Goal: Task Accomplishment & Management: Use online tool/utility

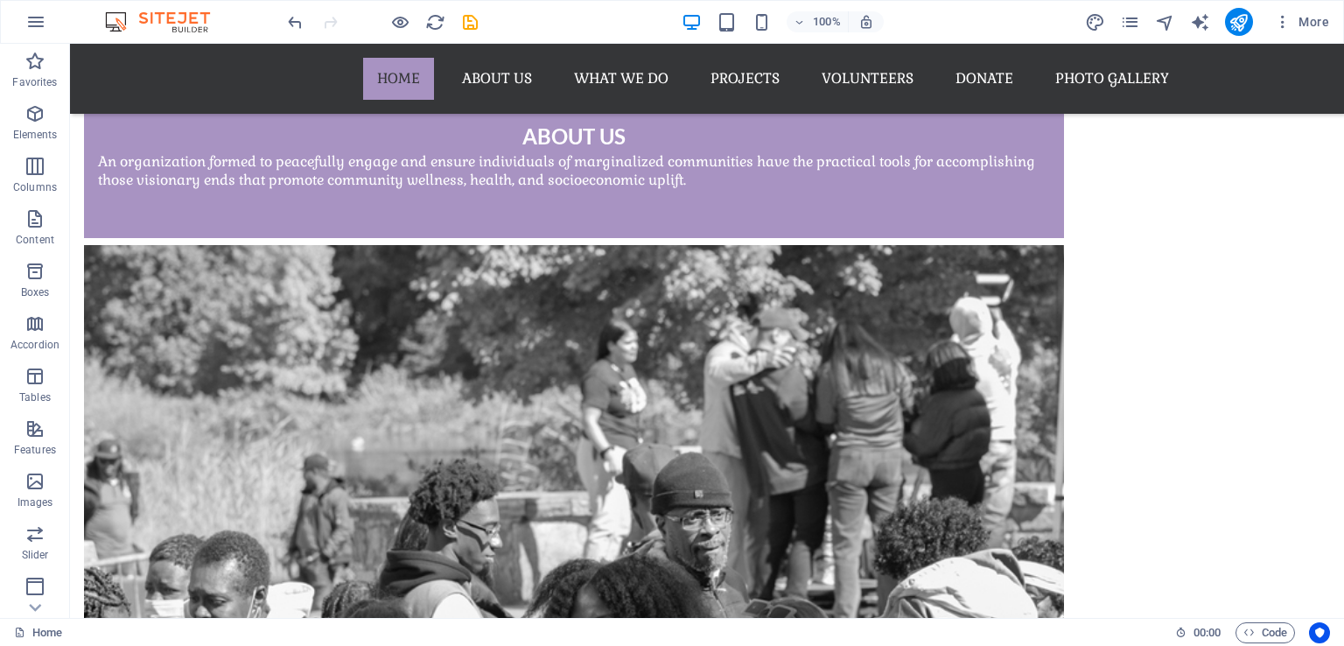
scroll to position [6512, 0]
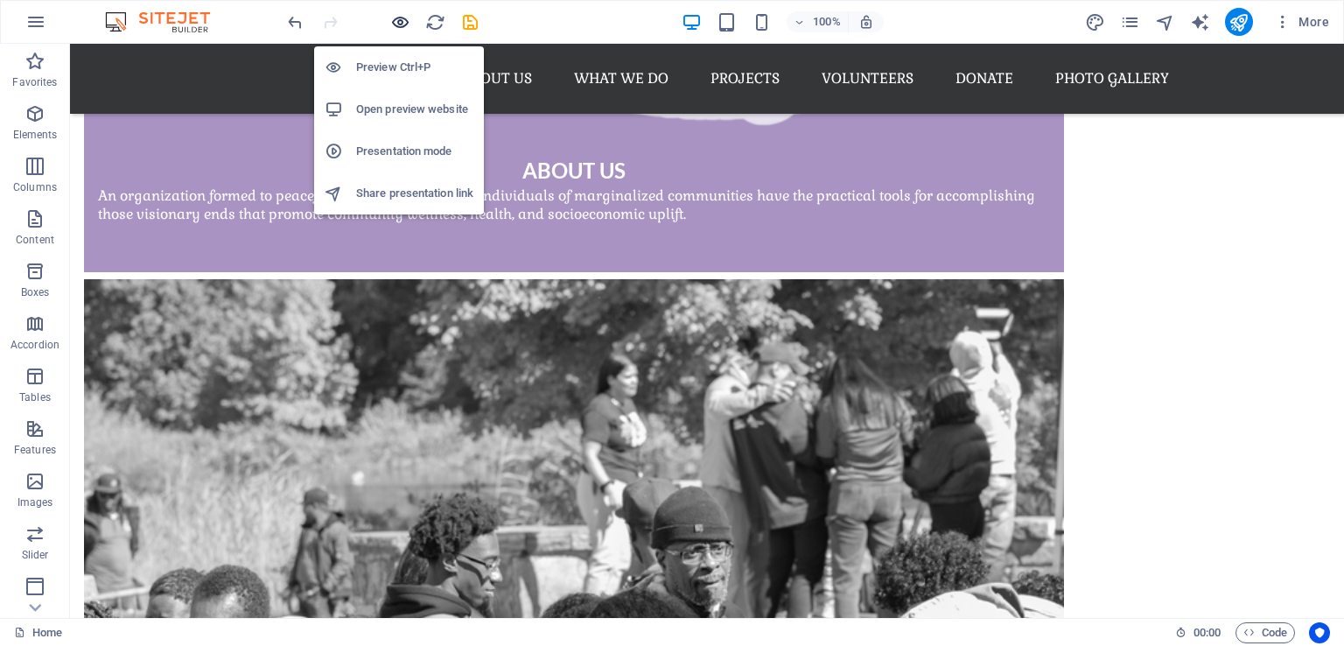
click at [398, 18] on icon "button" at bounding box center [400, 22] width 20 height 20
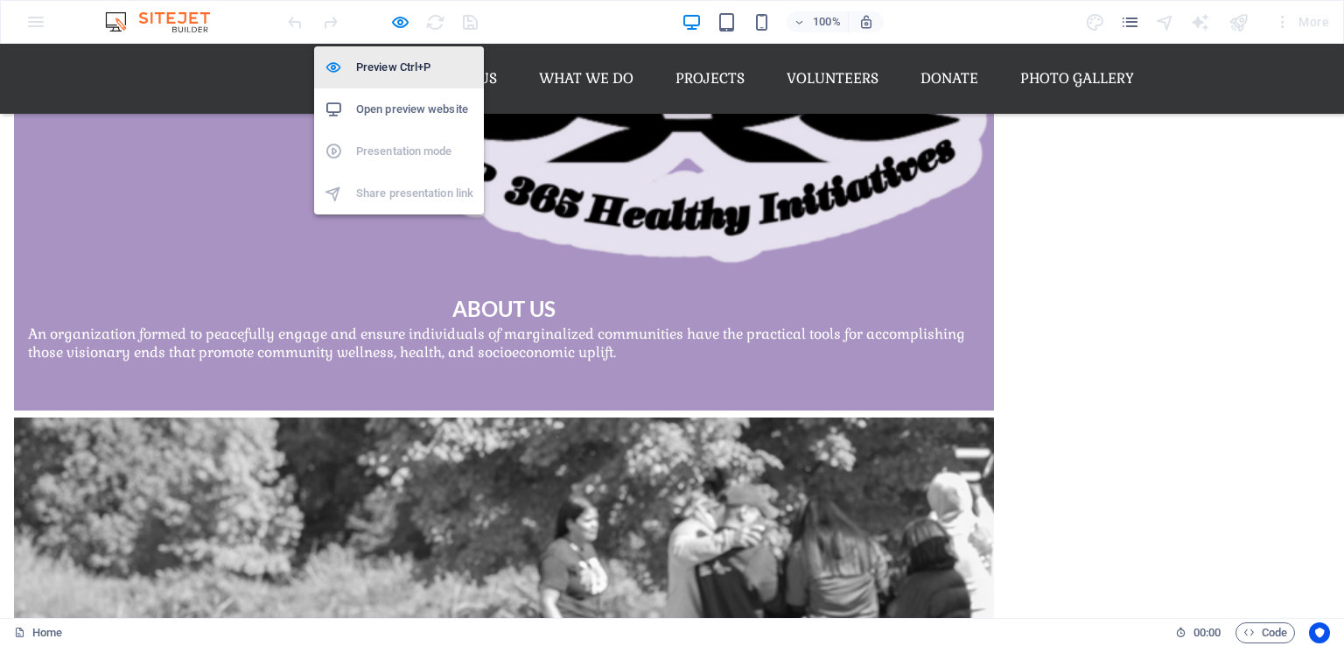
click at [386, 61] on h6 "Preview Ctrl+P" at bounding box center [414, 67] width 117 height 21
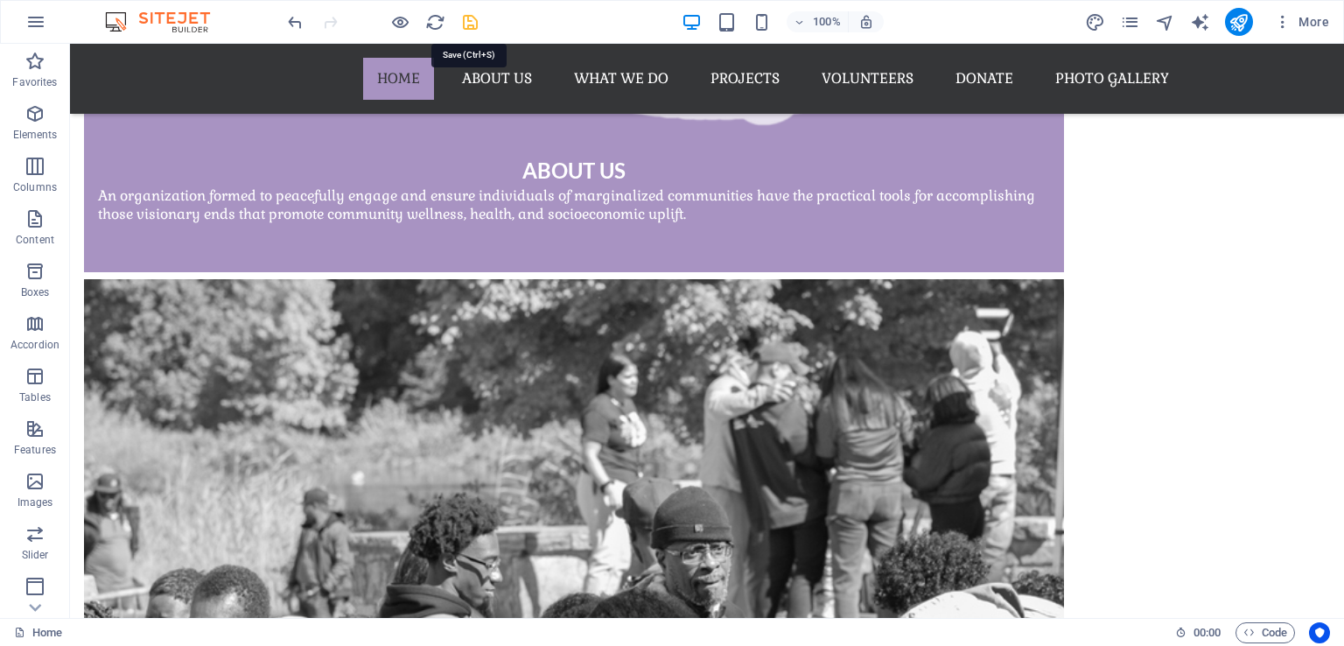
click at [464, 21] on icon "save" at bounding box center [470, 22] width 20 height 20
checkbox input "false"
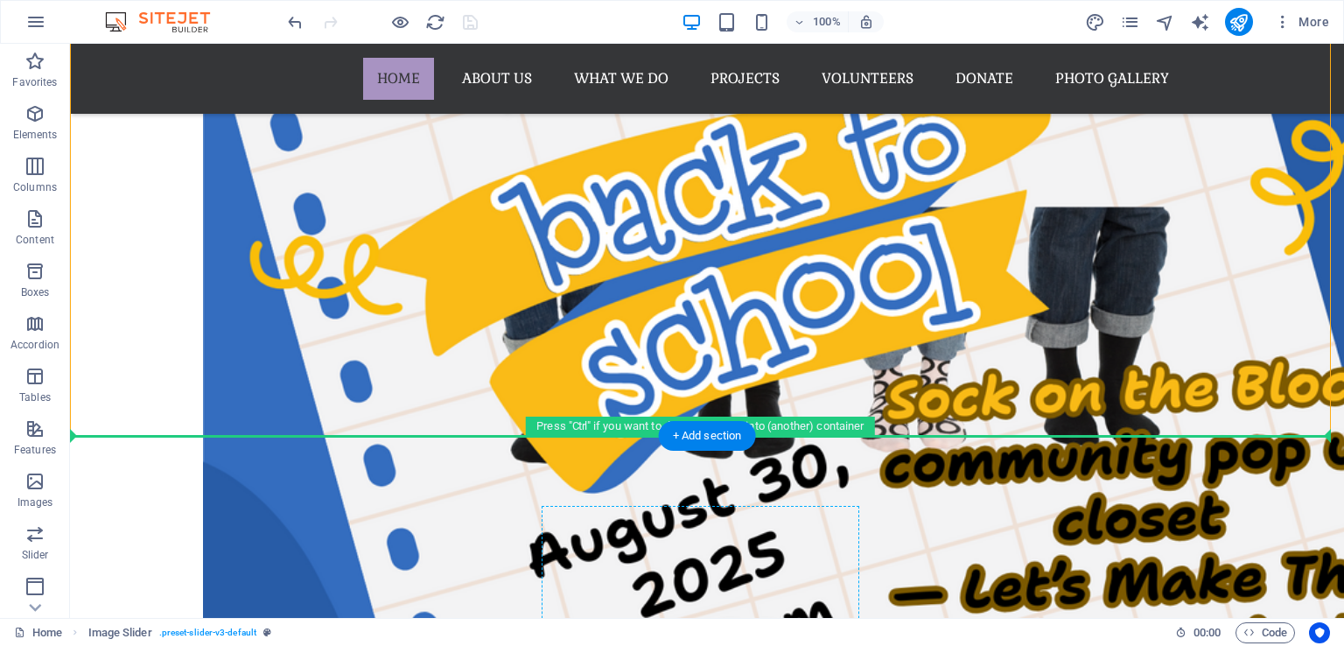
scroll to position [4302, 0]
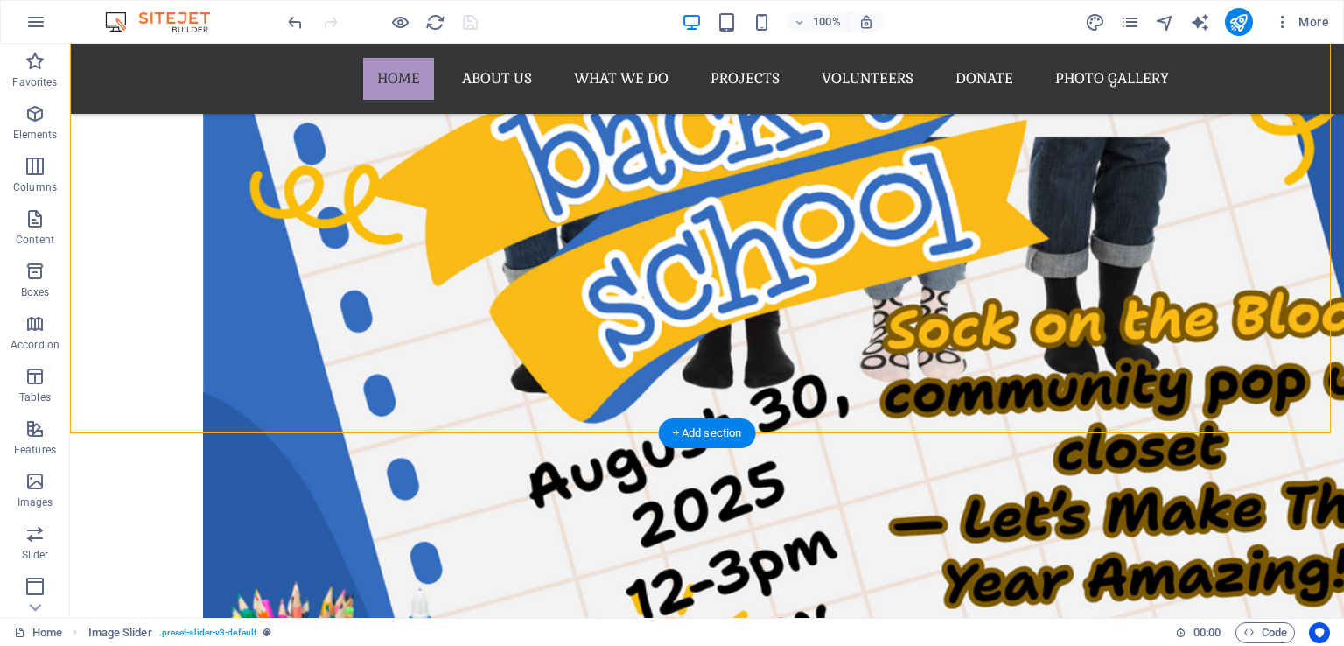
drag, startPoint x: 679, startPoint y: 255, endPoint x: 716, endPoint y: 370, distance: 121.2
click at [716, 370] on div "1 2 3 4 5" at bounding box center [707, 260] width 1274 height 2140
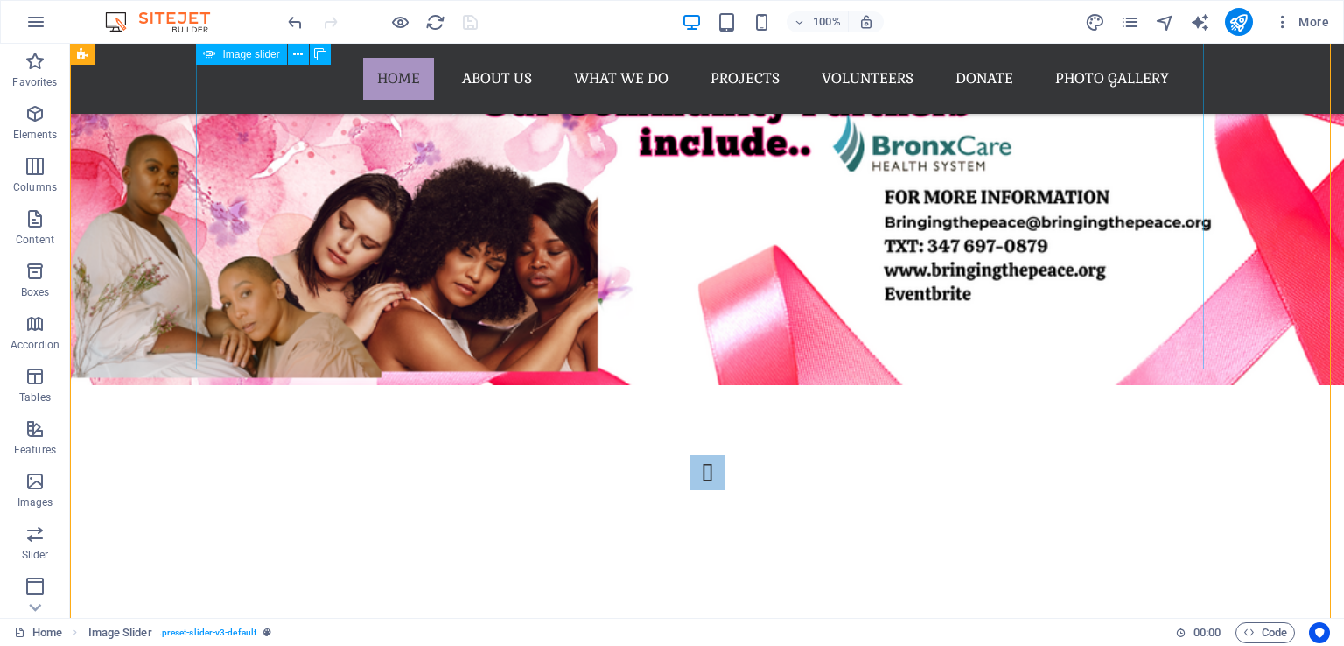
scroll to position [2989, 0]
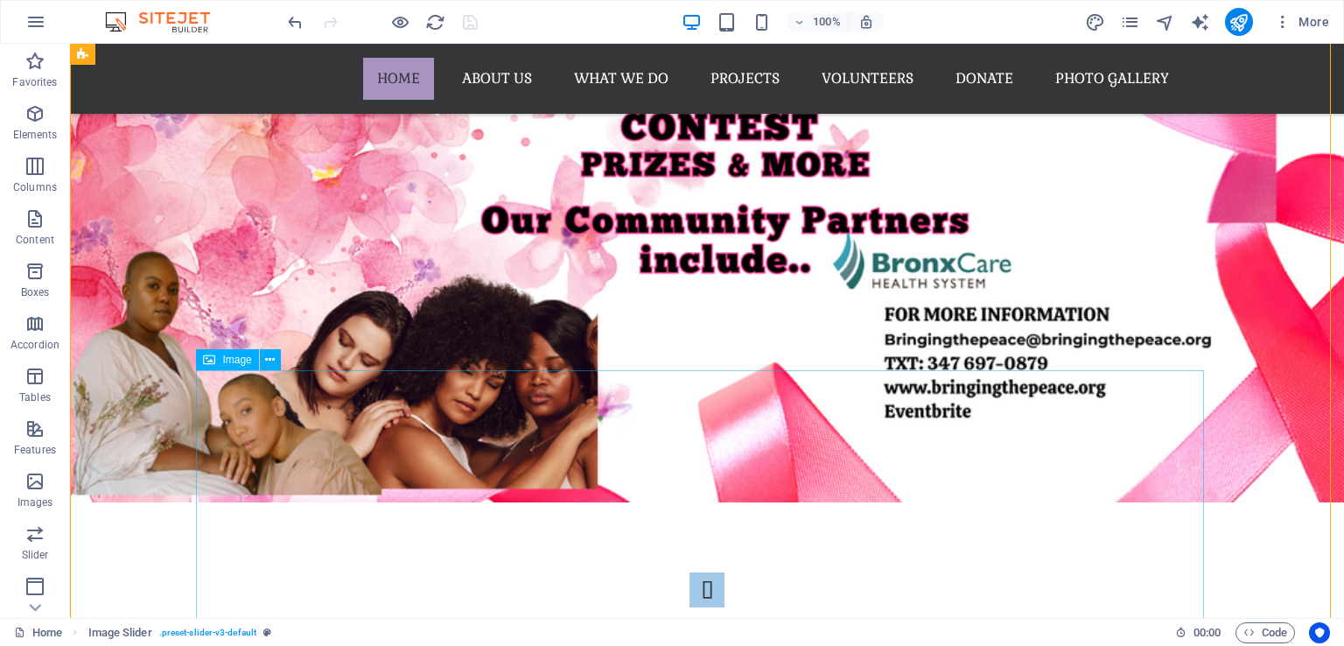
click at [270, 366] on icon at bounding box center [270, 360] width 10 height 18
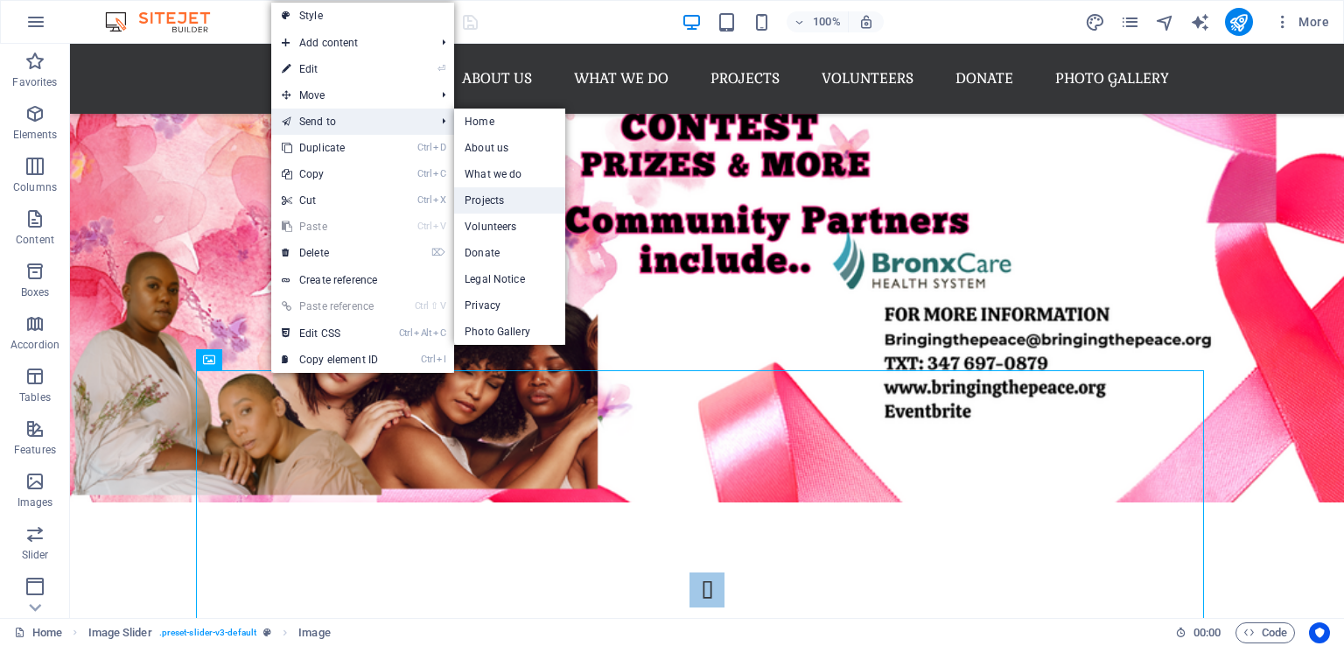
click at [488, 200] on link "Projects" at bounding box center [509, 200] width 111 height 26
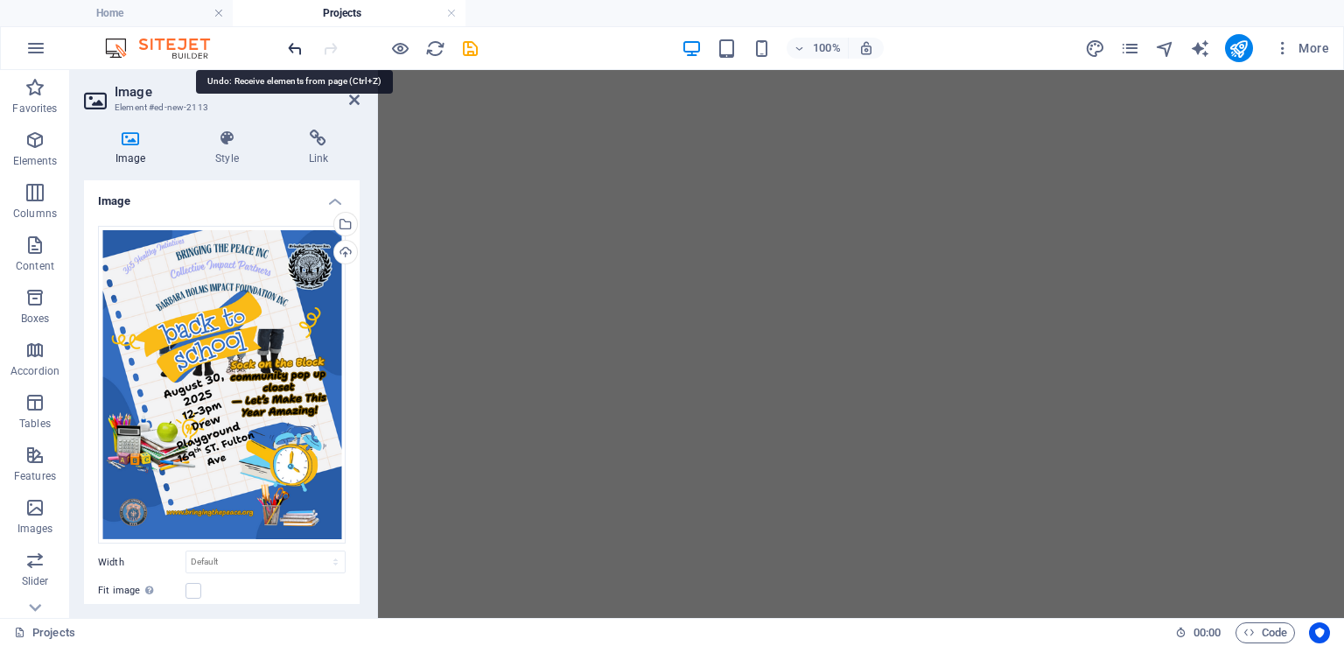
click at [293, 49] on icon "undo" at bounding box center [295, 49] width 20 height 20
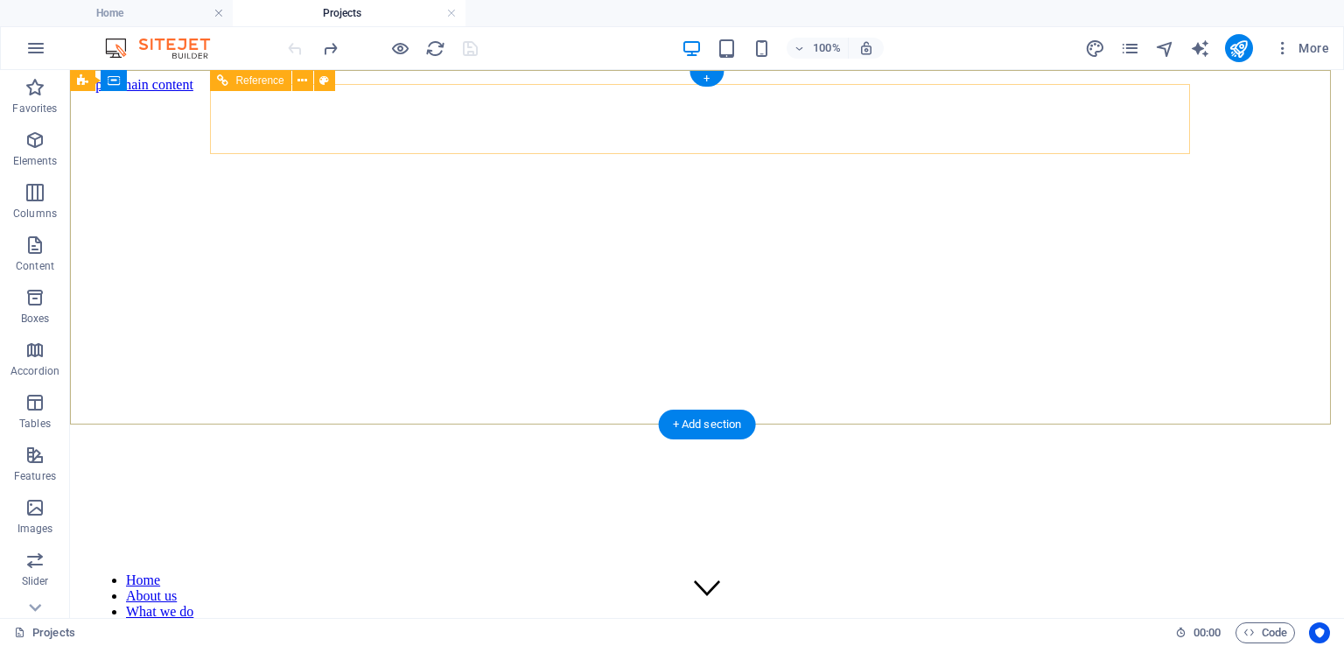
click at [469, 572] on nav "Home About us What we do Projects Volunteers Donate Photo Gallery" at bounding box center [707, 627] width 1232 height 110
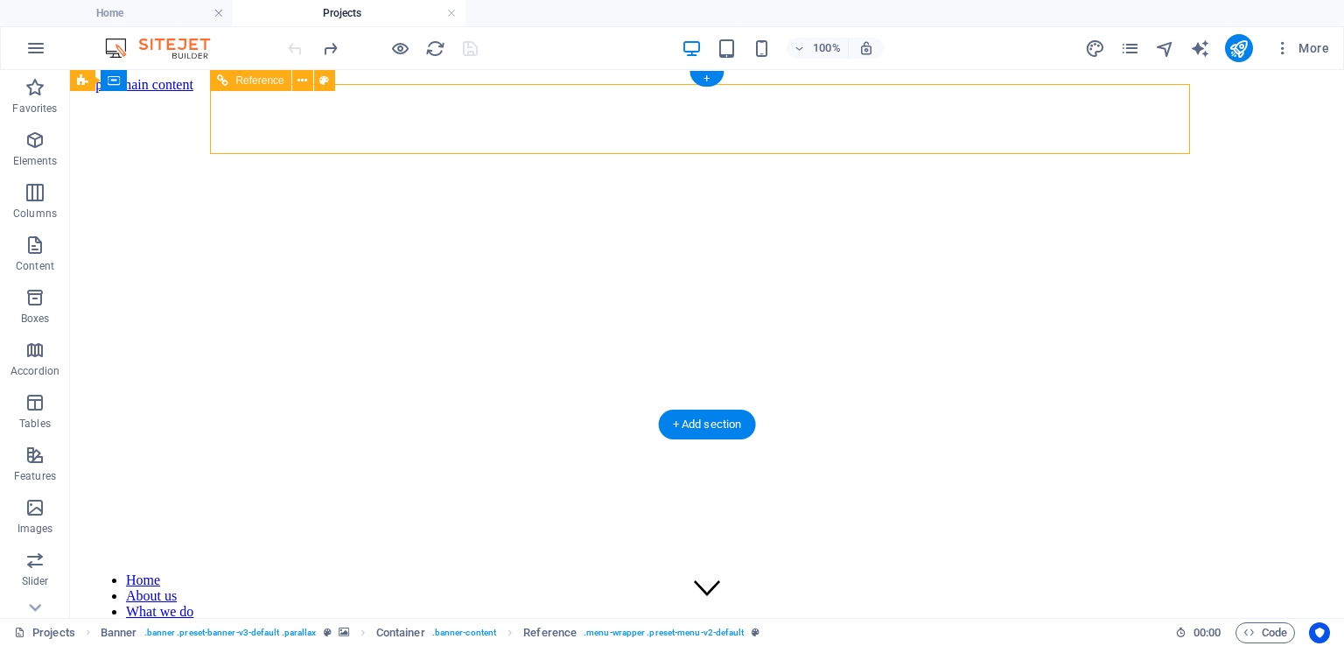
click at [407, 572] on nav "Home About us What we do Projects Volunteers Donate Photo Gallery" at bounding box center [707, 627] width 1232 height 110
click at [395, 572] on nav "Home About us What we do Projects Volunteers Donate Photo Gallery" at bounding box center [707, 627] width 1232 height 110
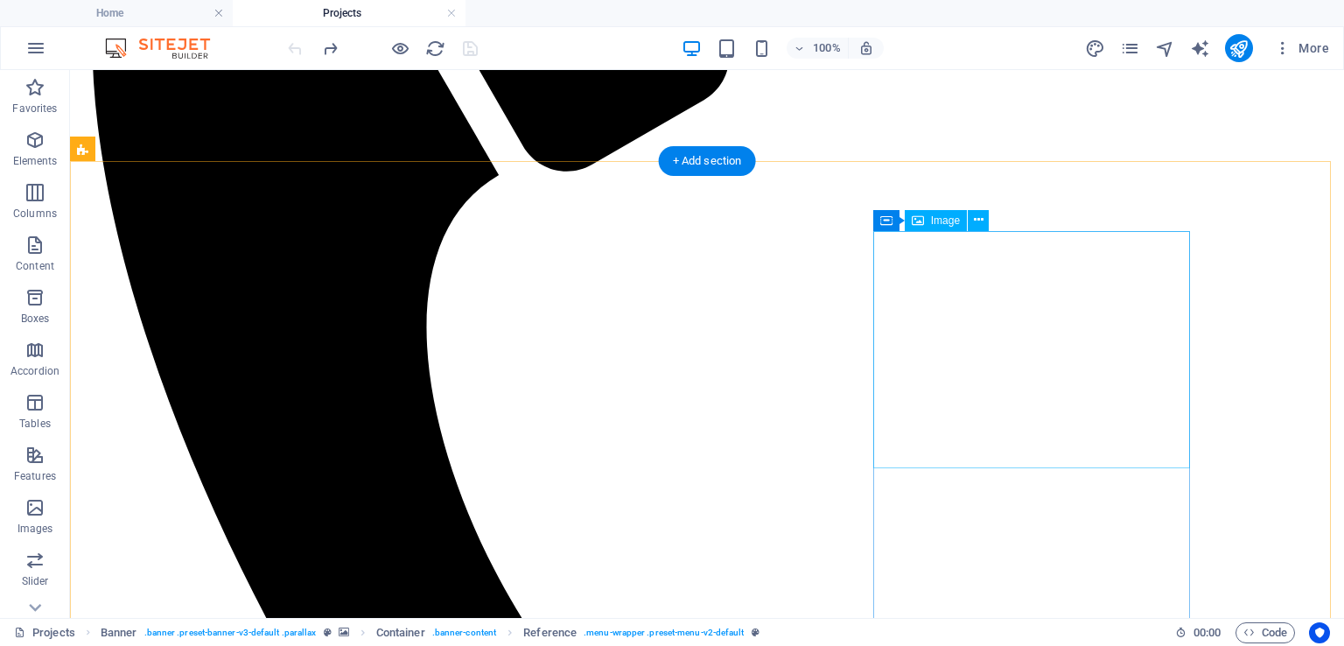
scroll to position [1050, 0]
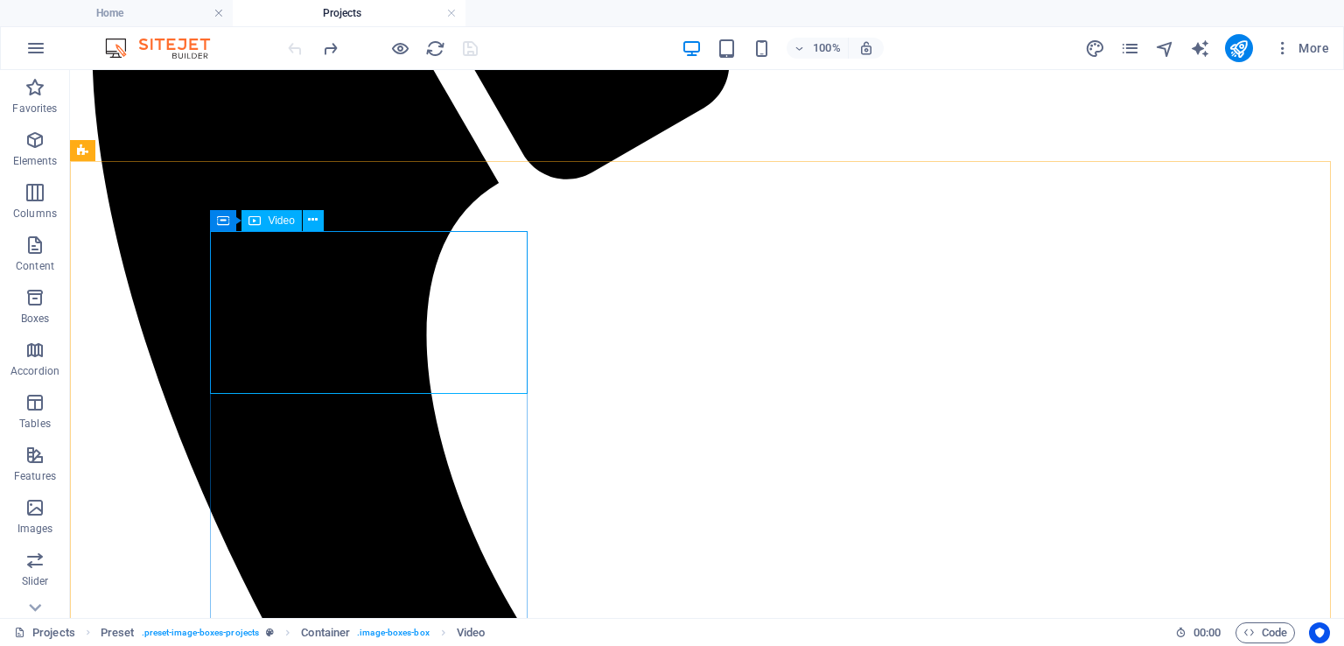
click at [258, 224] on icon at bounding box center [255, 220] width 12 height 21
click at [314, 220] on icon at bounding box center [313, 220] width 10 height 18
click at [313, 213] on icon at bounding box center [313, 220] width 10 height 18
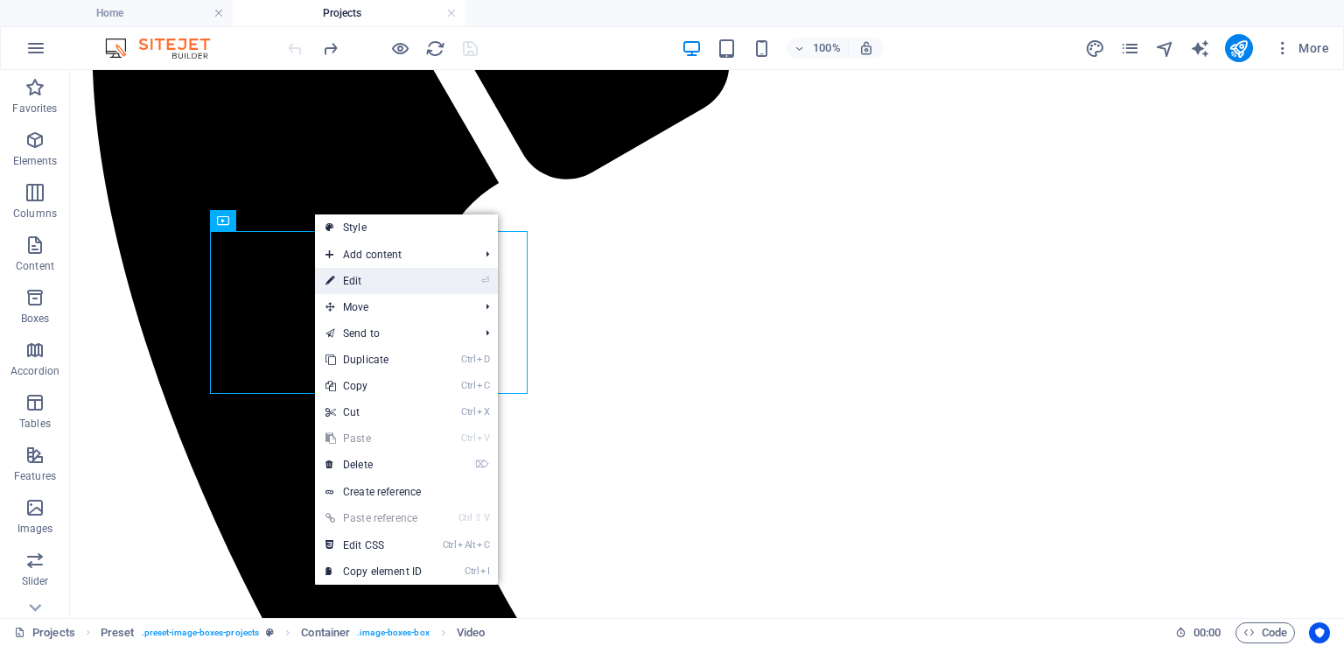
click at [354, 279] on link "⏎ Edit" at bounding box center [373, 281] width 117 height 26
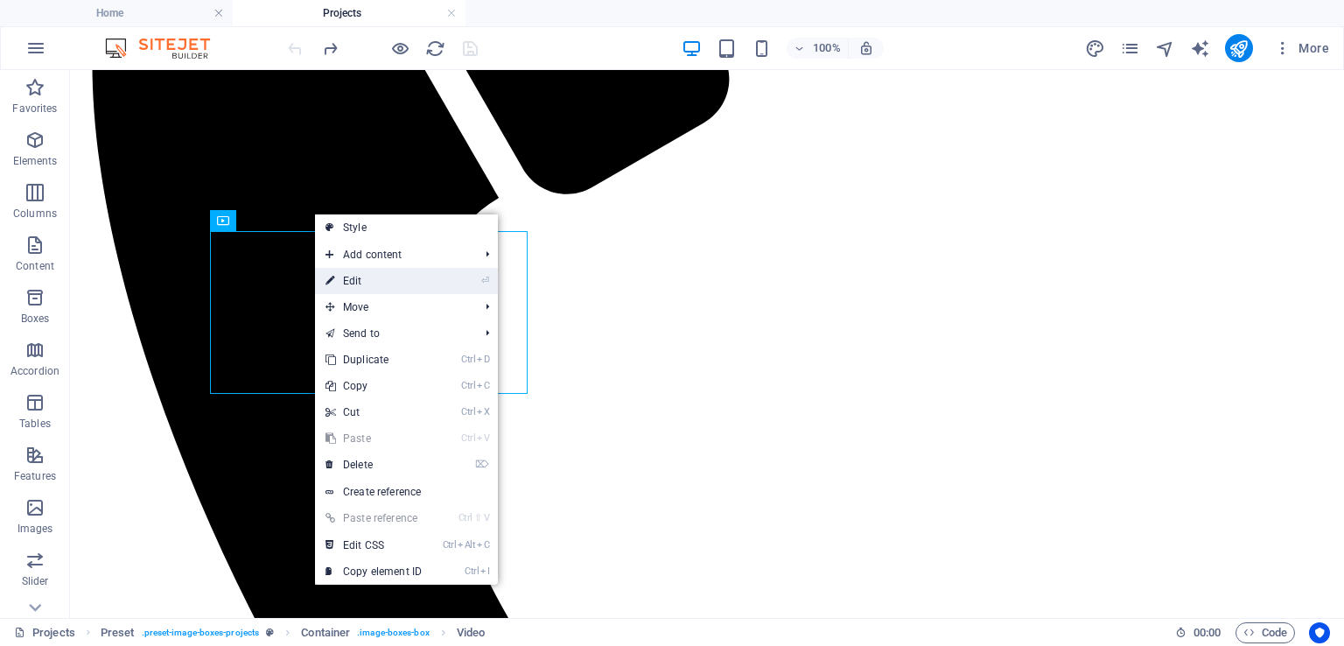
select select "%"
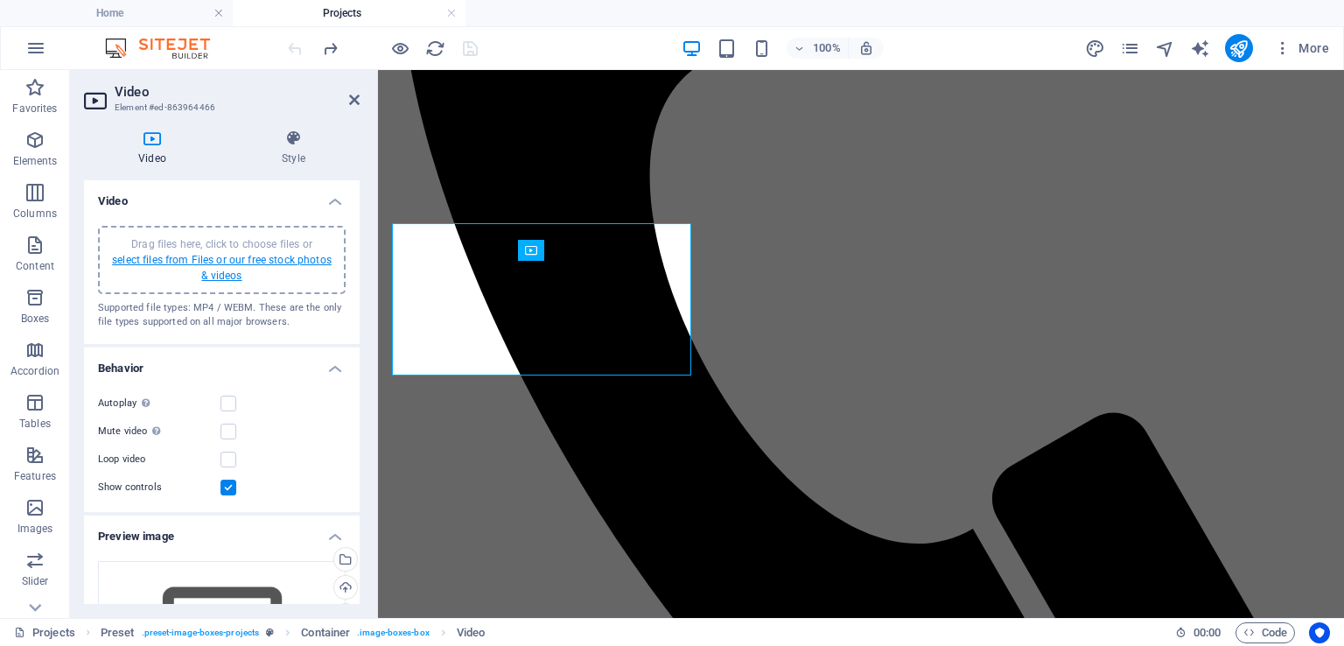
click at [204, 269] on link "select files from Files or our free stock photos & videos" at bounding box center [222, 268] width 220 height 28
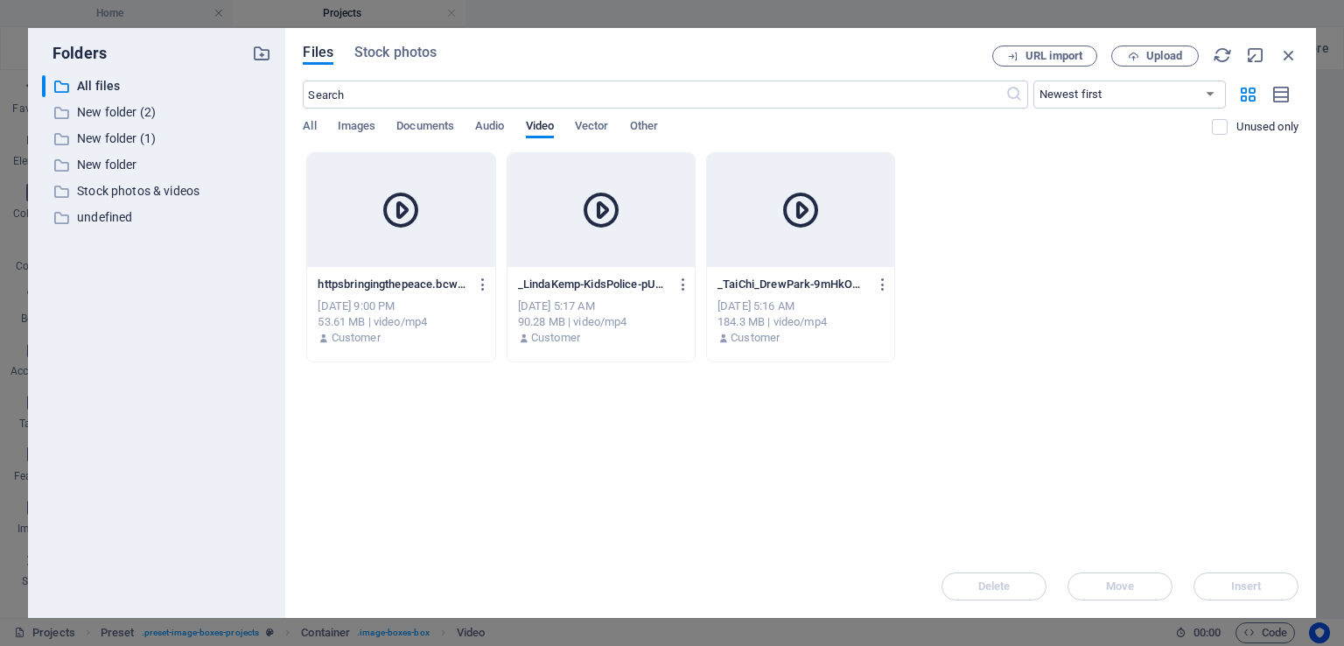
click at [410, 240] on div at bounding box center [400, 210] width 187 height 114
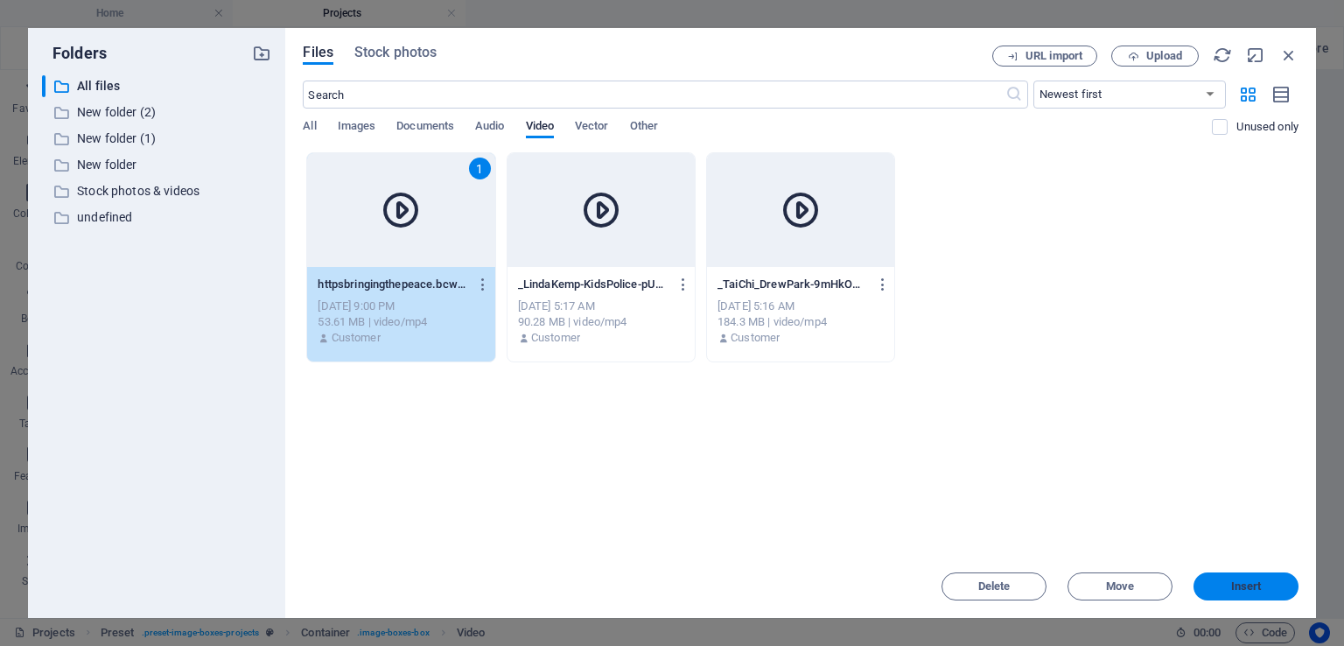
click at [1245, 586] on span "Insert" at bounding box center [1246, 586] width 31 height 11
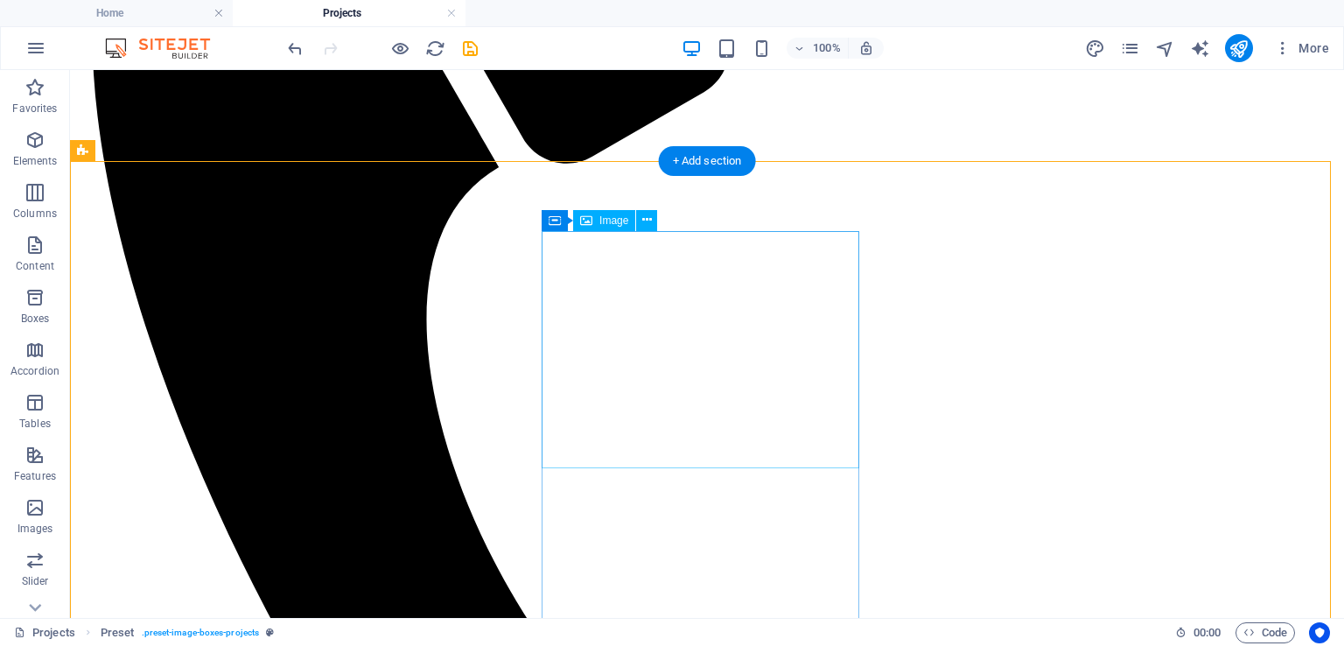
scroll to position [1050, 0]
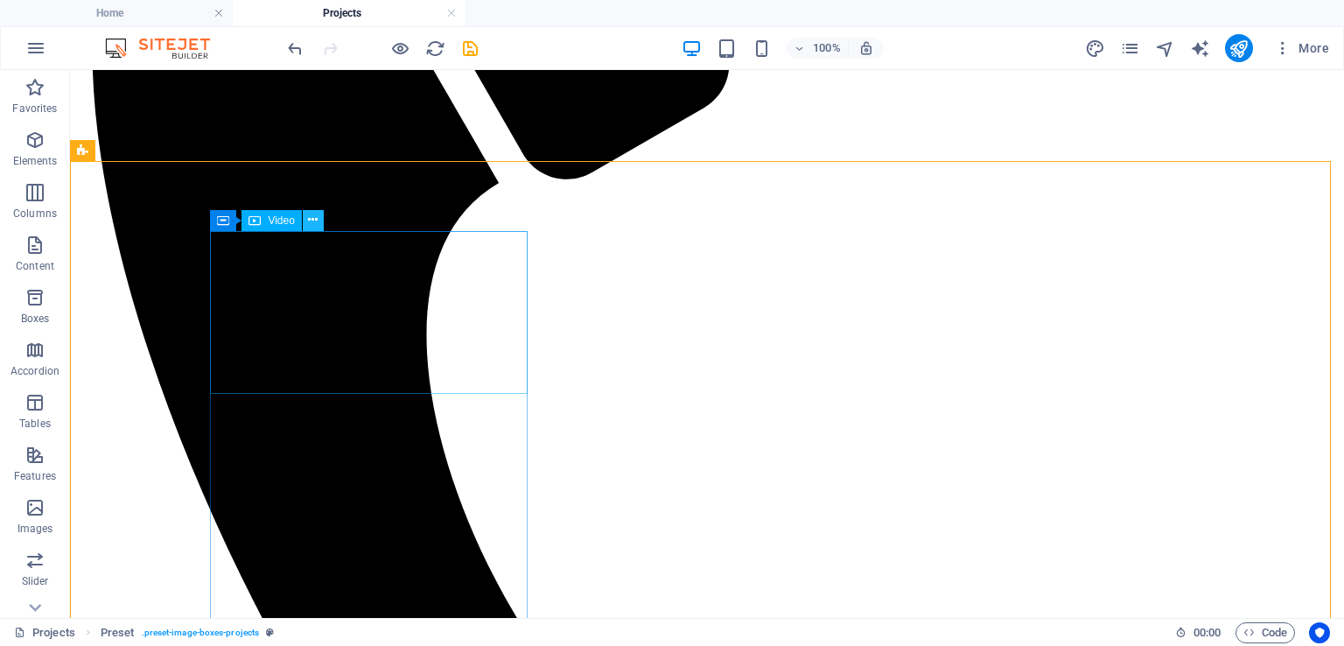
click at [312, 218] on icon at bounding box center [313, 220] width 10 height 18
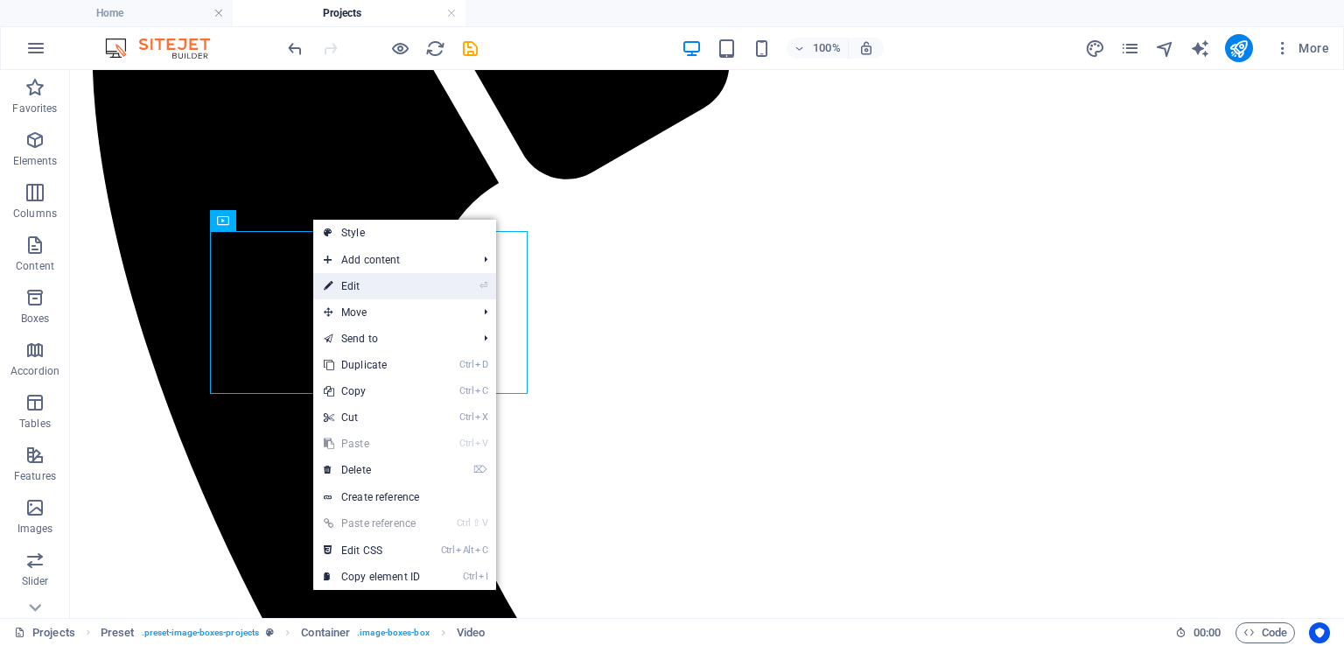
click at [357, 282] on link "⏎ Edit" at bounding box center [371, 286] width 117 height 26
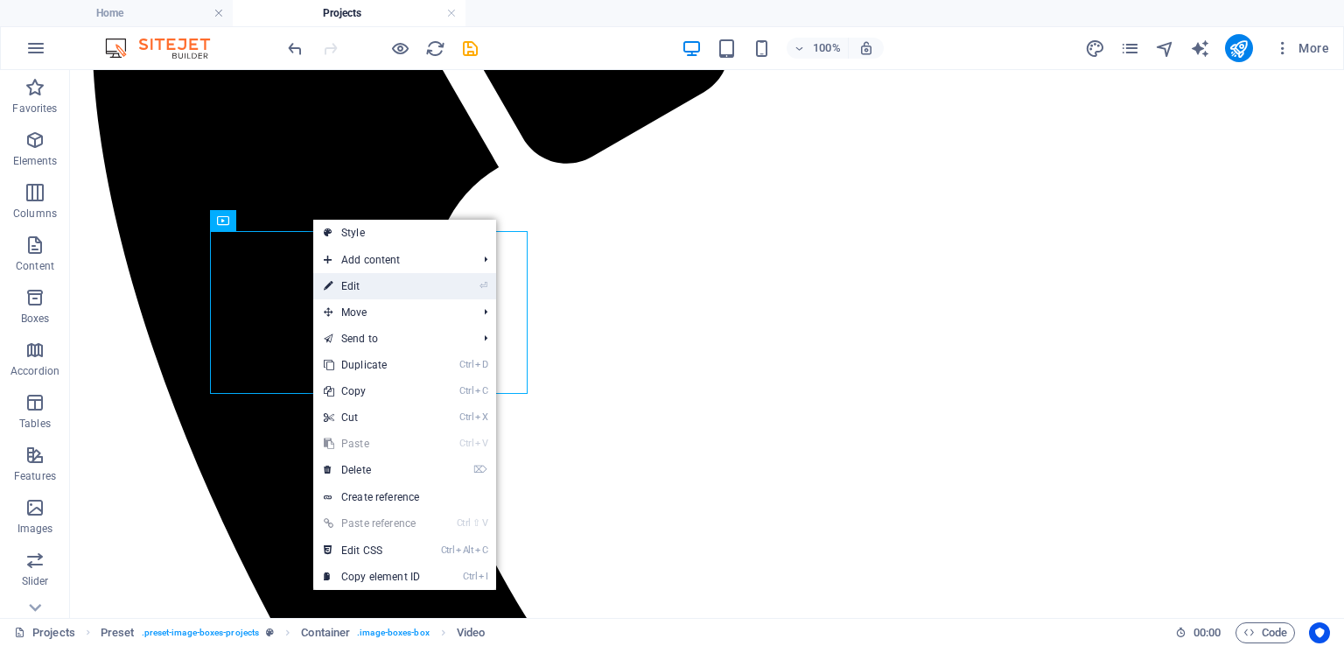
select select "%"
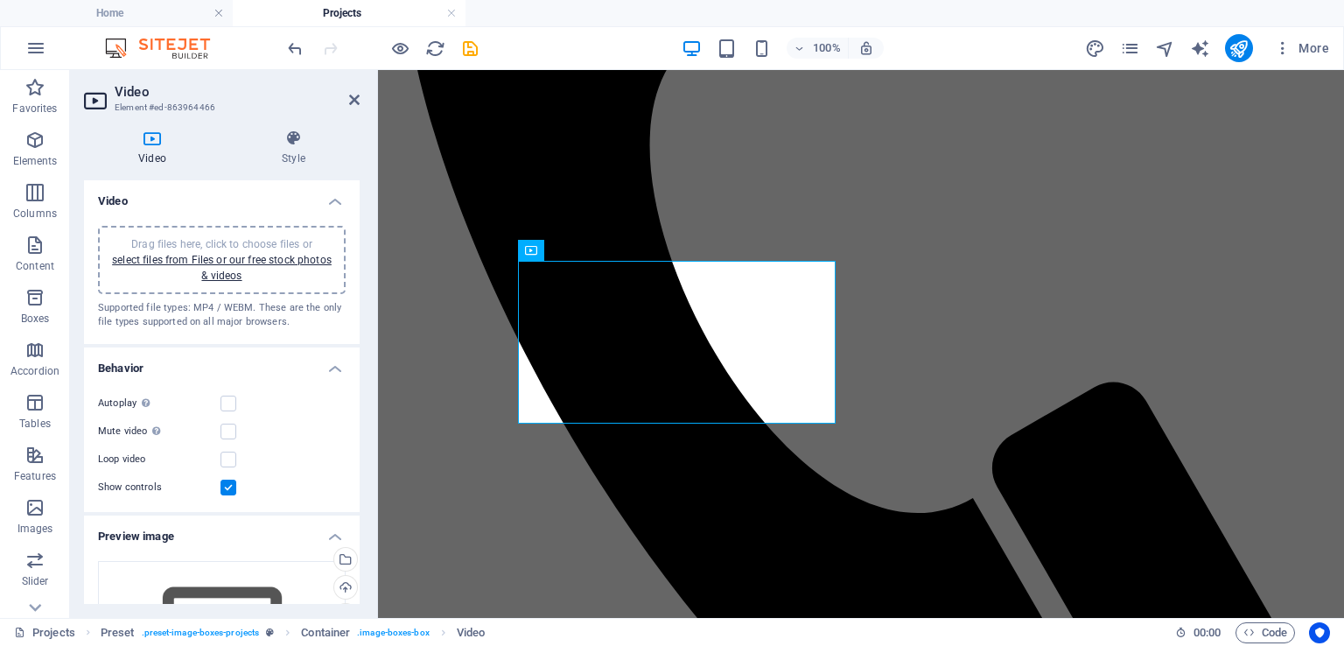
scroll to position [1020, 0]
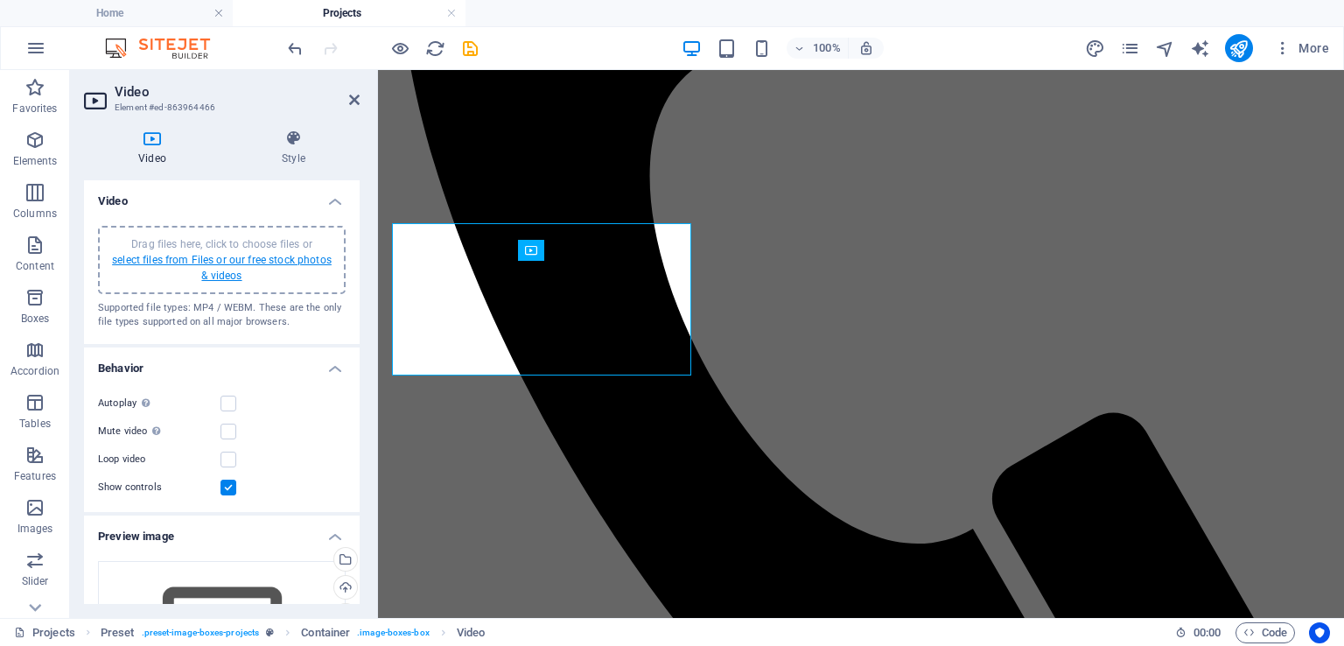
click at [242, 255] on link "select files from Files or our free stock photos & videos" at bounding box center [222, 268] width 220 height 28
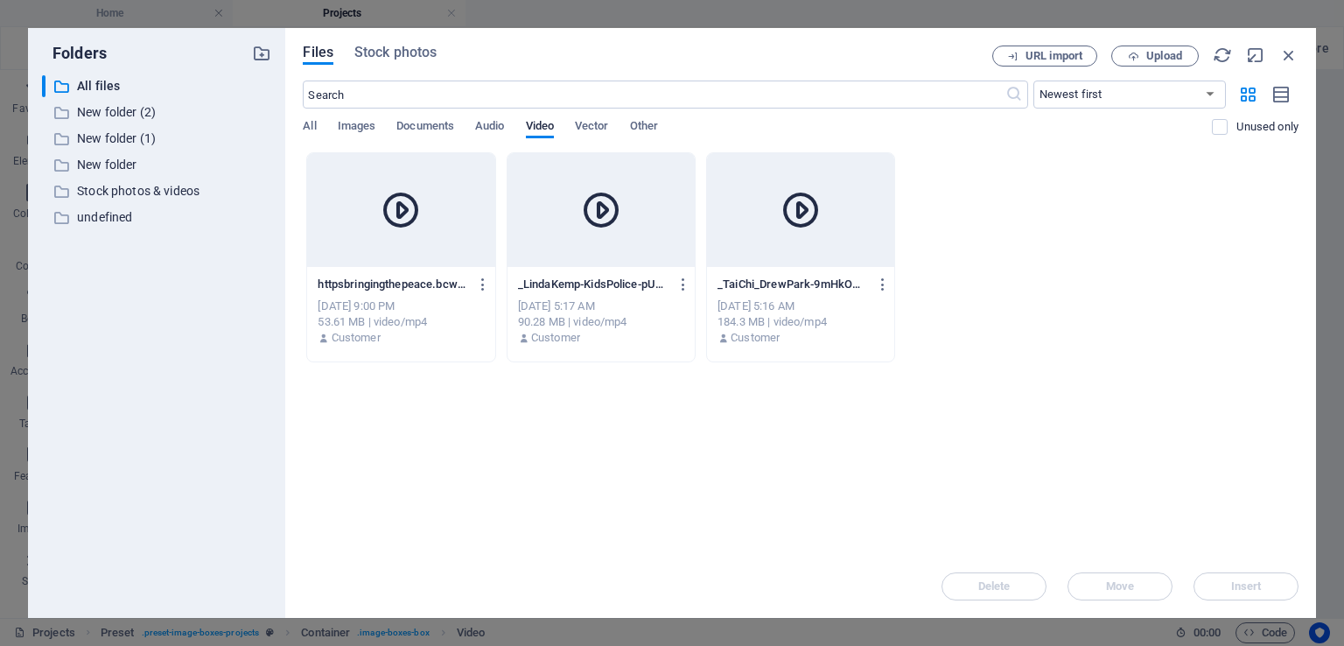
click at [796, 216] on icon at bounding box center [801, 210] width 42 height 42
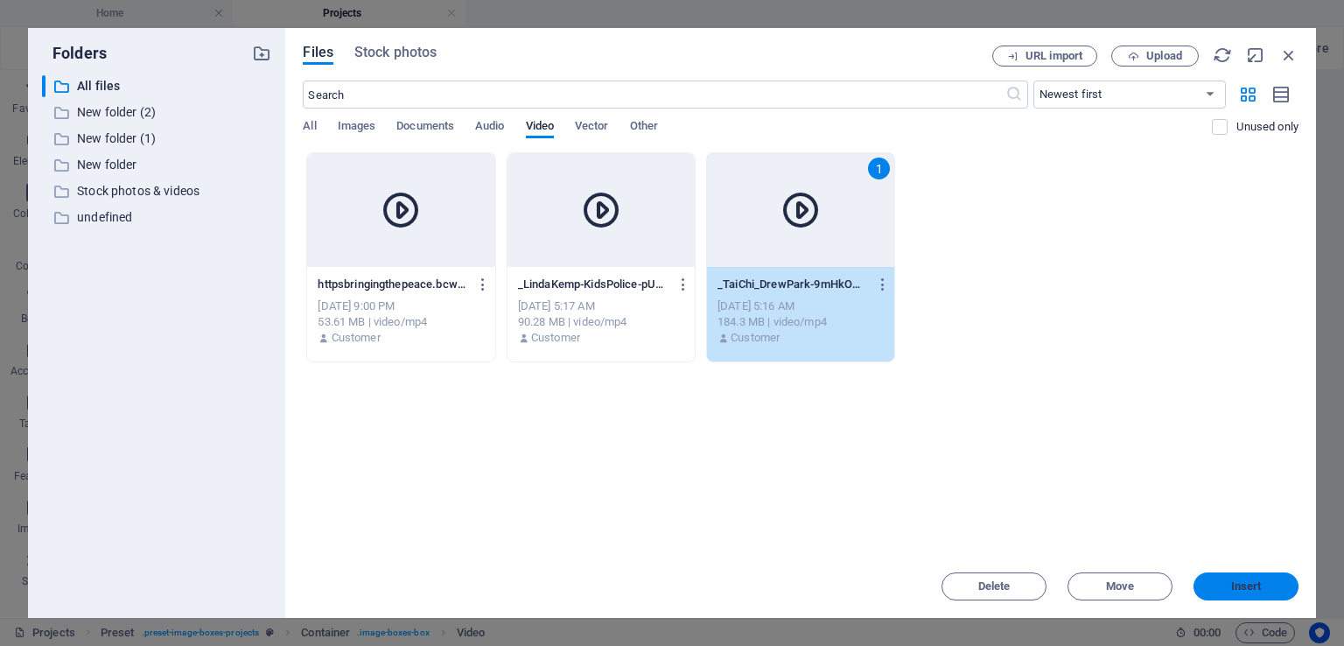
click at [1239, 590] on span "Insert" at bounding box center [1246, 586] width 31 height 11
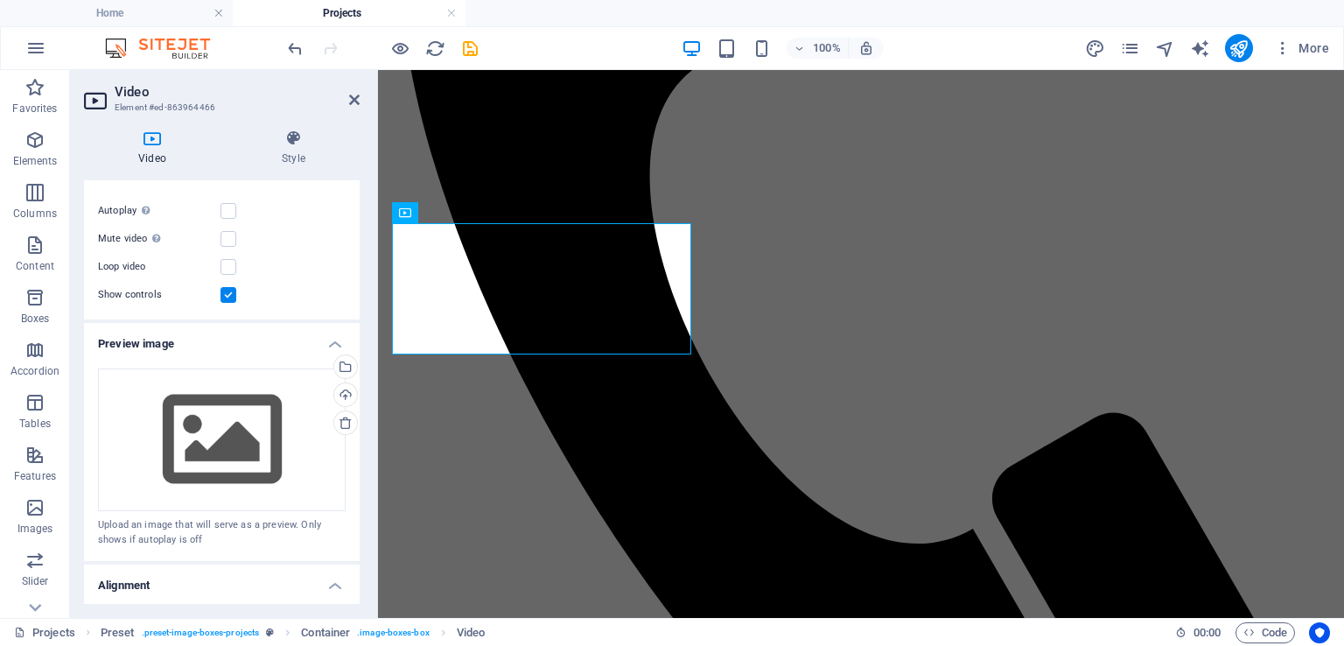
scroll to position [175, 0]
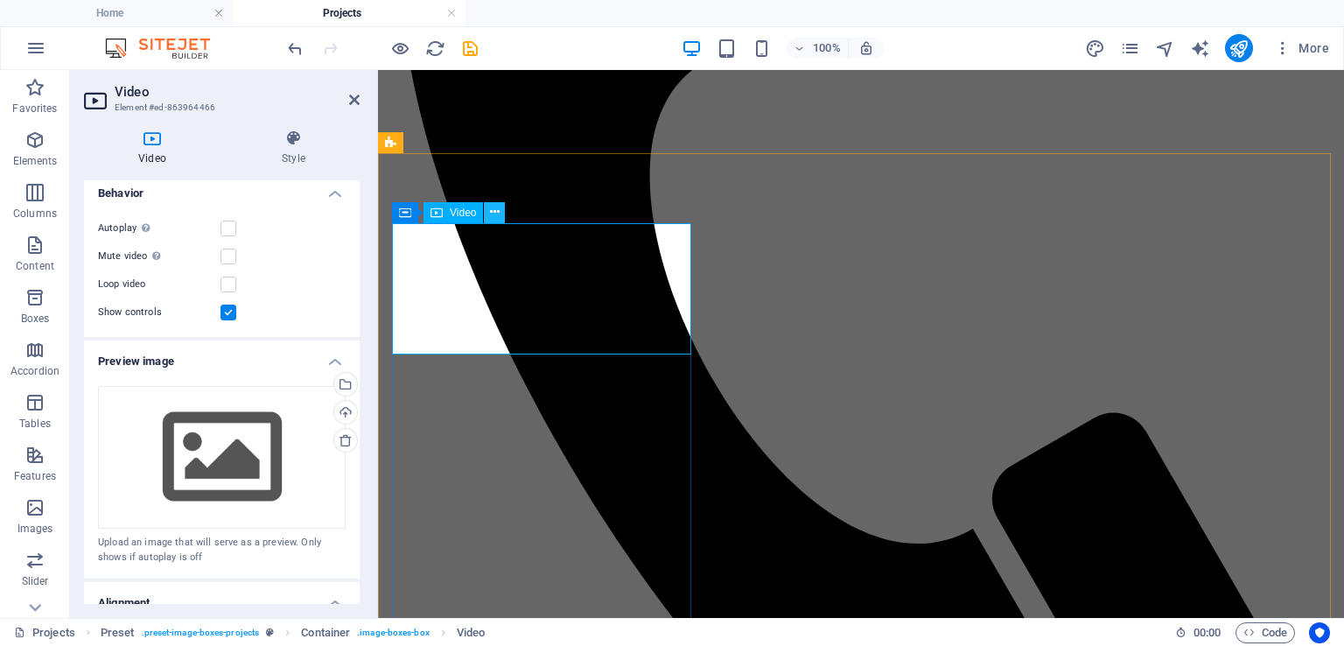
click at [494, 212] on icon at bounding box center [495, 212] width 10 height 18
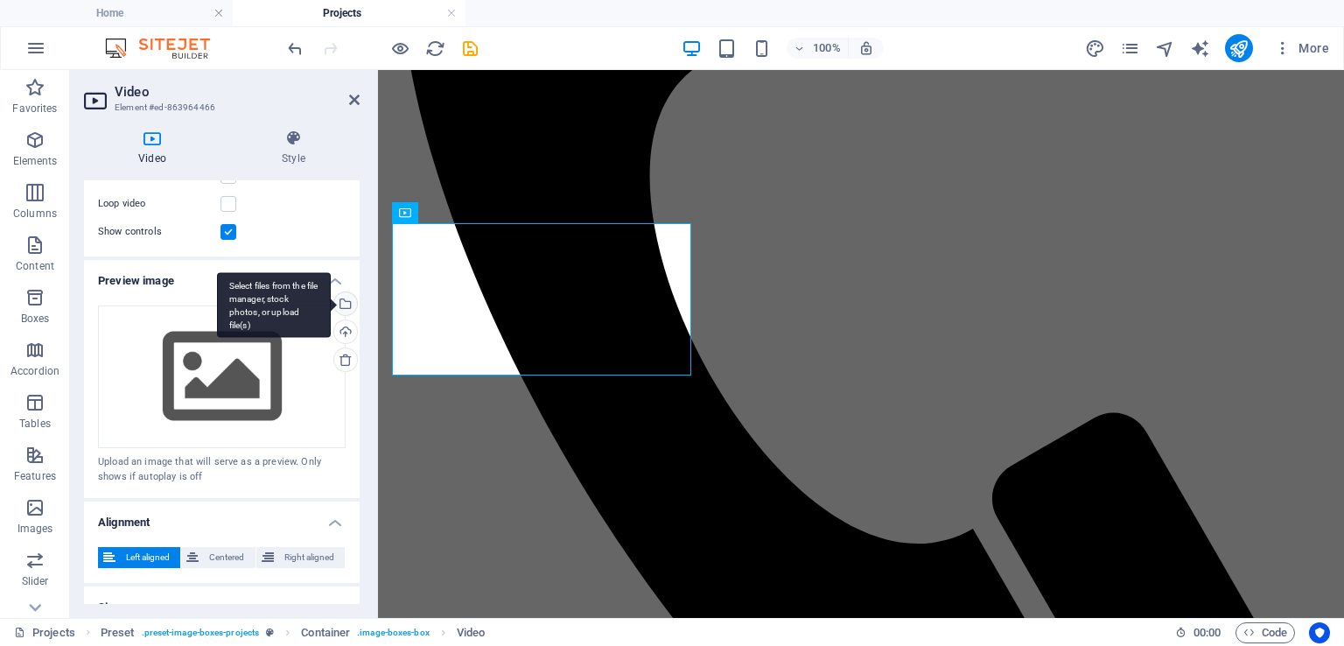
scroll to position [263, 0]
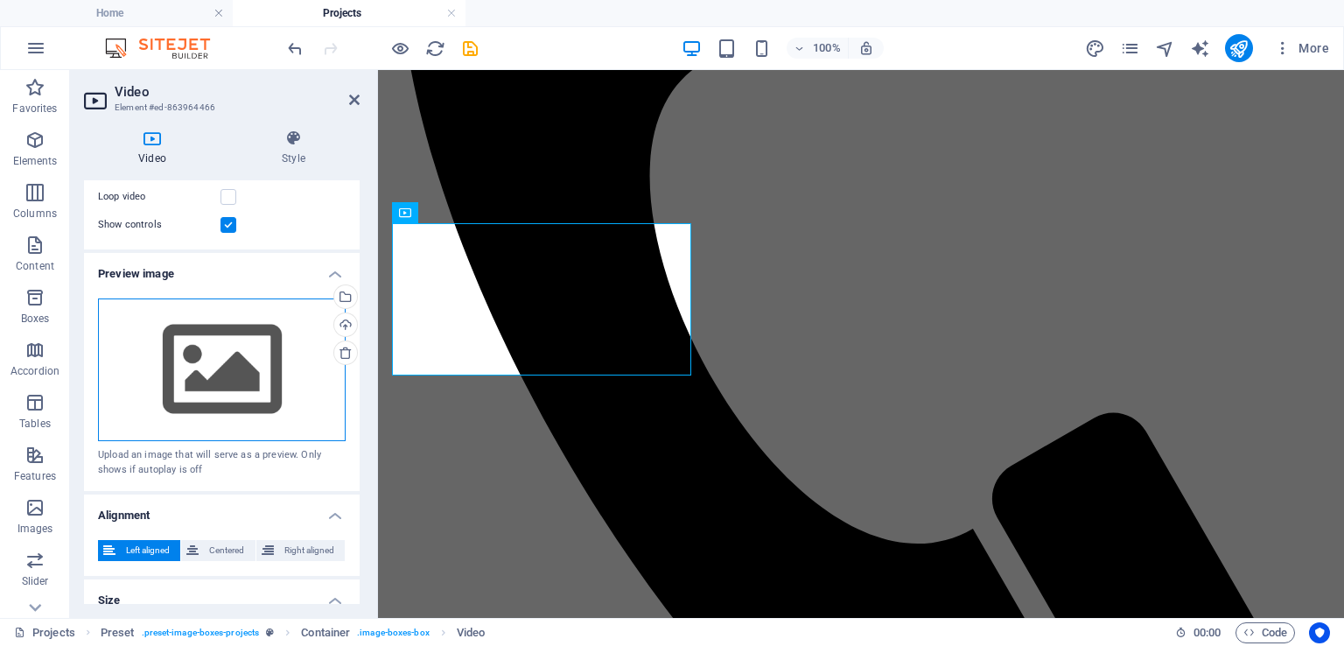
click at [205, 377] on div "Drag files here, click to choose files or select files from Files or our free s…" at bounding box center [222, 370] width 248 height 144
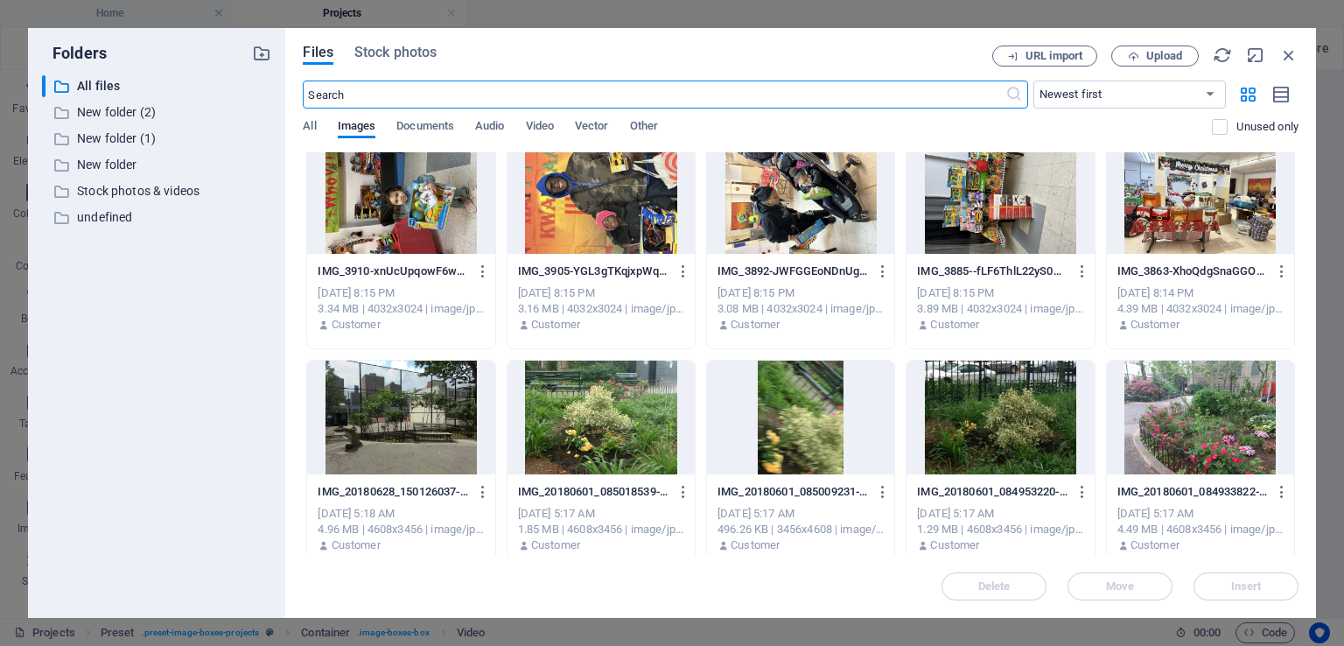
scroll to position [2657, 0]
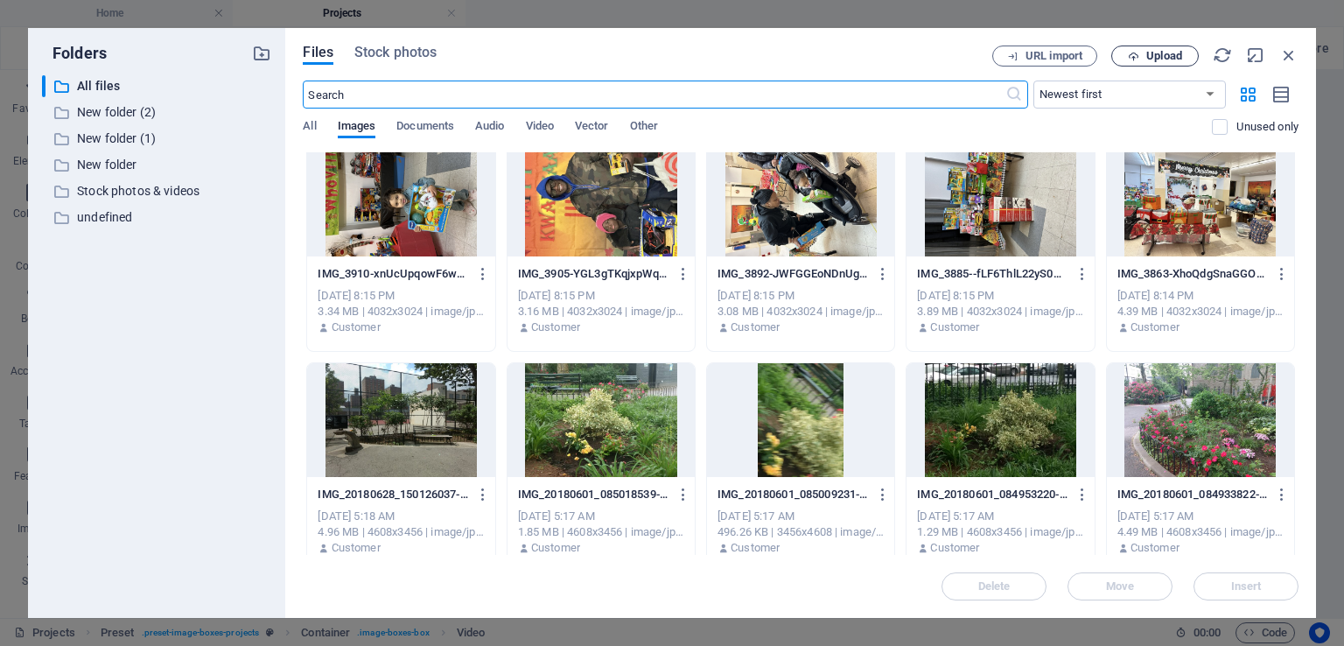
click at [1144, 54] on span "Upload" at bounding box center [1155, 56] width 72 height 11
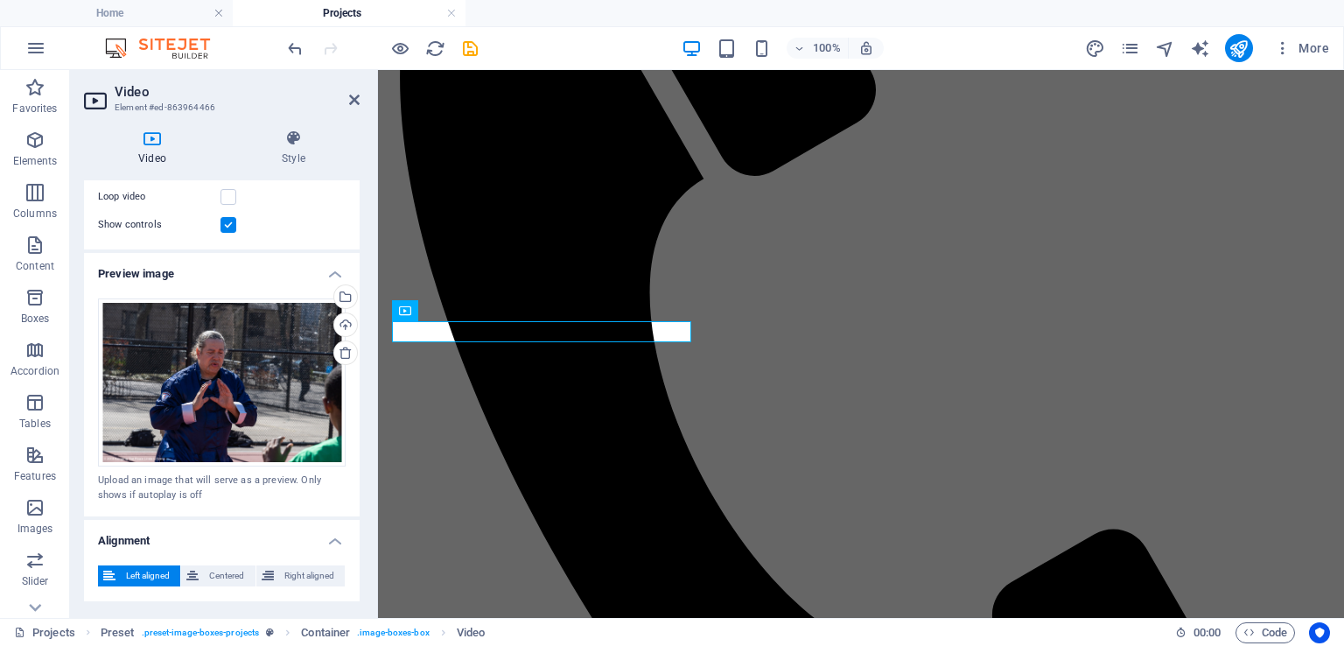
scroll to position [757, 0]
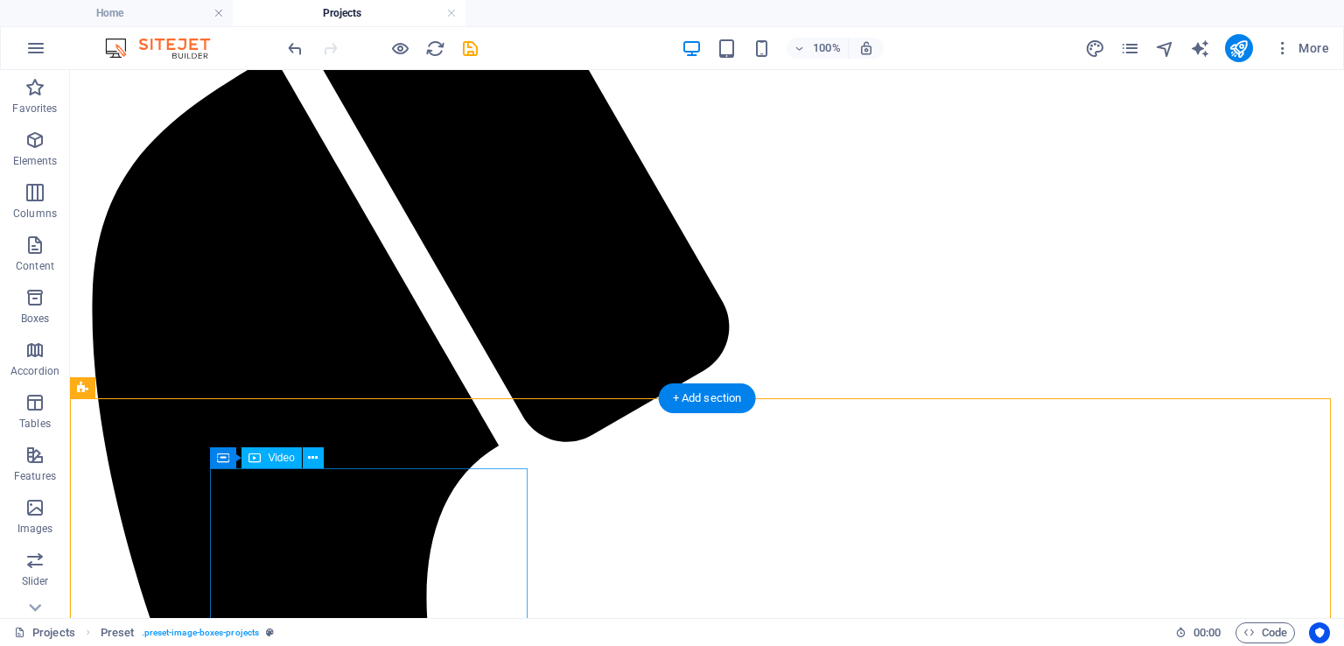
scroll to position [963, 0]
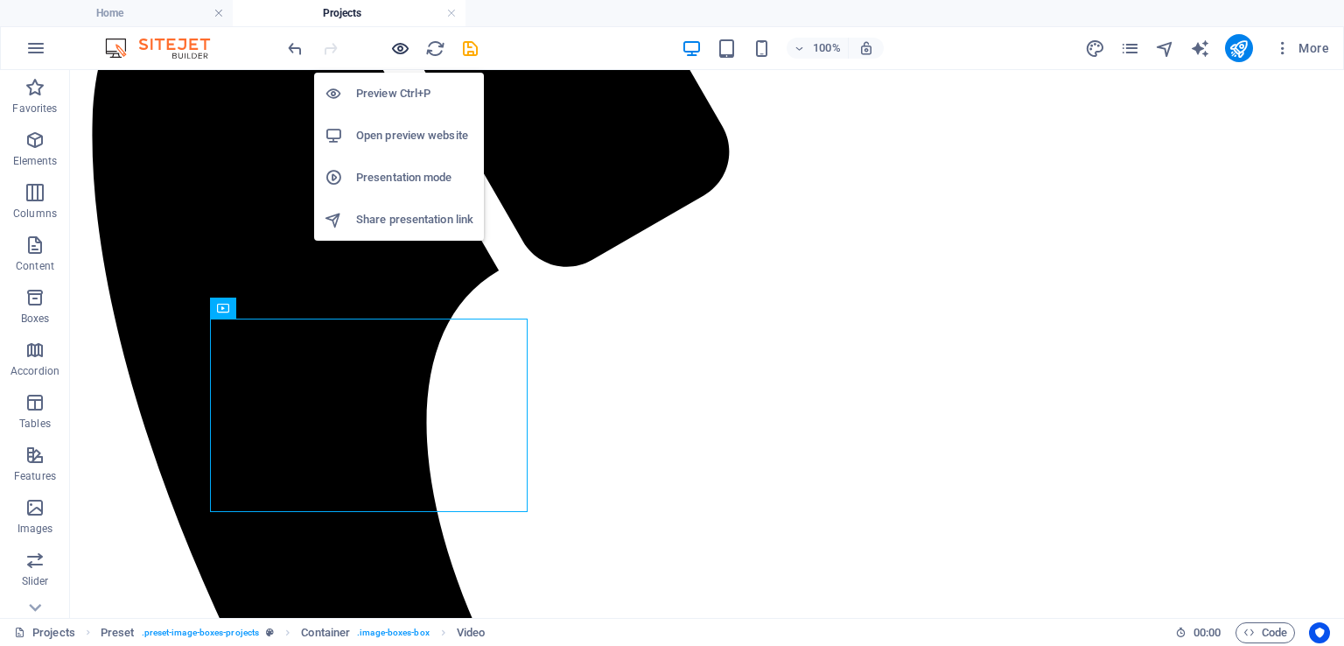
click at [399, 42] on icon "button" at bounding box center [400, 49] width 20 height 20
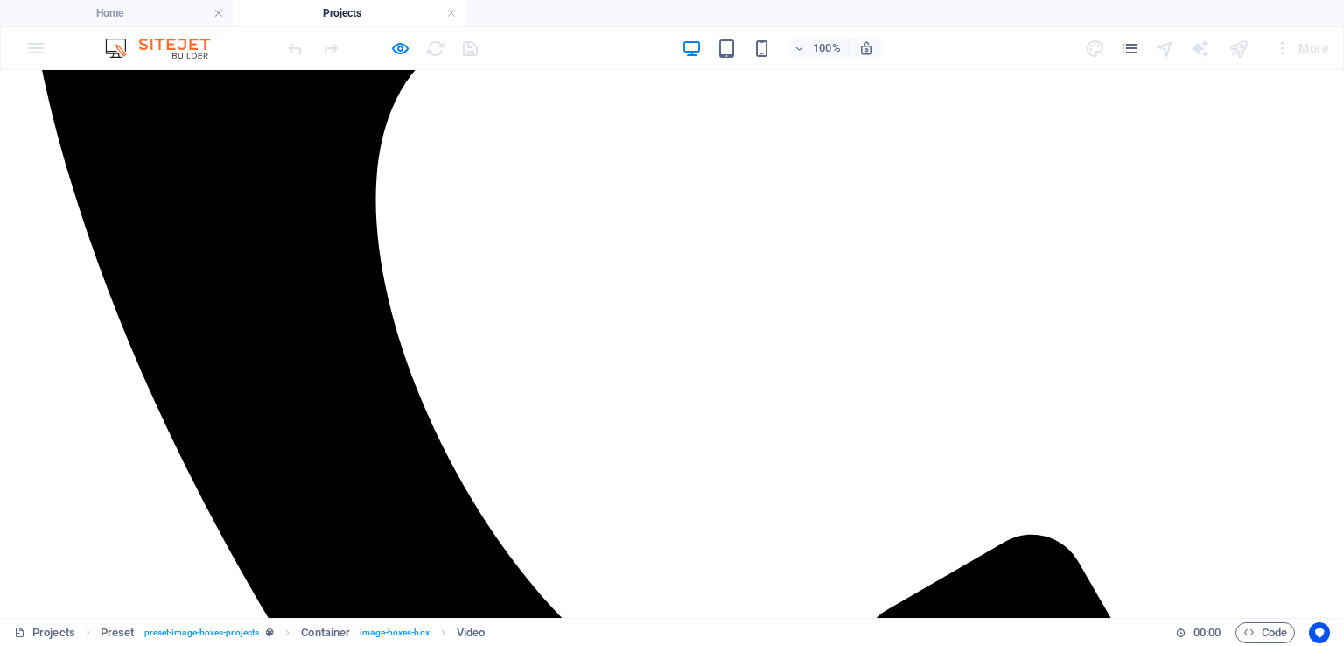
scroll to position [1313, 0]
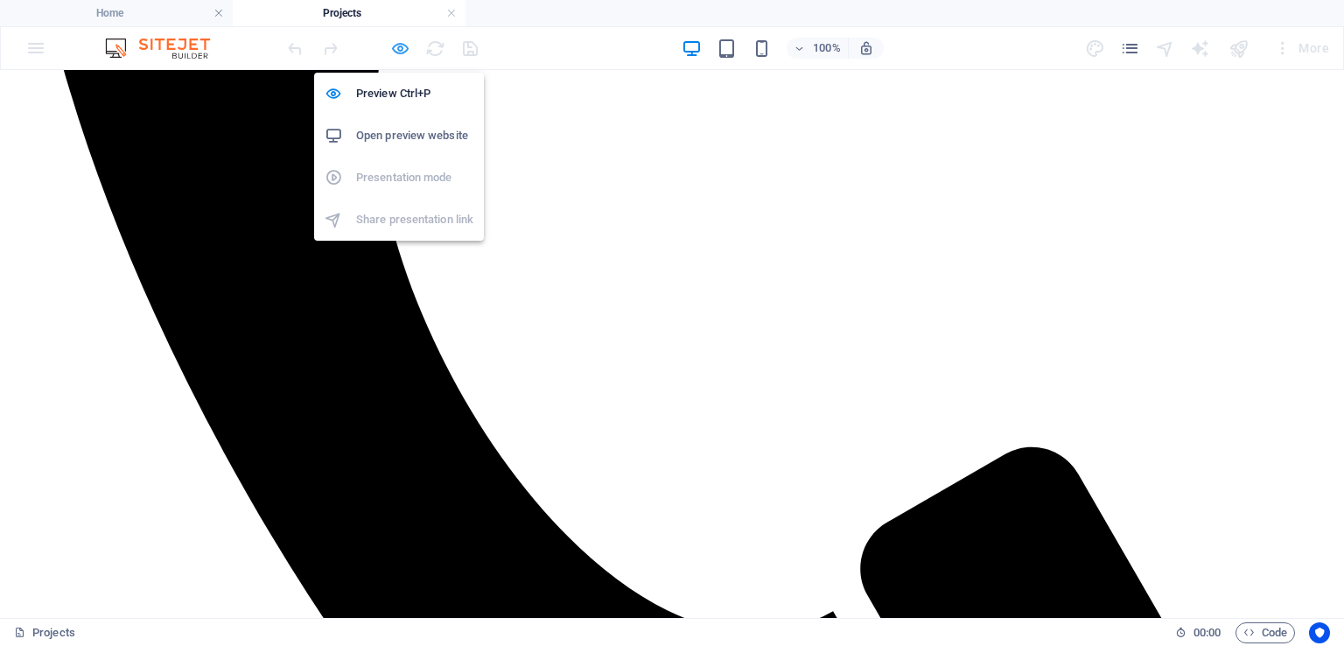
click at [404, 43] on icon "button" at bounding box center [400, 49] width 20 height 20
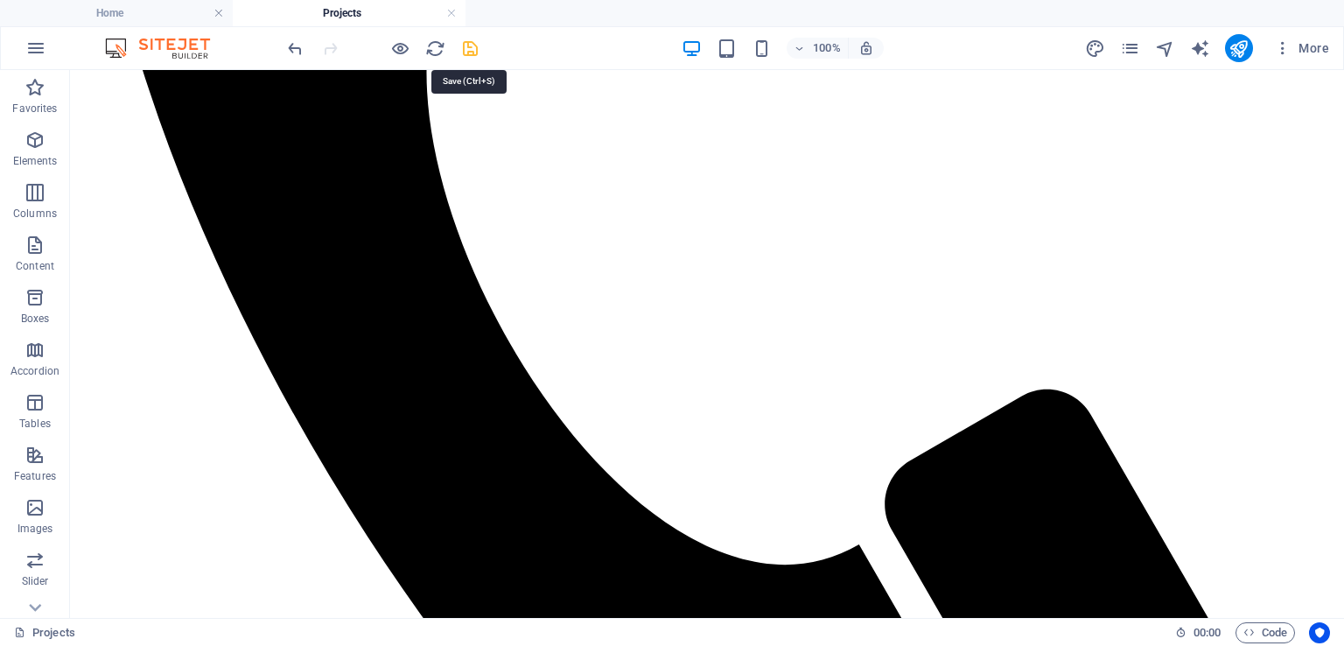
click at [476, 46] on icon "save" at bounding box center [470, 49] width 20 height 20
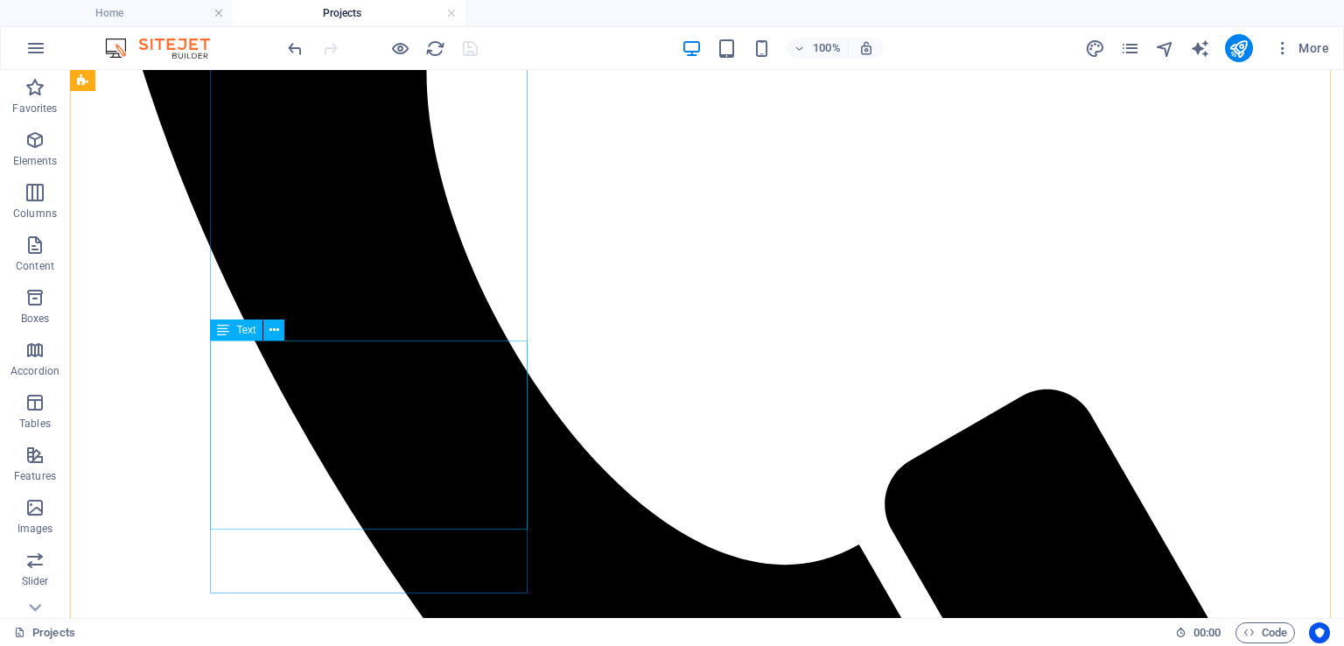
scroll to position [1488, 0]
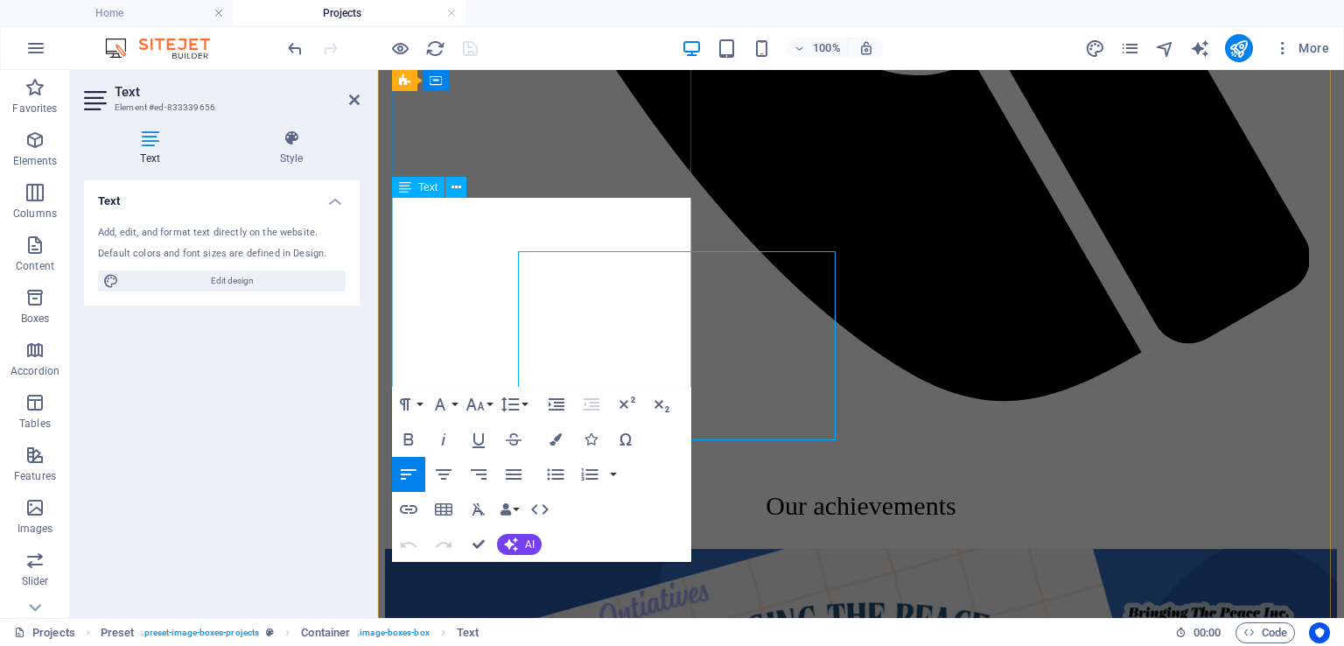
scroll to position [1439, 0]
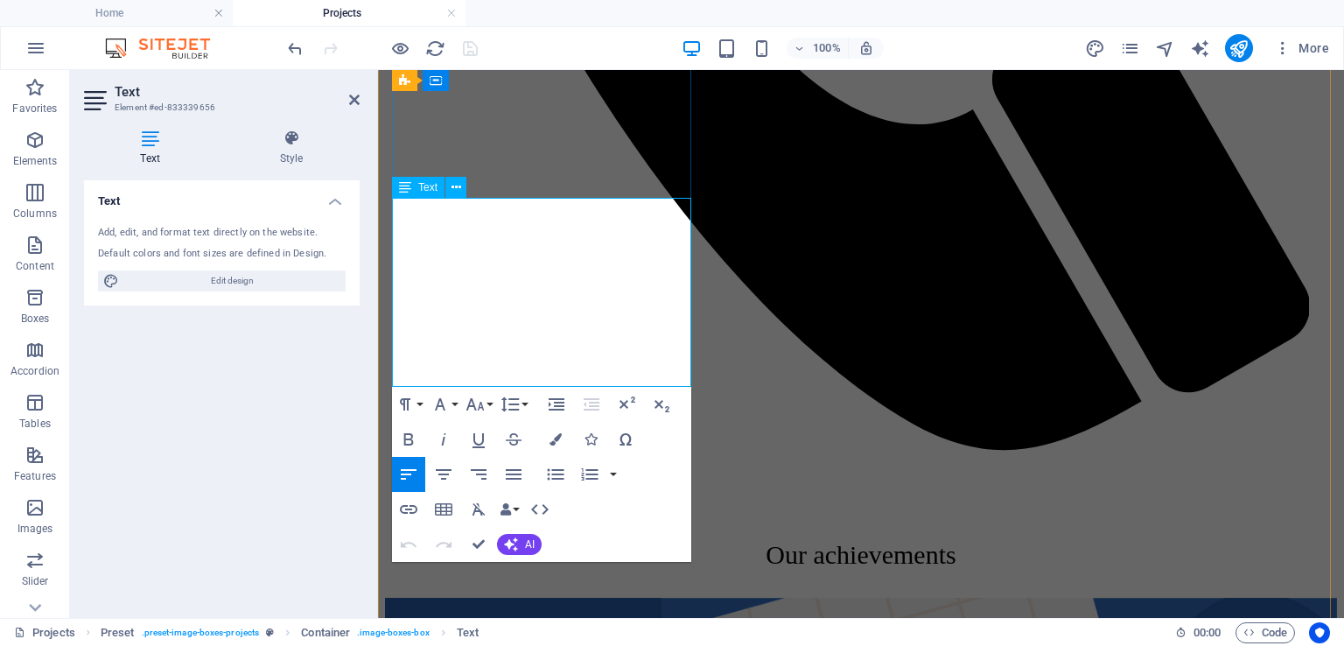
drag, startPoint x: 407, startPoint y: 335, endPoint x: 448, endPoint y: 337, distance: 41.2
drag, startPoint x: 542, startPoint y: 334, endPoint x: 652, endPoint y: 341, distance: 110.5
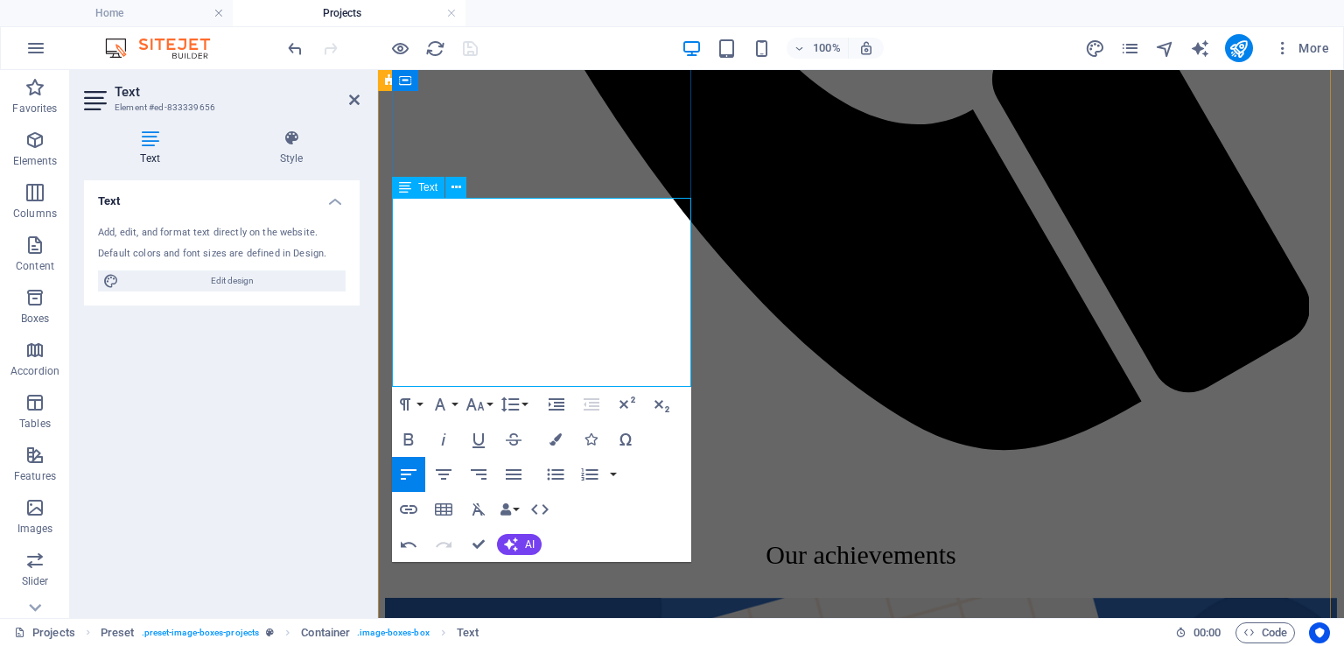
drag, startPoint x: 455, startPoint y: 330, endPoint x: 601, endPoint y: 335, distance: 146.3
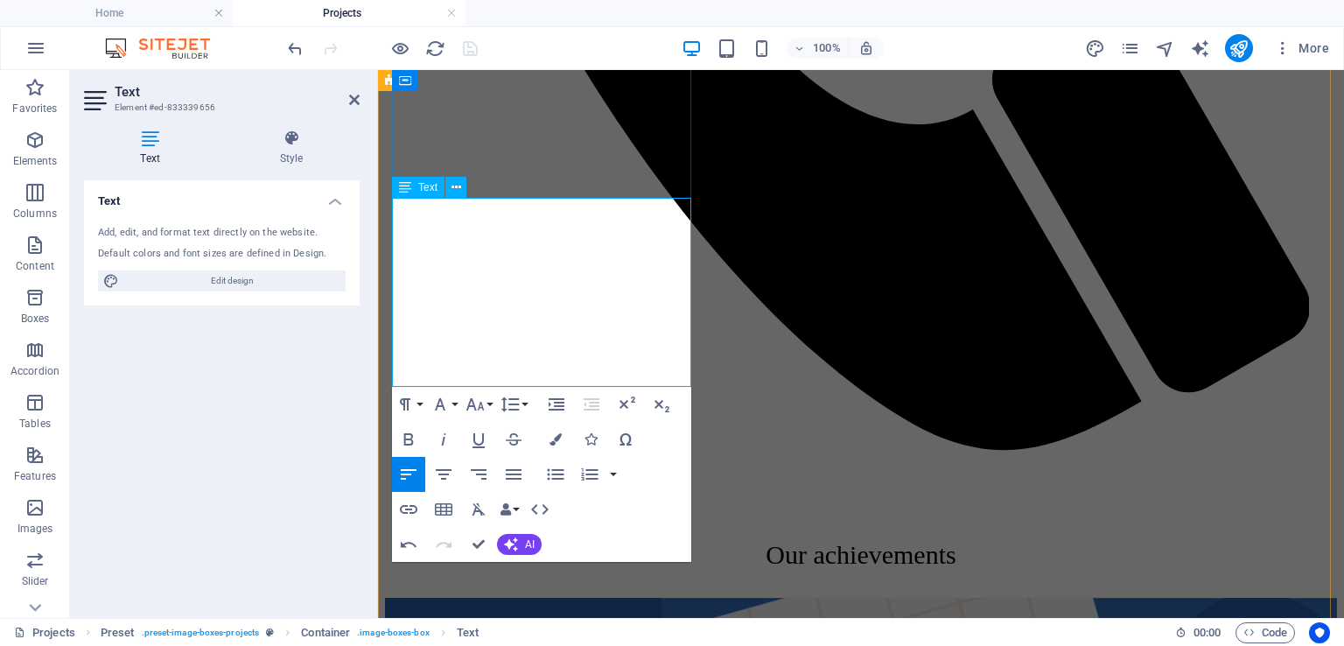
drag, startPoint x: 573, startPoint y: 361, endPoint x: 596, endPoint y: 364, distance: 23.0
drag, startPoint x: 570, startPoint y: 363, endPoint x: 629, endPoint y: 363, distance: 59.5
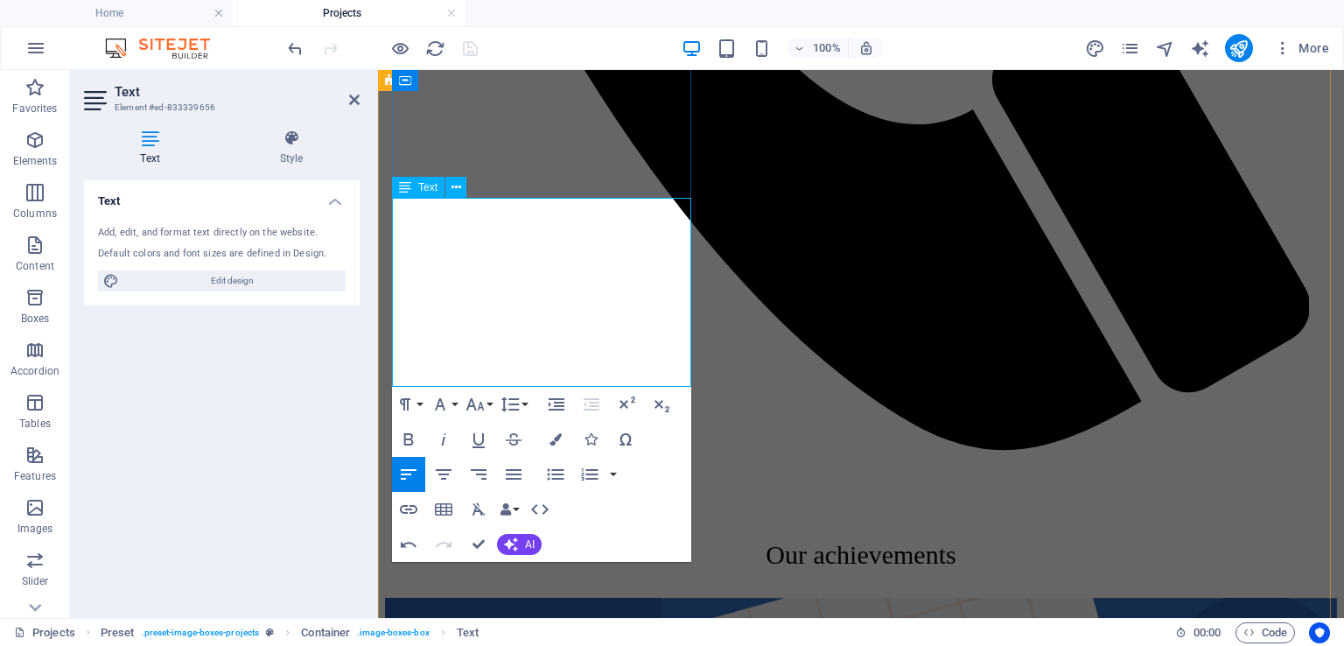
drag, startPoint x: 408, startPoint y: 251, endPoint x: 636, endPoint y: 375, distance: 260.0
click at [518, 548] on button "AI" at bounding box center [519, 544] width 45 height 21
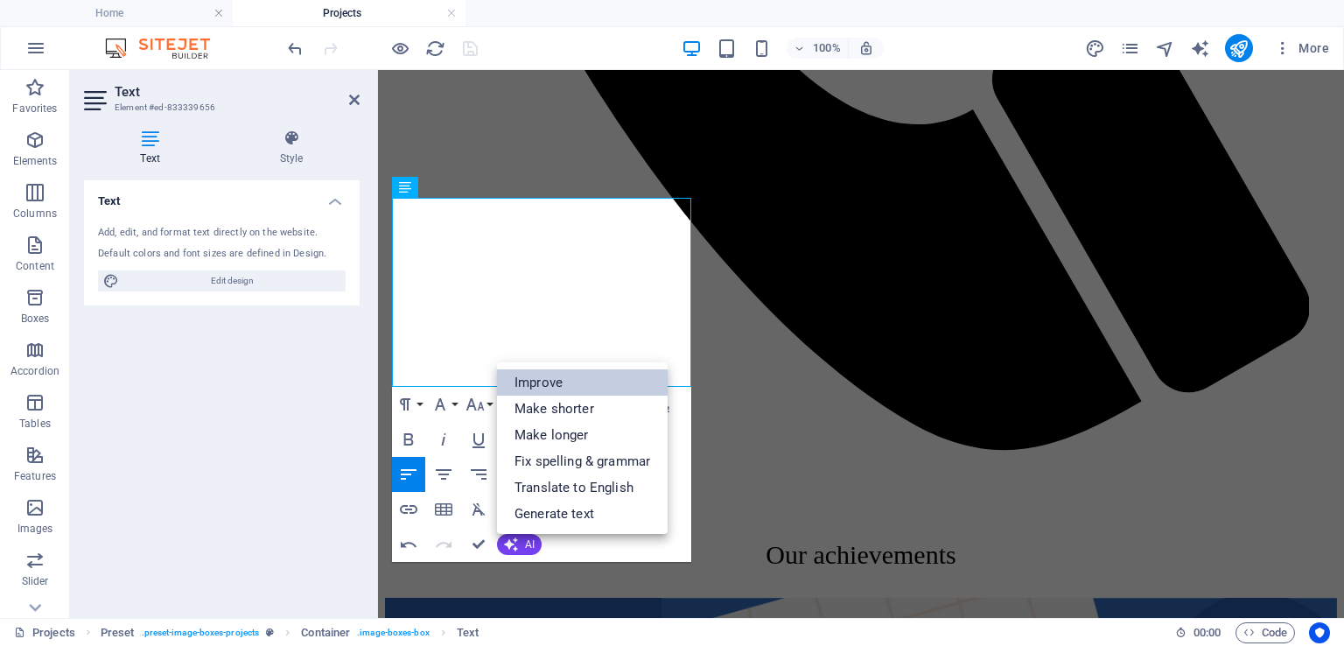
click at [543, 385] on link "Improve" at bounding box center [582, 382] width 171 height 26
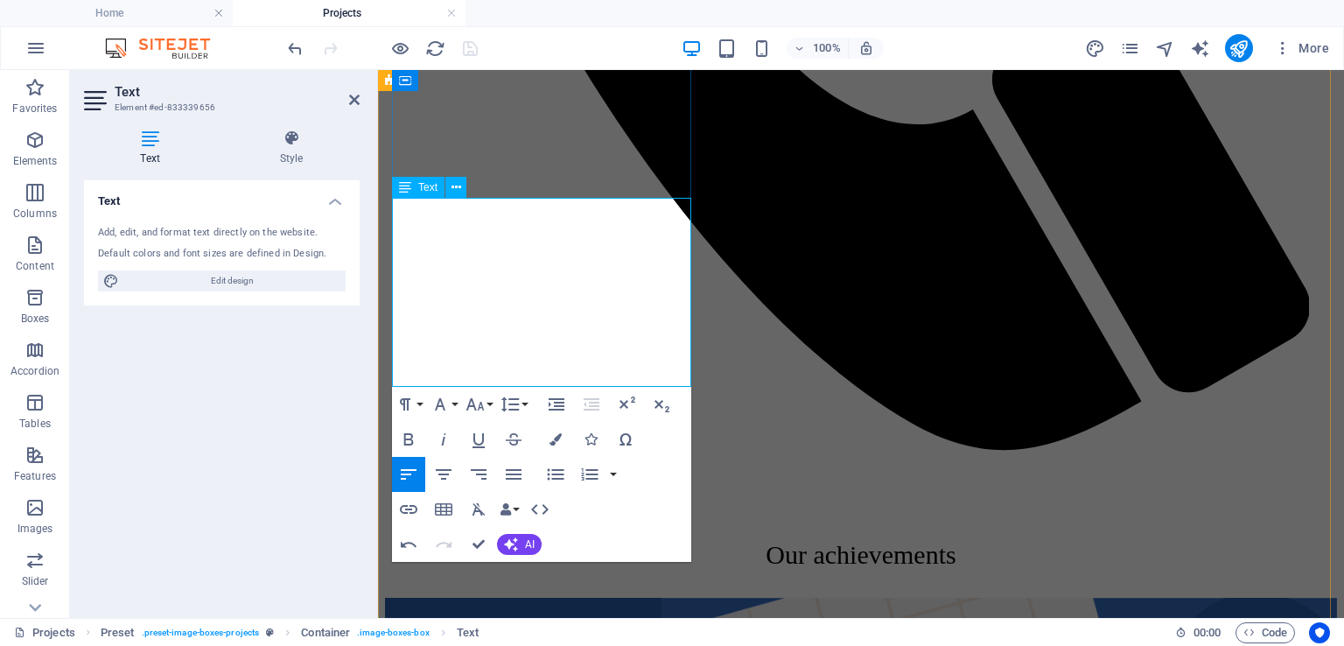
drag, startPoint x: 564, startPoint y: 314, endPoint x: 555, endPoint y: 312, distance: 8.9
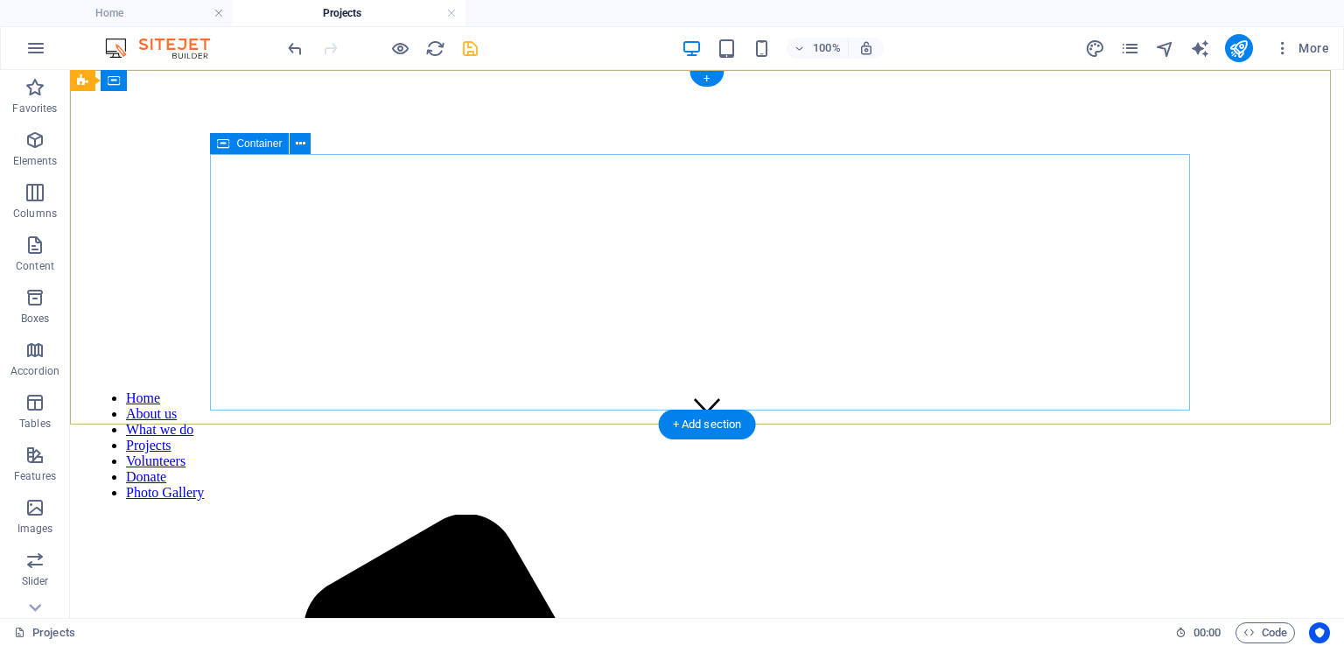
scroll to position [0, 0]
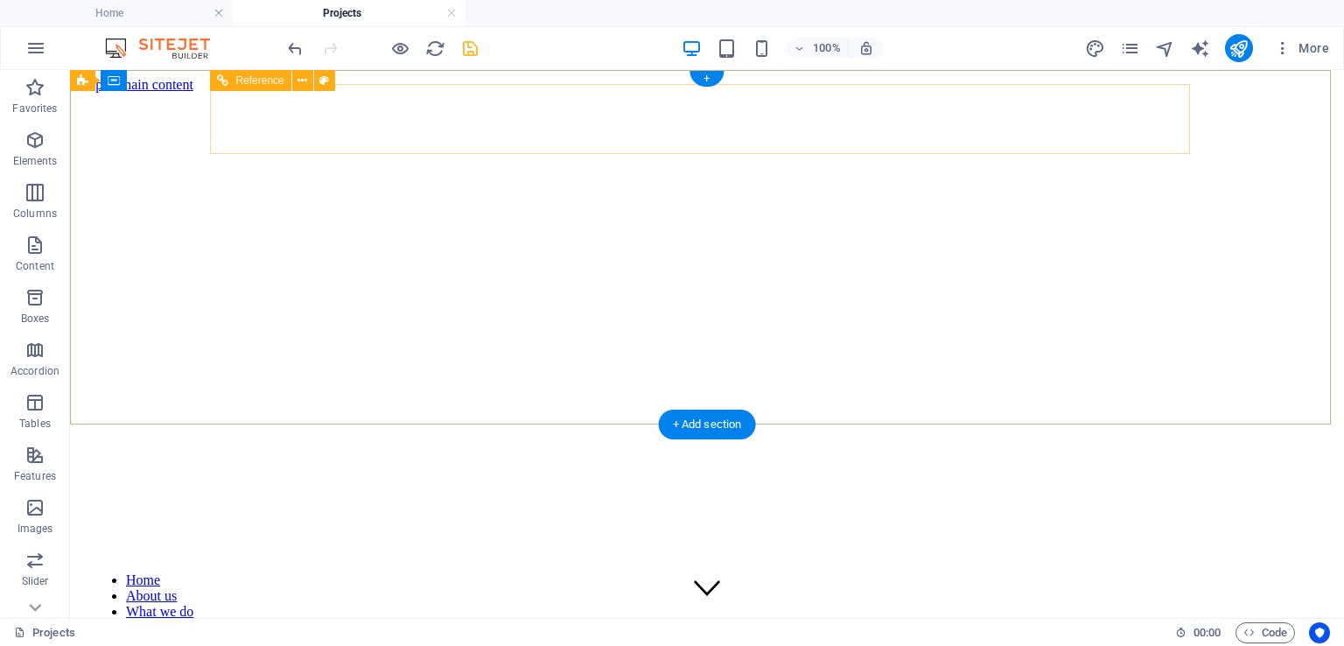
click at [403, 572] on nav "Home About us What we do Projects Volunteers Donate Photo Gallery" at bounding box center [707, 627] width 1232 height 110
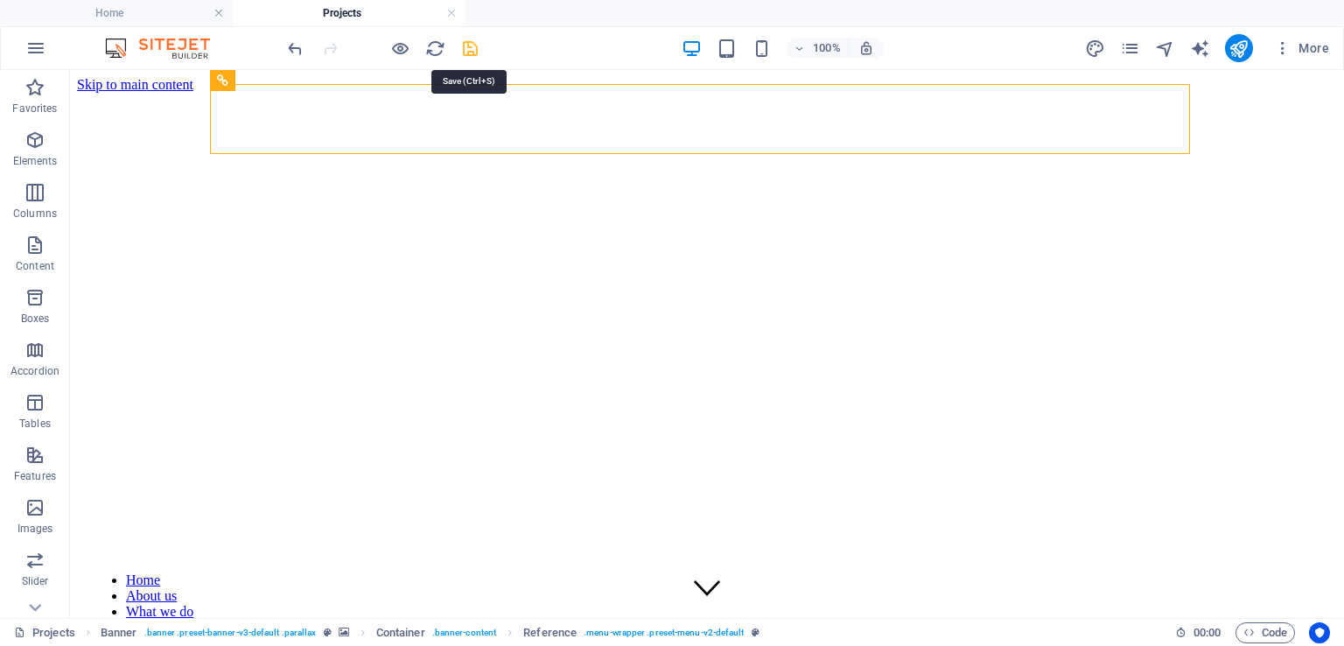
click at [473, 48] on icon "save" at bounding box center [470, 49] width 20 height 20
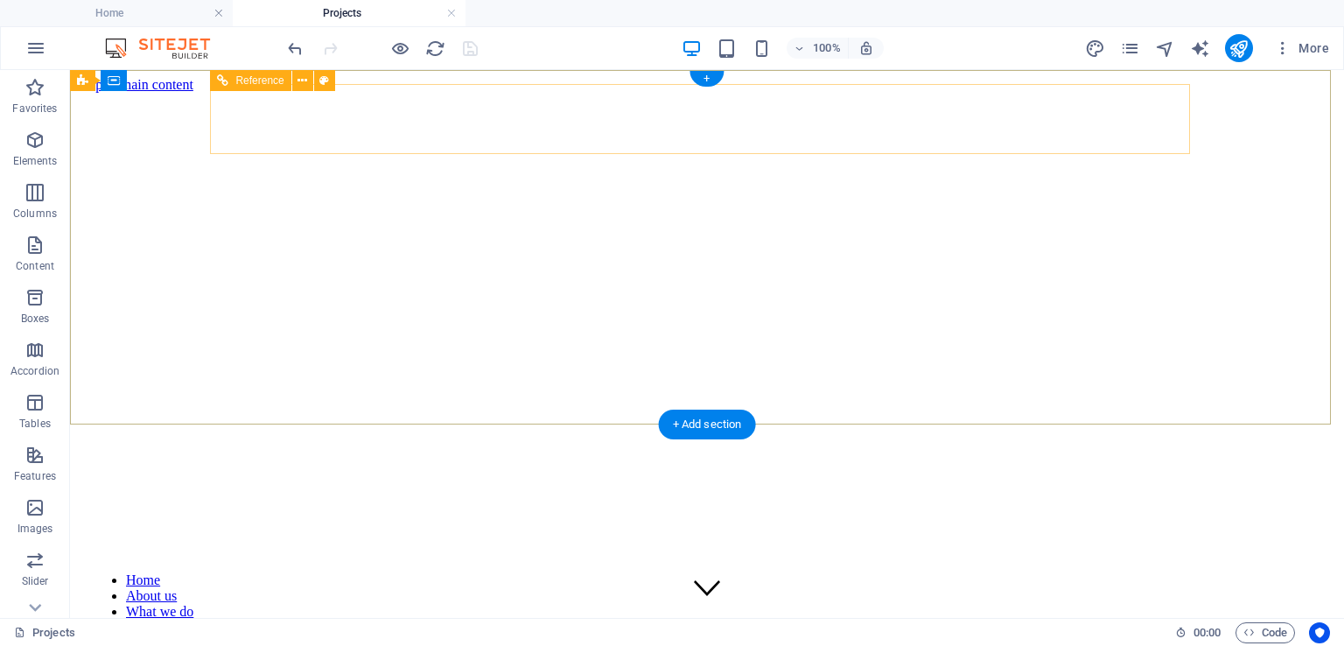
click at [403, 572] on nav "Home About us What we do Projects Volunteers Donate Photo Gallery" at bounding box center [707, 627] width 1232 height 110
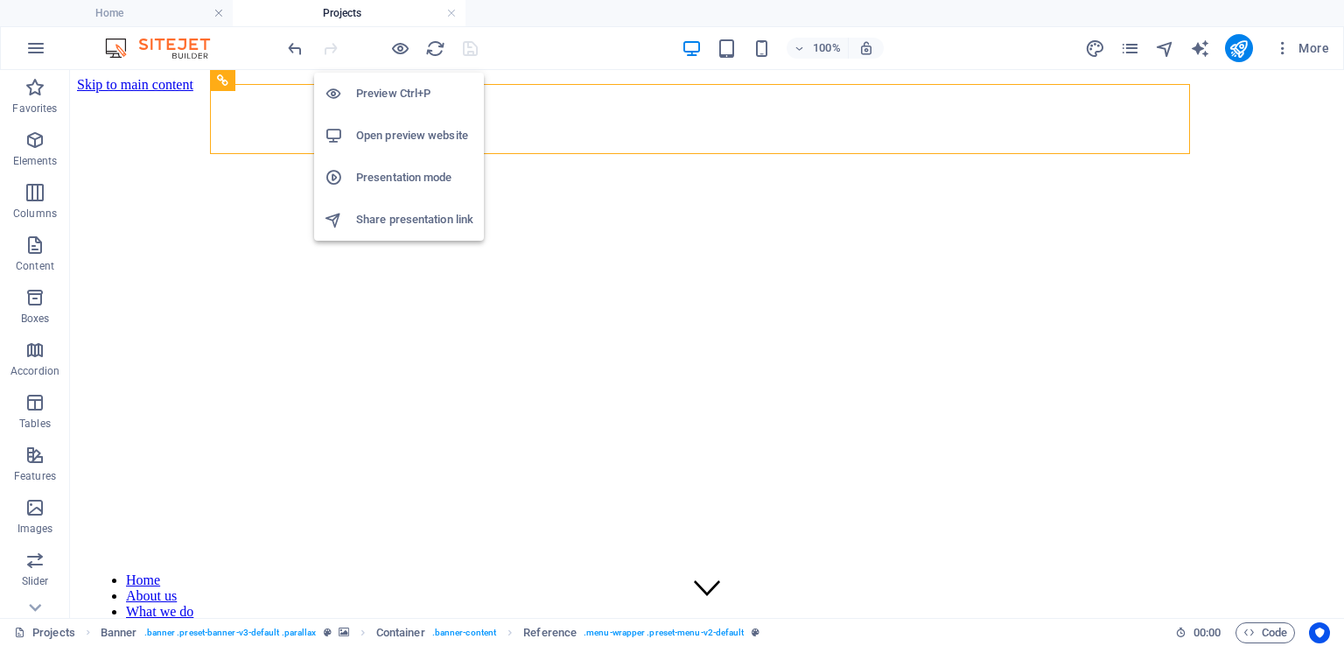
click at [388, 95] on h6 "Preview Ctrl+P" at bounding box center [414, 93] width 117 height 21
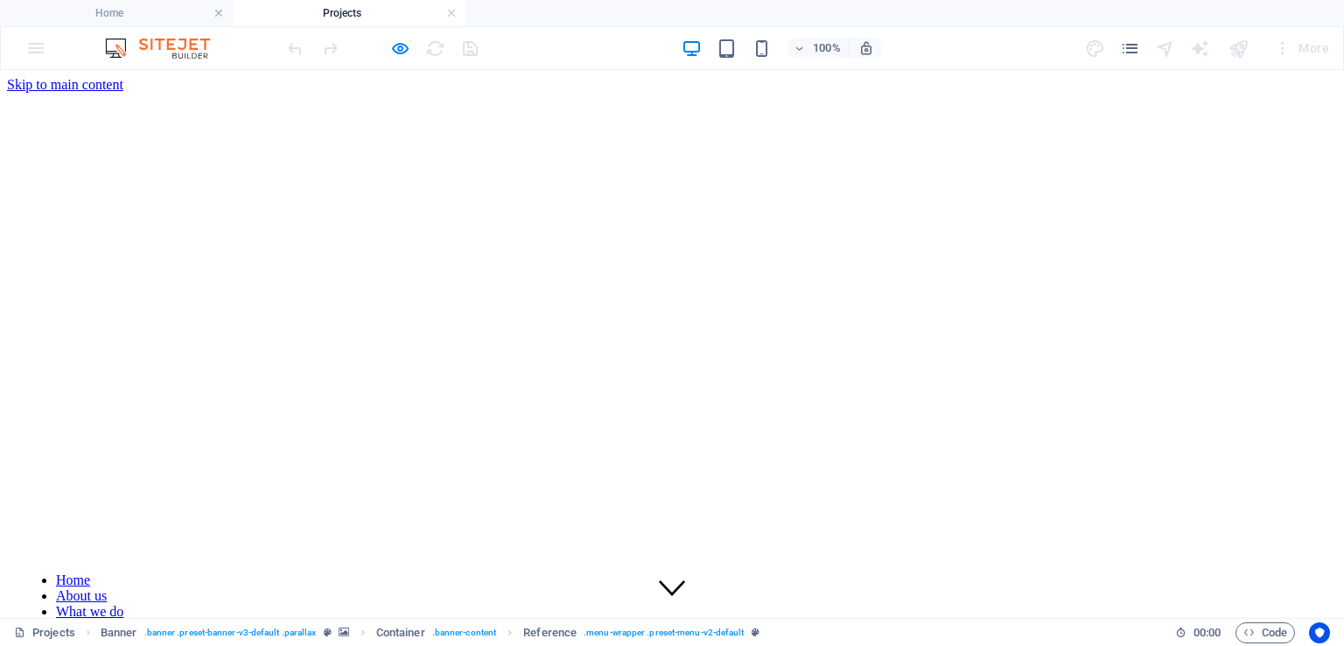
click at [90, 572] on link "Home" at bounding box center [73, 579] width 34 height 15
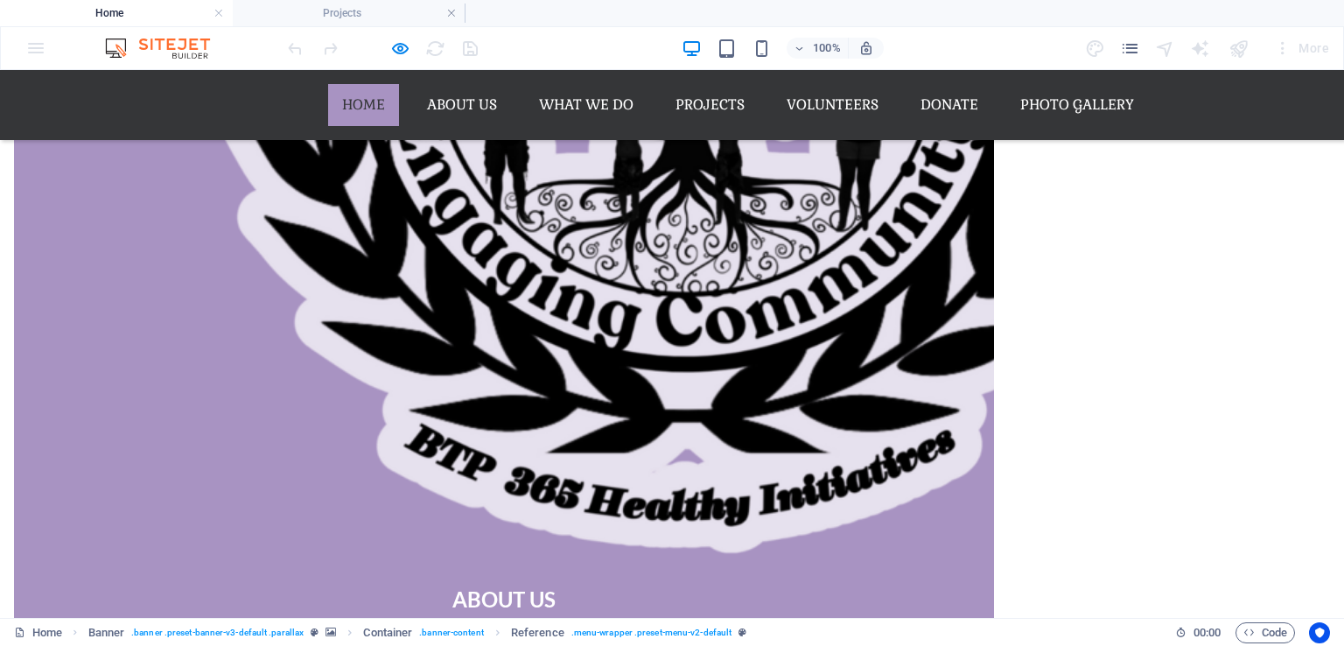
scroll to position [4551, 0]
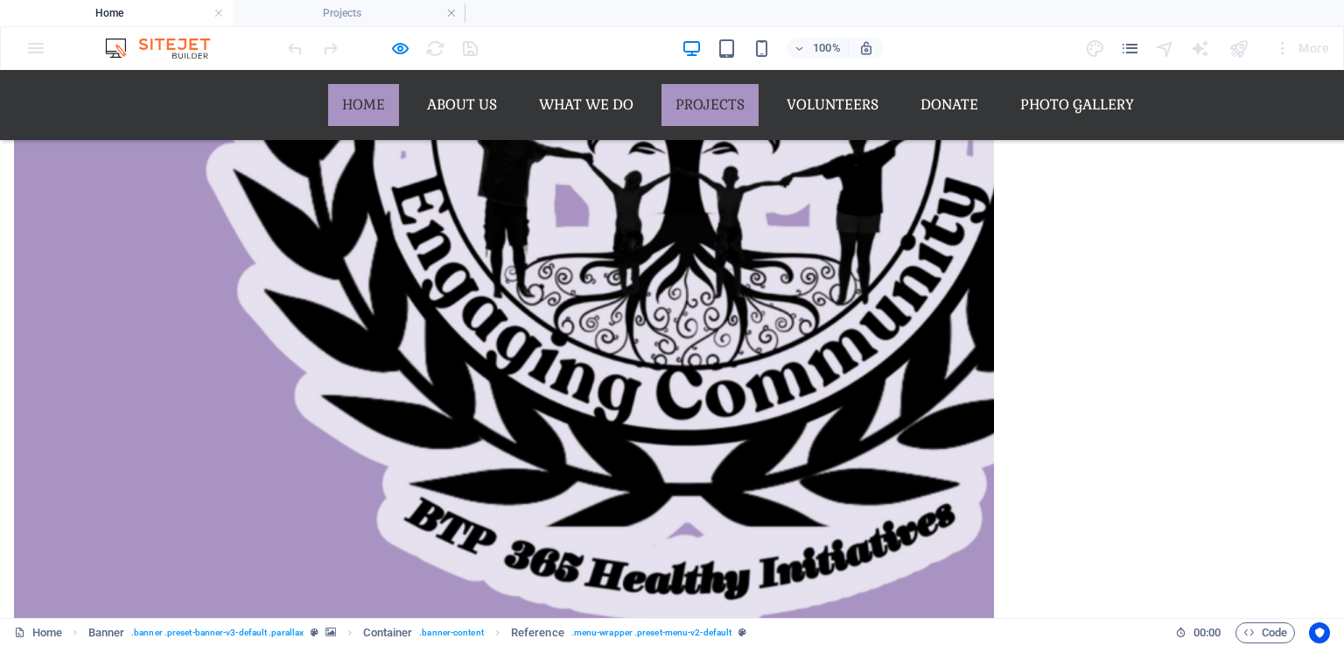
click at [693, 106] on link "Projects" at bounding box center [710, 105] width 97 height 42
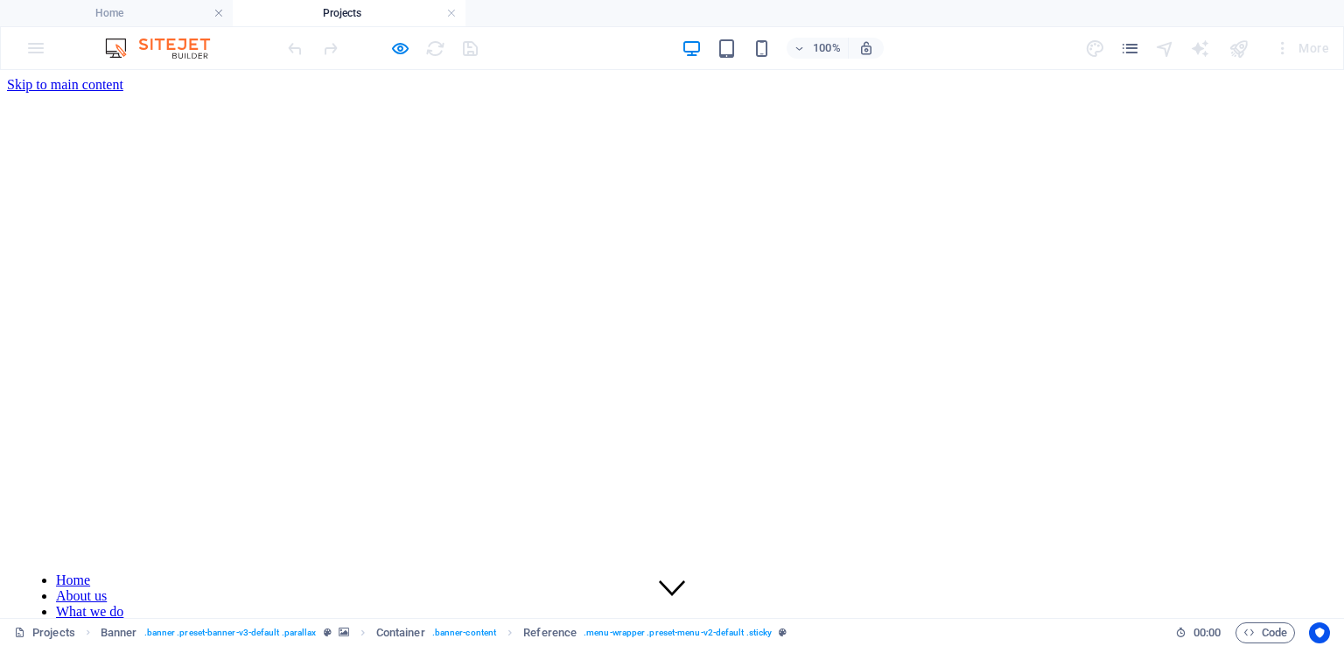
scroll to position [0, 0]
click at [123, 604] on link "What we do" at bounding box center [89, 611] width 67 height 15
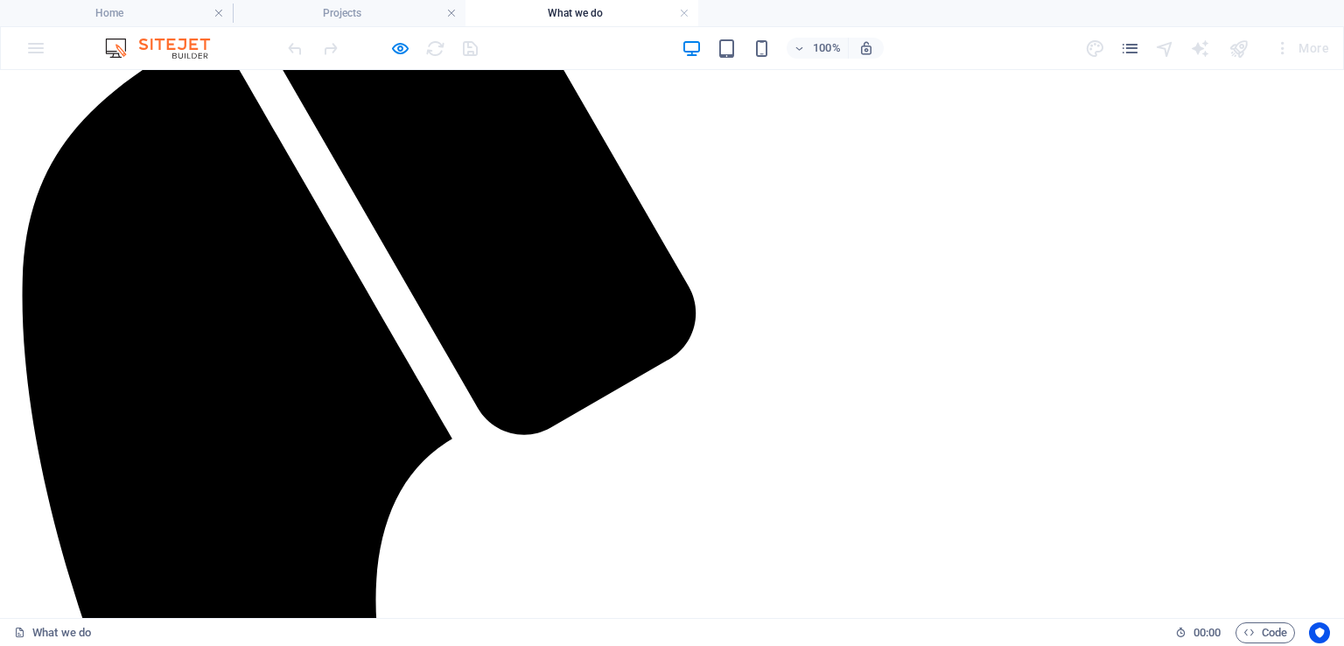
scroll to position [788, 0]
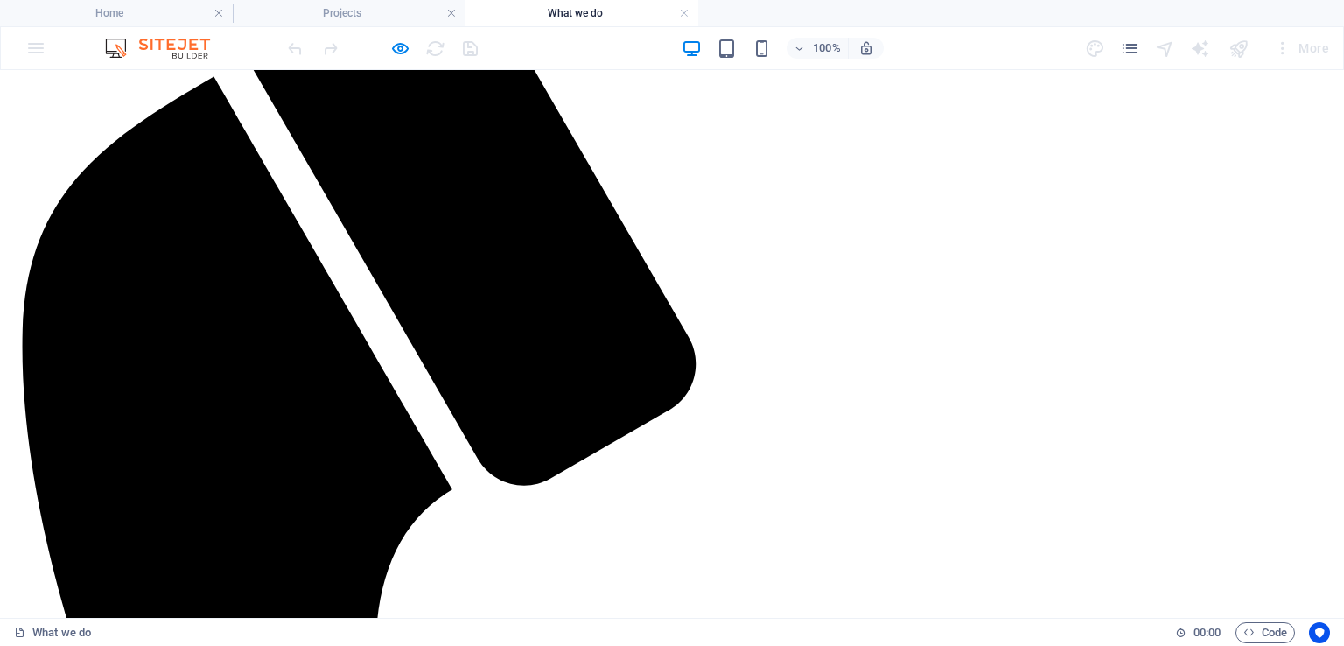
scroll to position [739, 0]
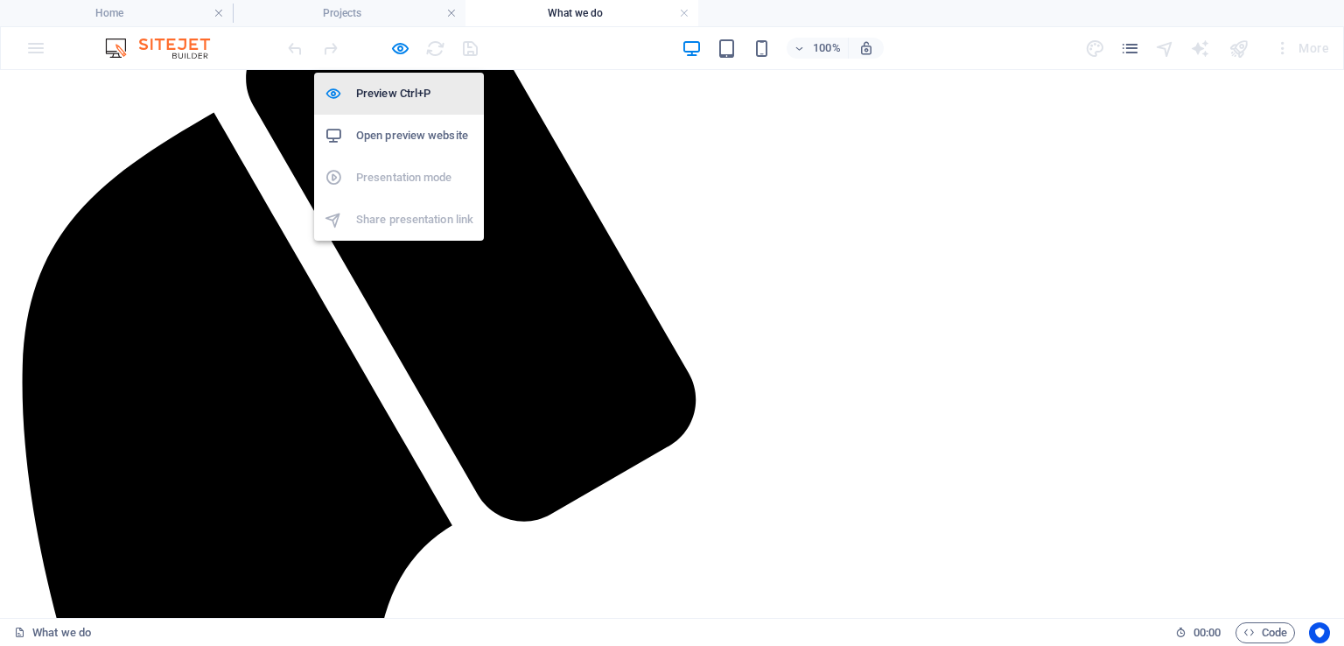
click at [375, 98] on h6 "Preview Ctrl+P" at bounding box center [414, 93] width 117 height 21
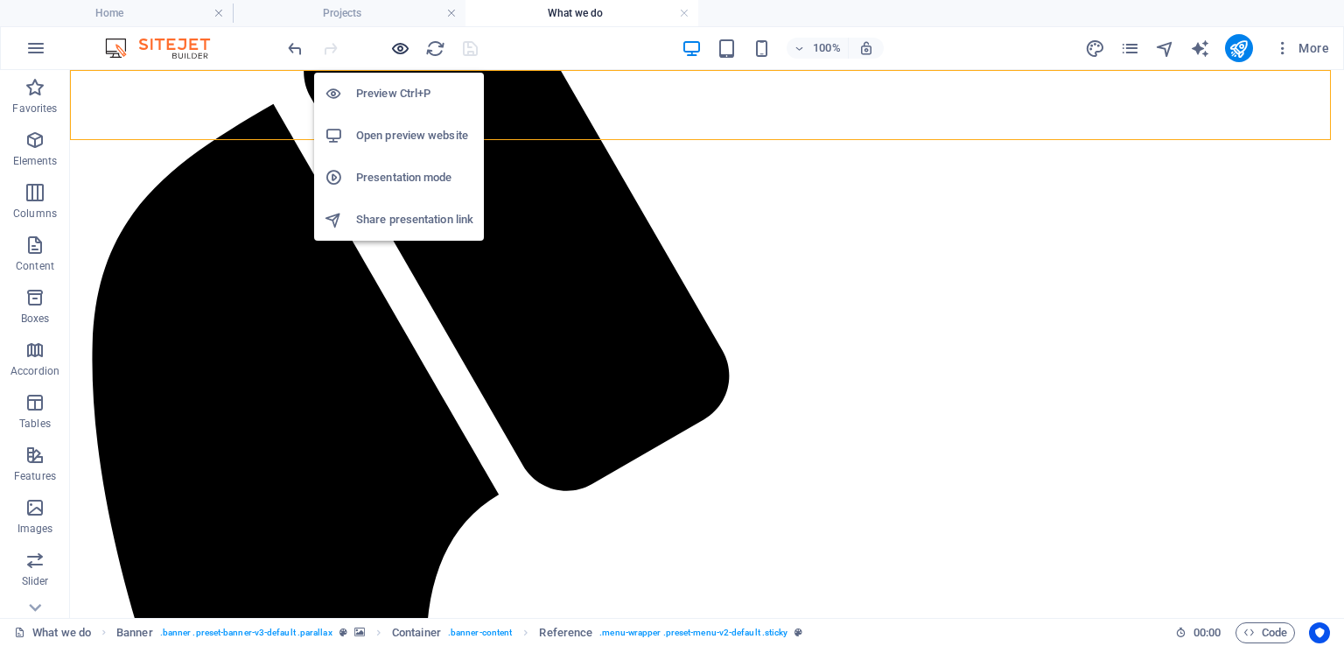
click at [403, 48] on icon "button" at bounding box center [400, 49] width 20 height 20
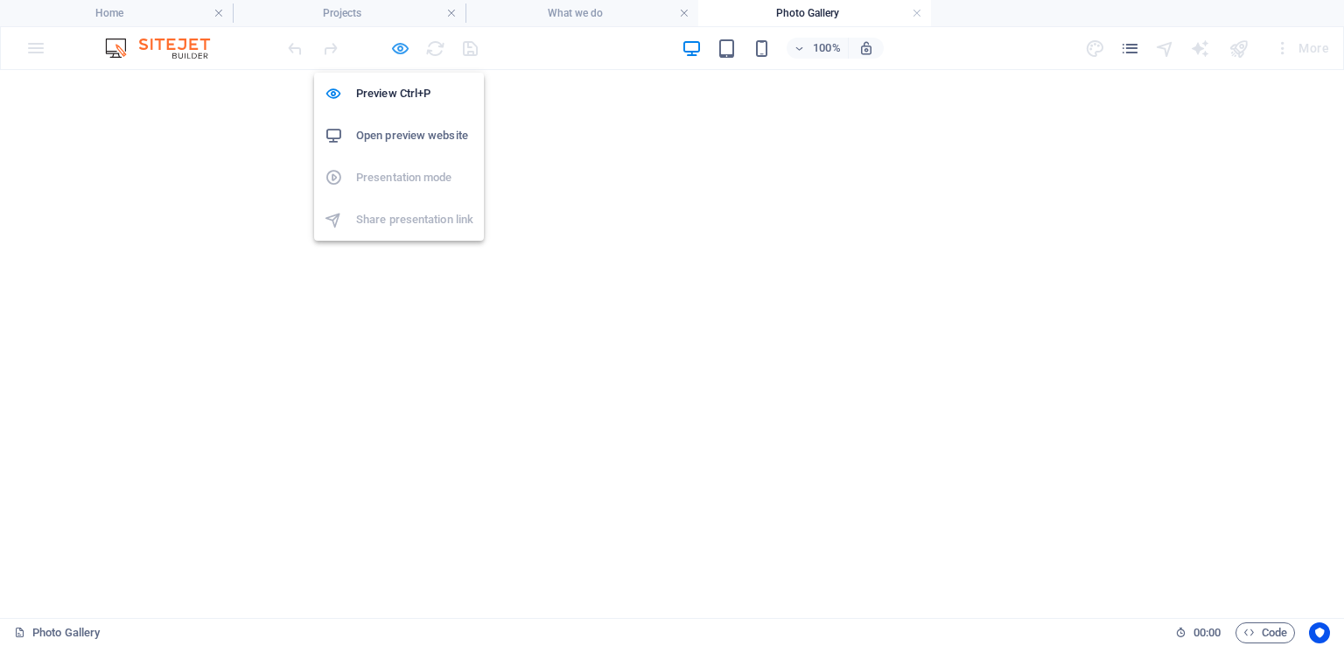
click at [405, 46] on icon "button" at bounding box center [400, 49] width 20 height 20
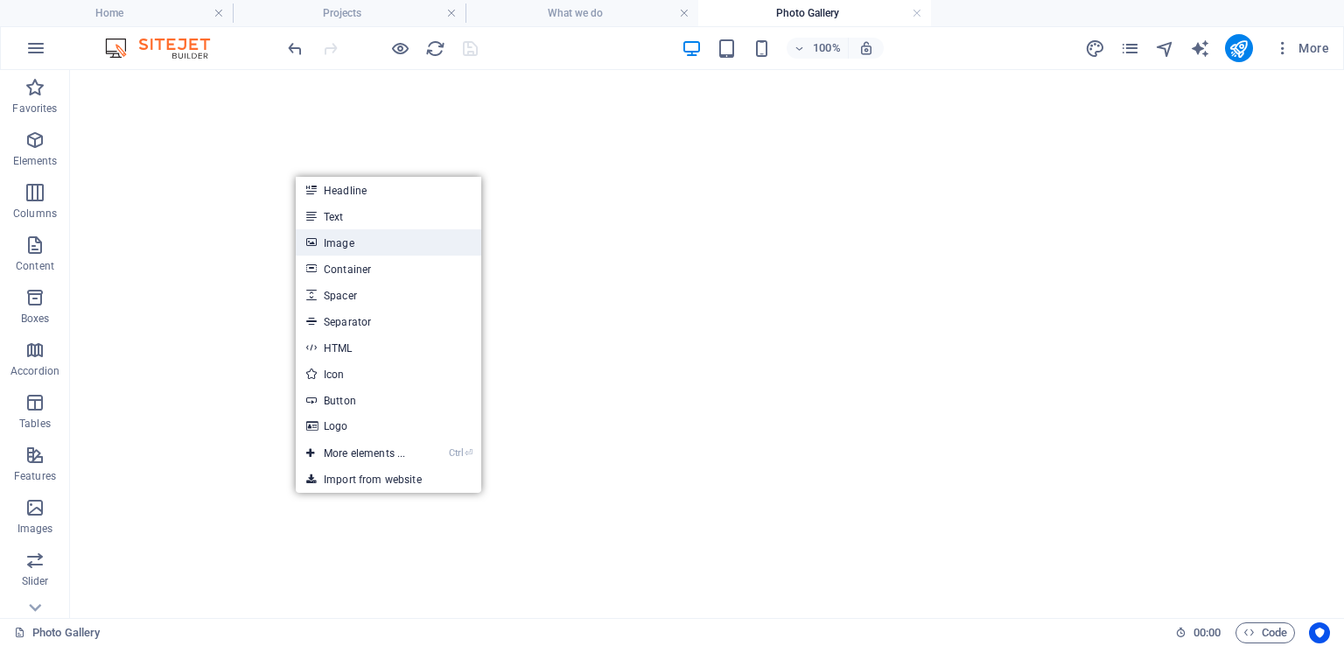
click at [357, 246] on link "Image" at bounding box center [389, 242] width 186 height 26
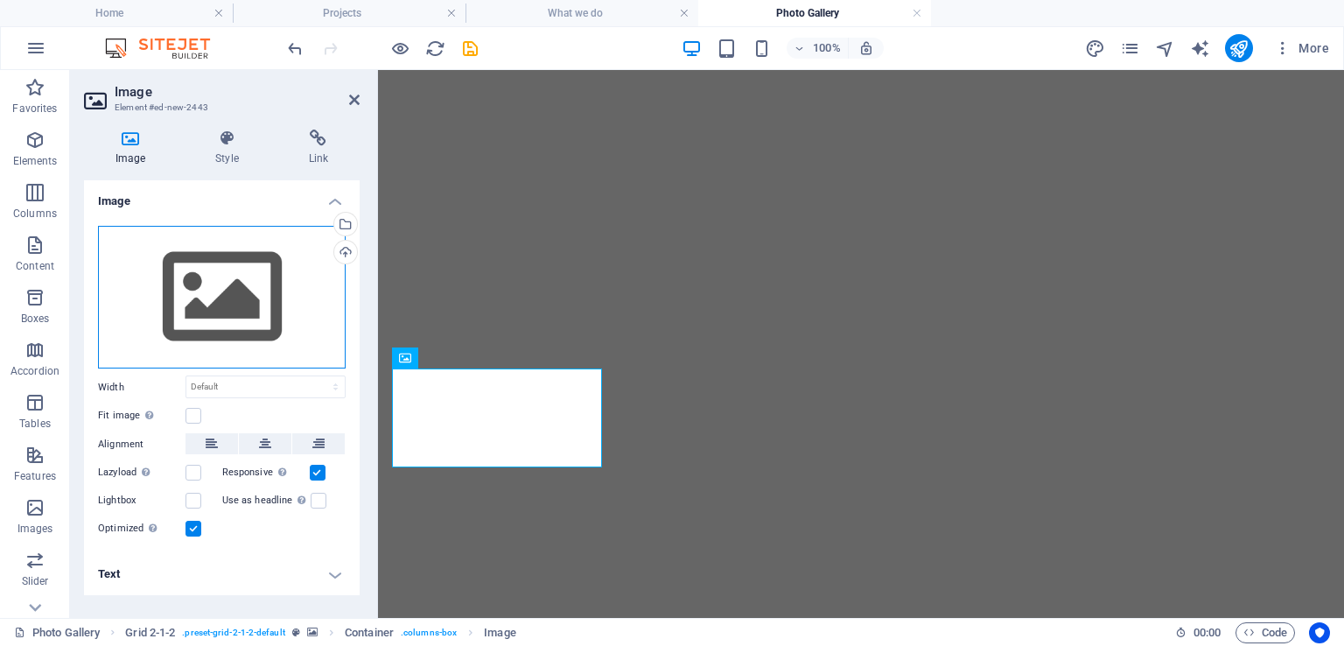
click at [211, 315] on div "Drag files here, click to choose files or select files from Files or our free s…" at bounding box center [222, 298] width 248 height 144
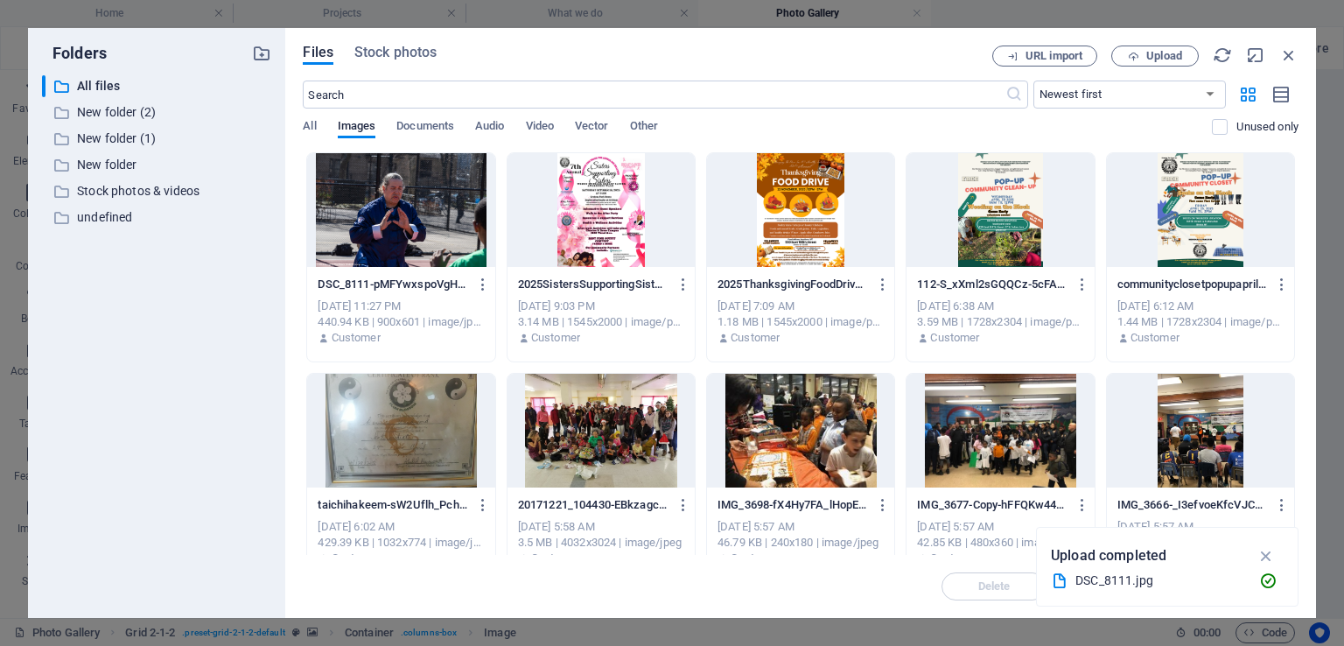
click at [393, 226] on div at bounding box center [400, 210] width 187 height 114
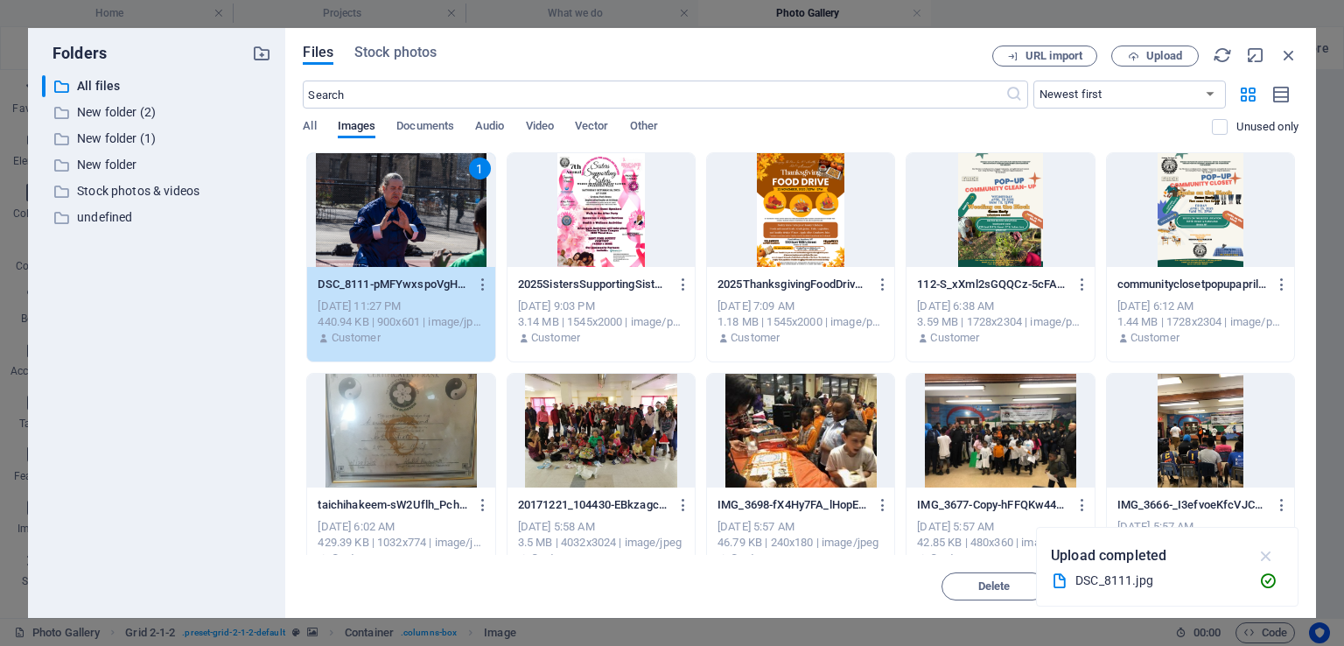
click at [1271, 554] on icon "button" at bounding box center [1267, 555] width 20 height 19
click at [1250, 586] on span "Insert" at bounding box center [1246, 586] width 31 height 11
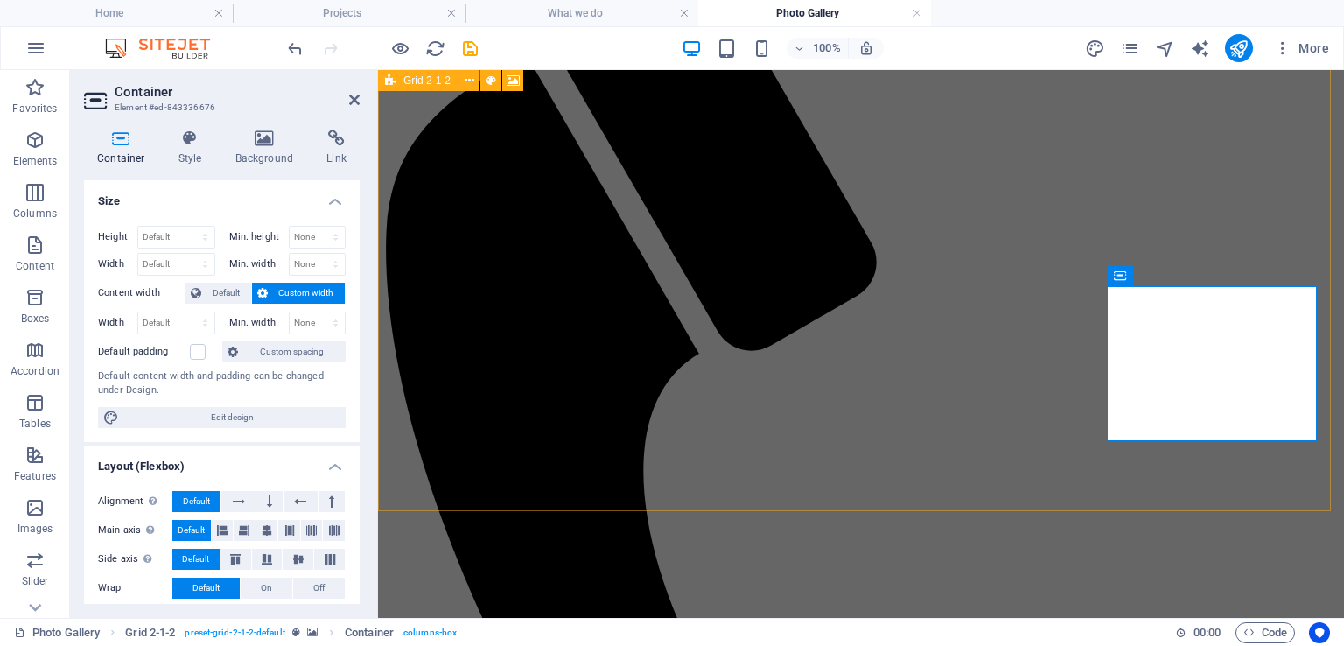
scroll to position [350, 0]
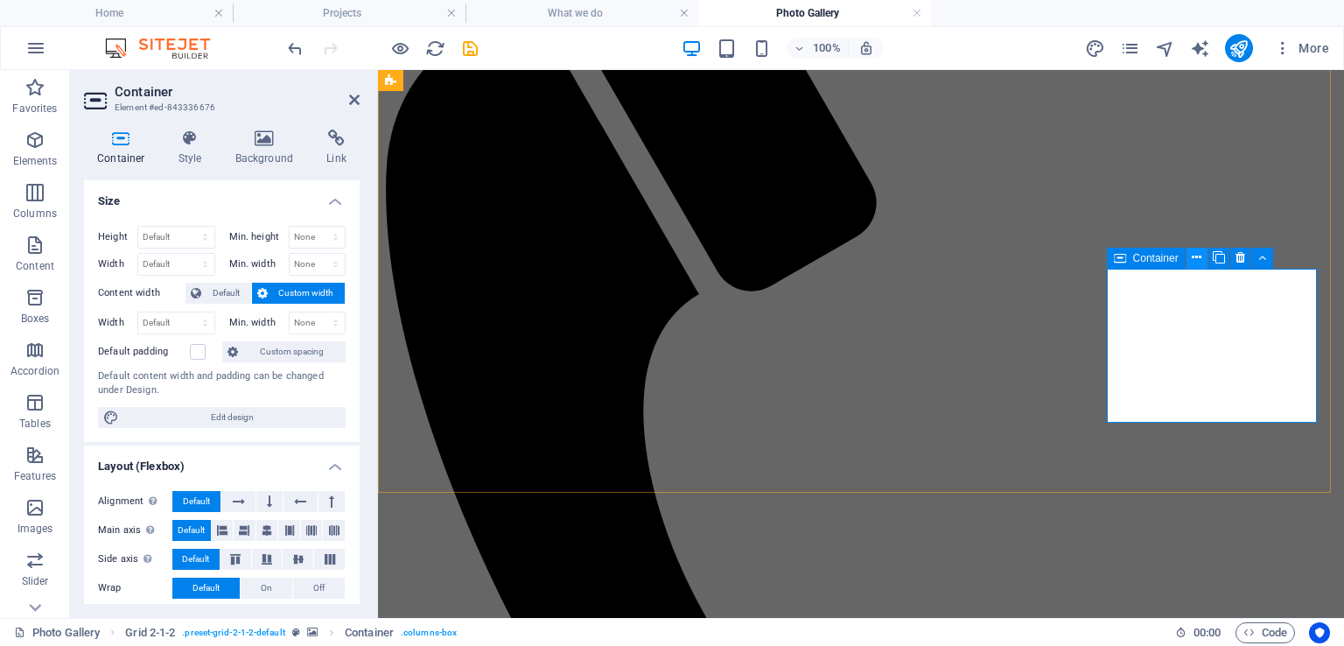
click at [1196, 255] on icon at bounding box center [1197, 258] width 10 height 18
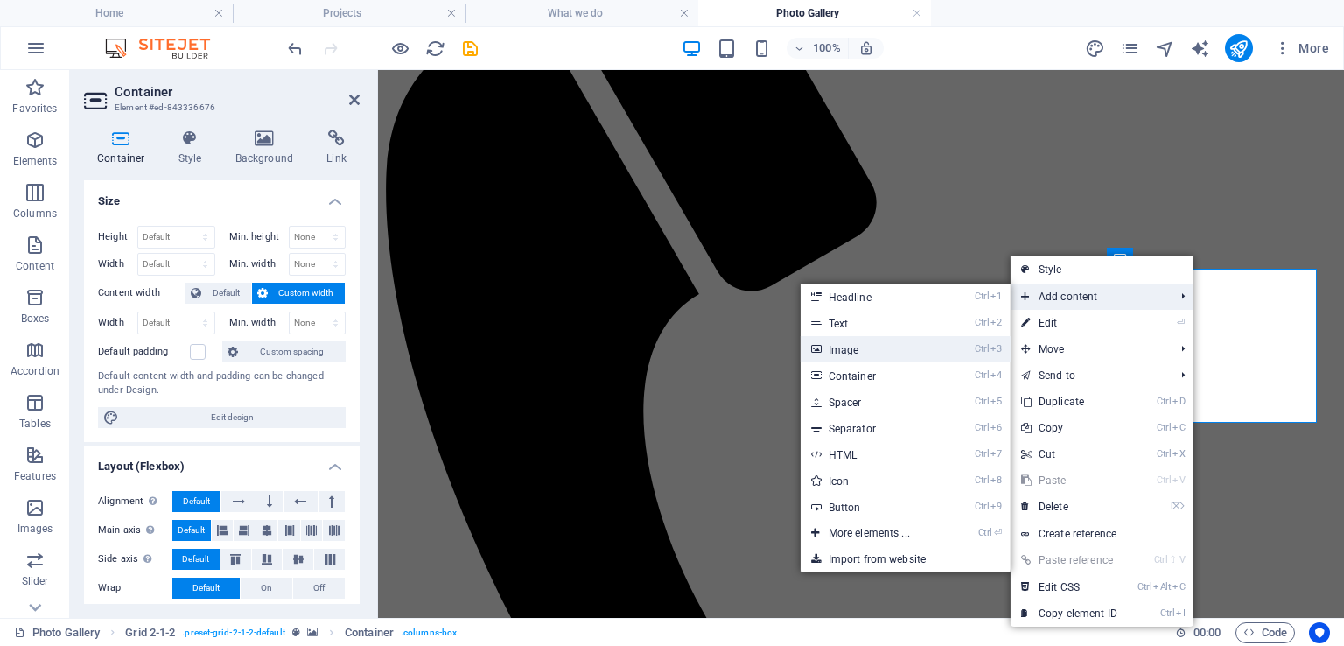
click at [845, 351] on link "Ctrl 3 Image" at bounding box center [873, 349] width 144 height 26
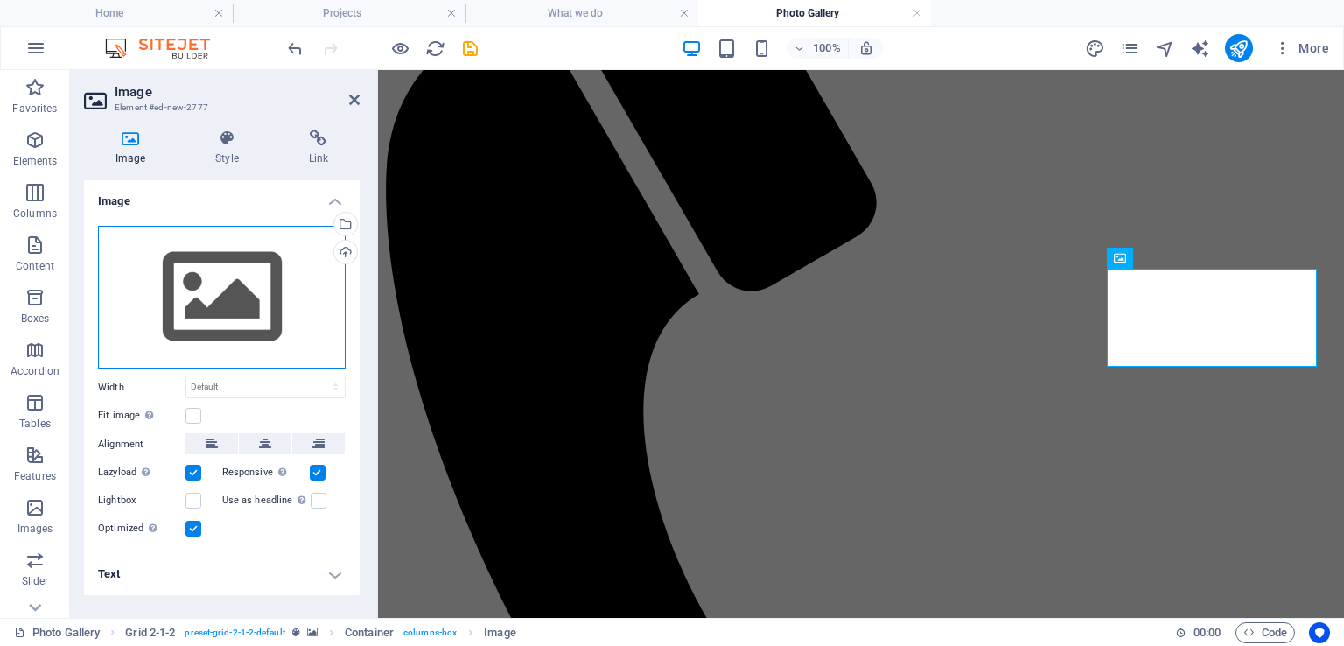
click at [254, 300] on div "Drag files here, click to choose files or select files from Files or our free s…" at bounding box center [222, 298] width 248 height 144
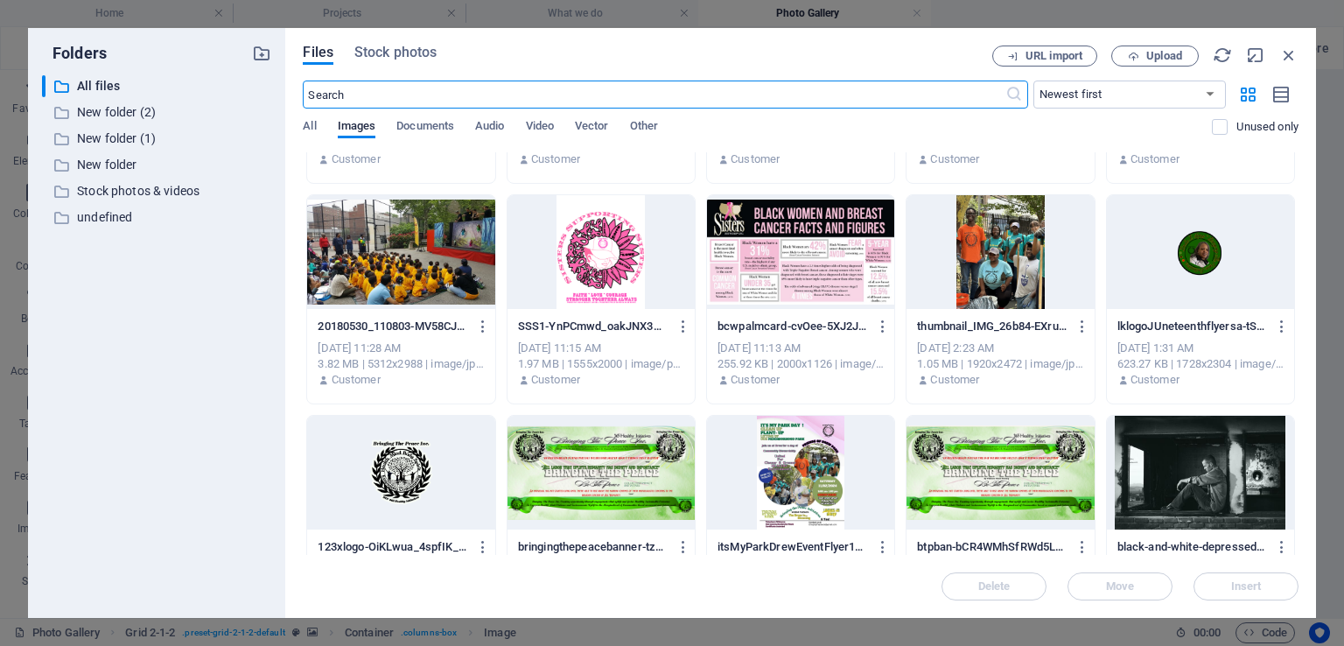
scroll to position [5633, 0]
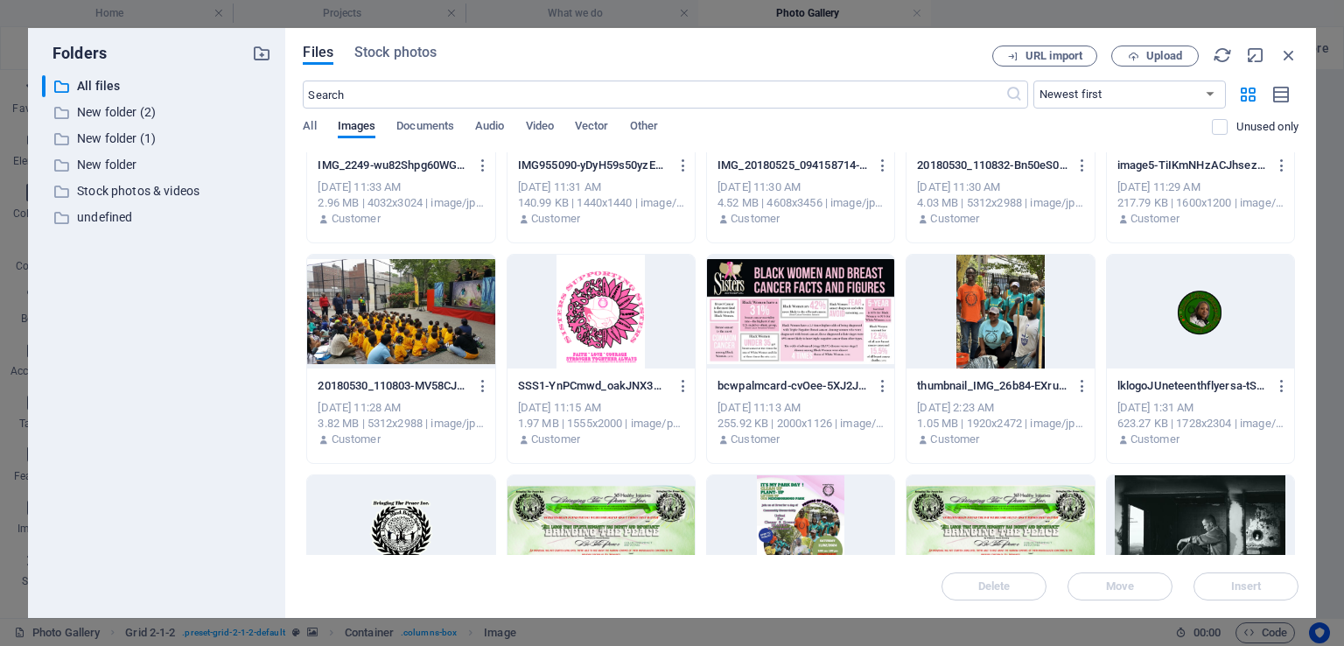
click at [1011, 321] on div at bounding box center [1000, 312] width 187 height 114
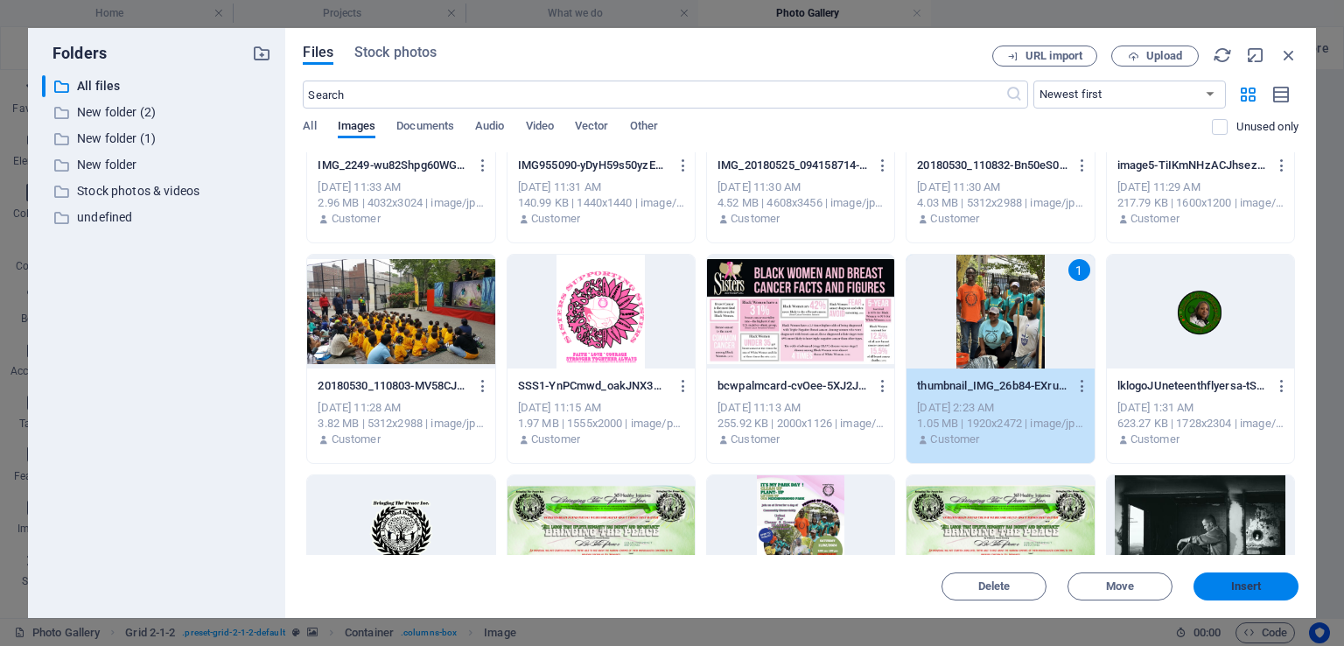
click at [1239, 581] on span "Insert" at bounding box center [1246, 586] width 31 height 11
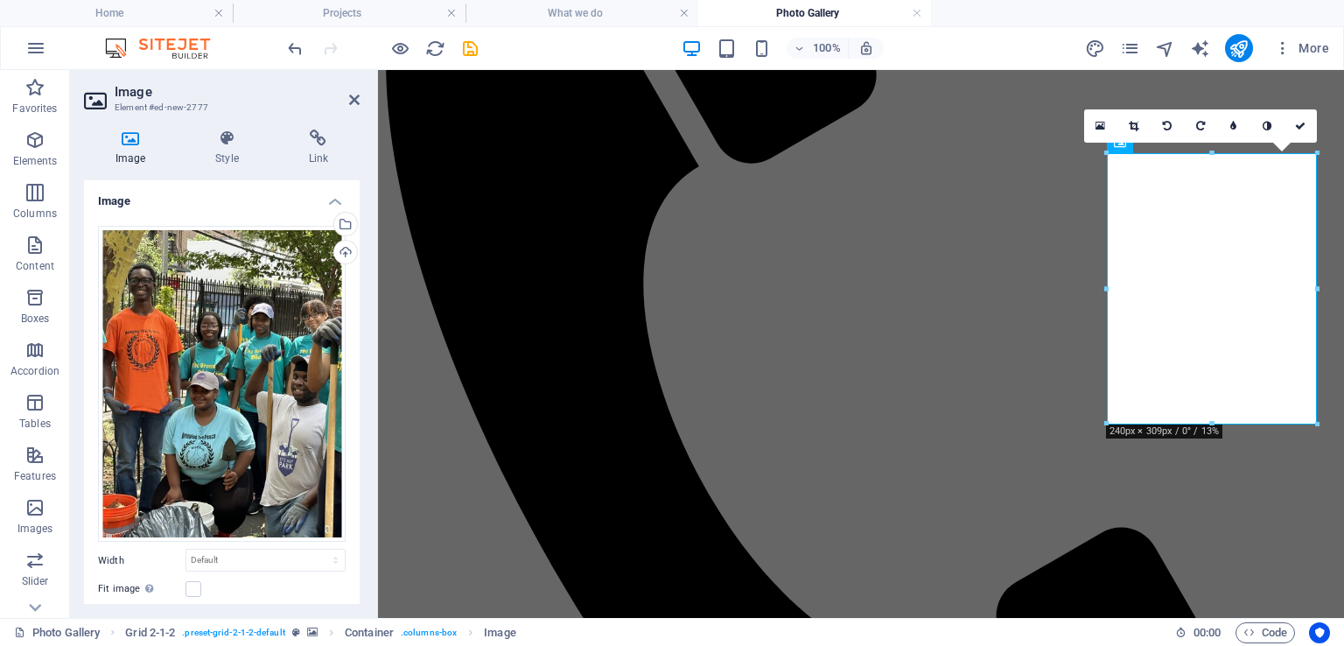
scroll to position [522, 0]
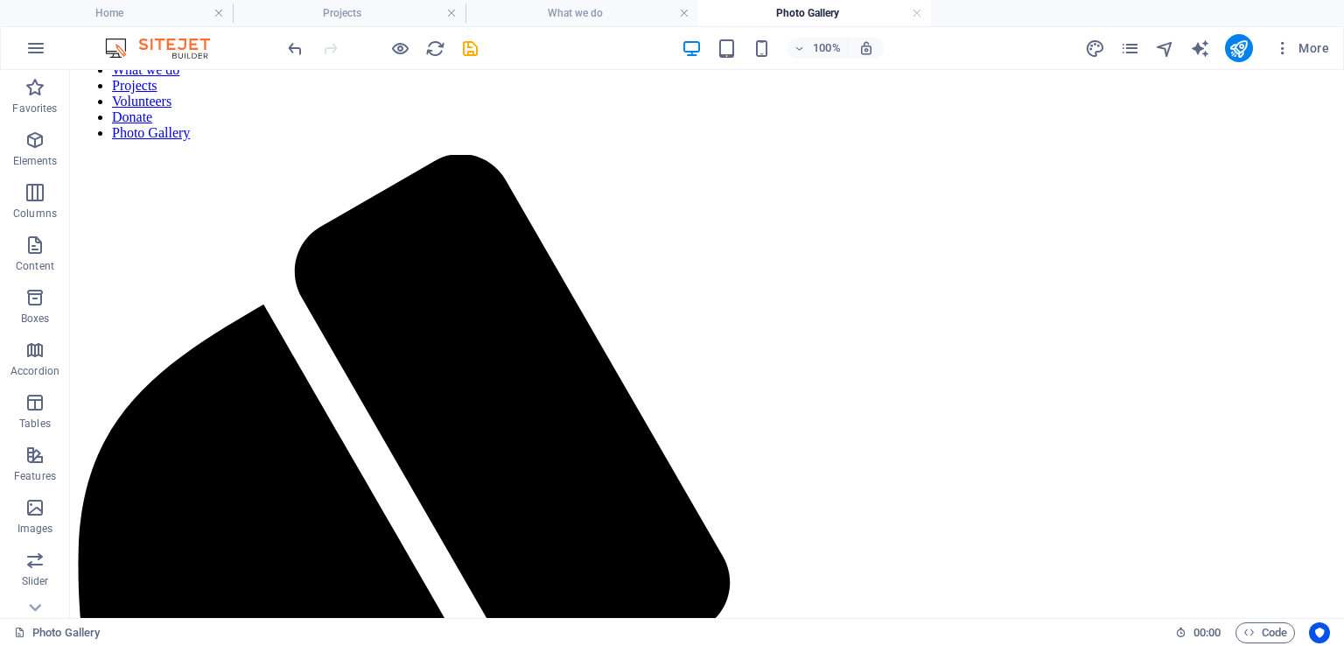
scroll to position [0, 0]
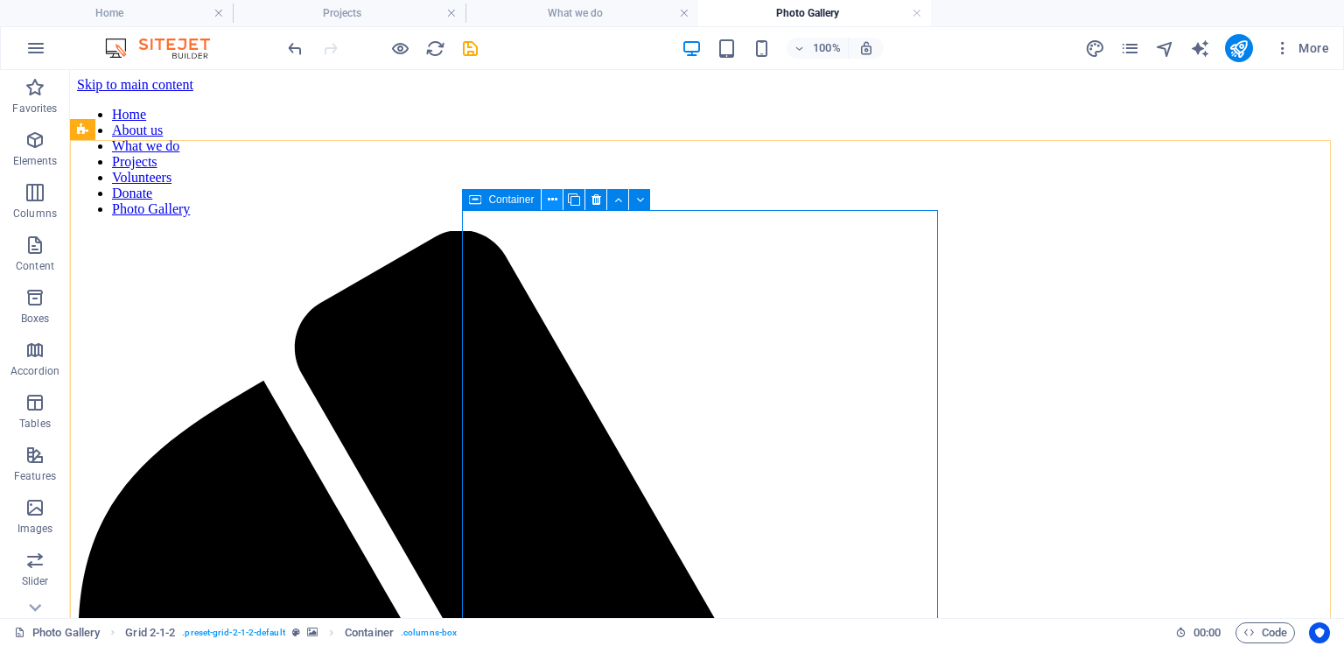
click at [555, 197] on icon at bounding box center [553, 200] width 10 height 18
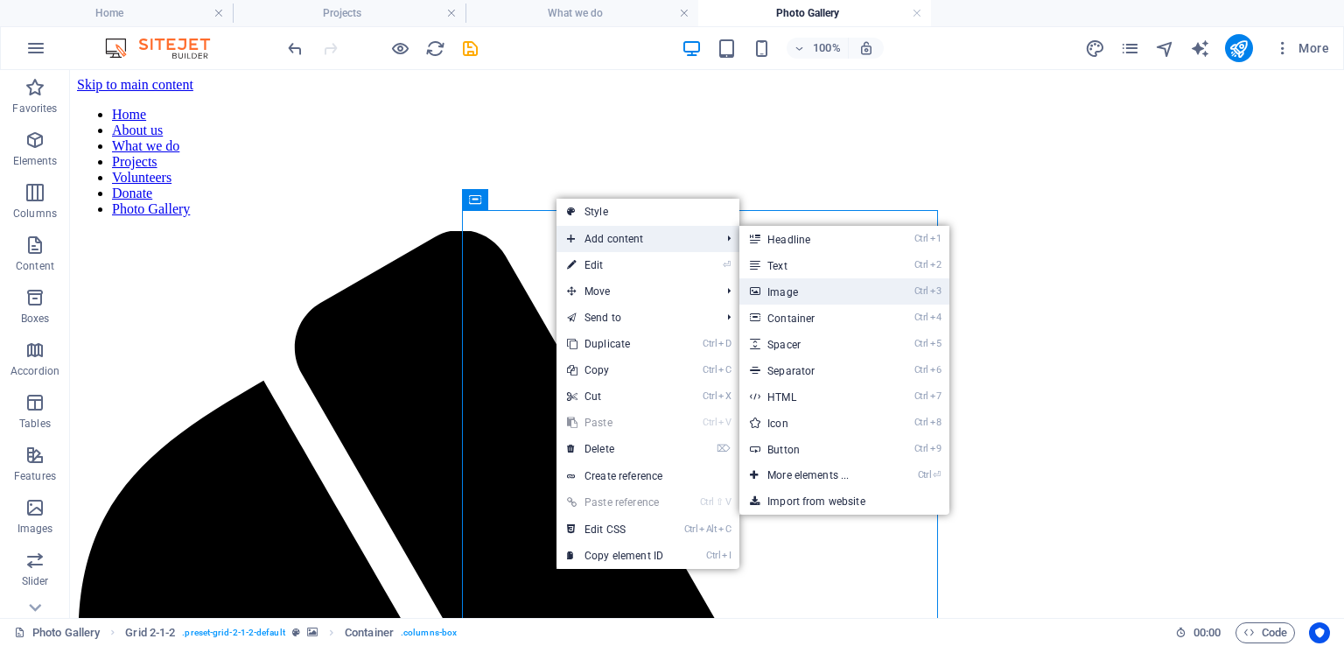
click at [790, 290] on link "Ctrl 3 Image" at bounding box center [812, 291] width 144 height 26
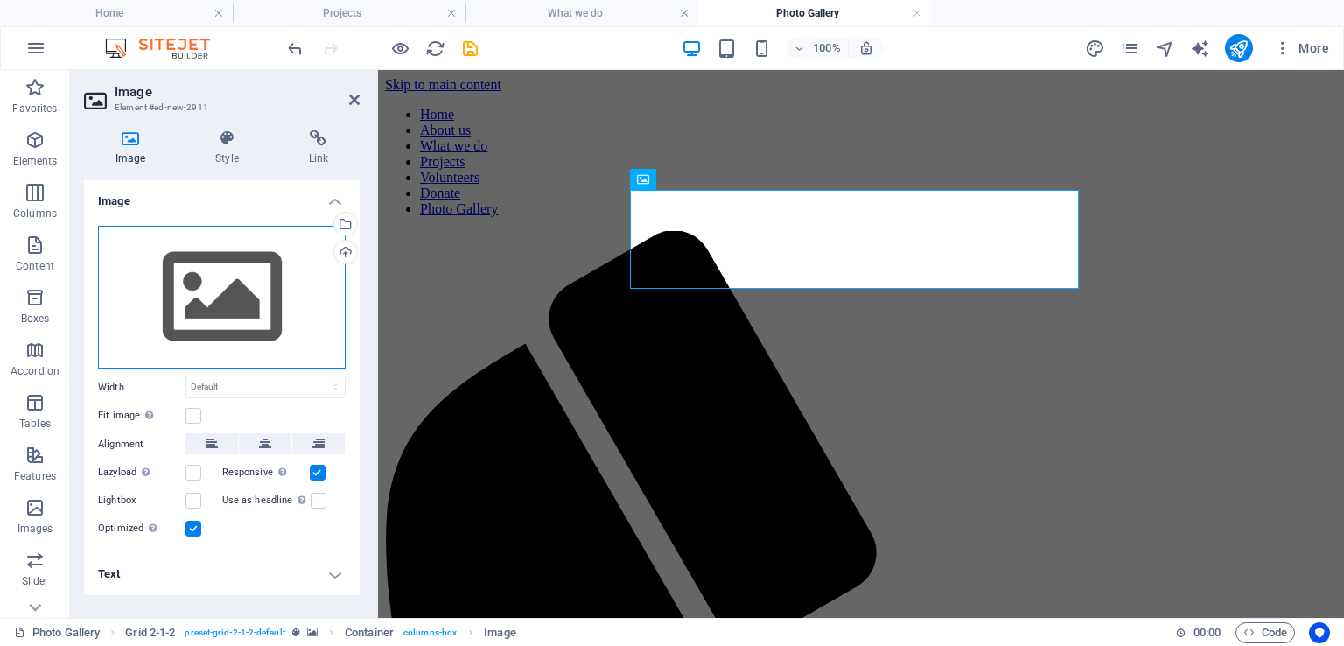
click at [237, 298] on div "Drag files here, click to choose files or select files from Files or our free s…" at bounding box center [222, 298] width 248 height 144
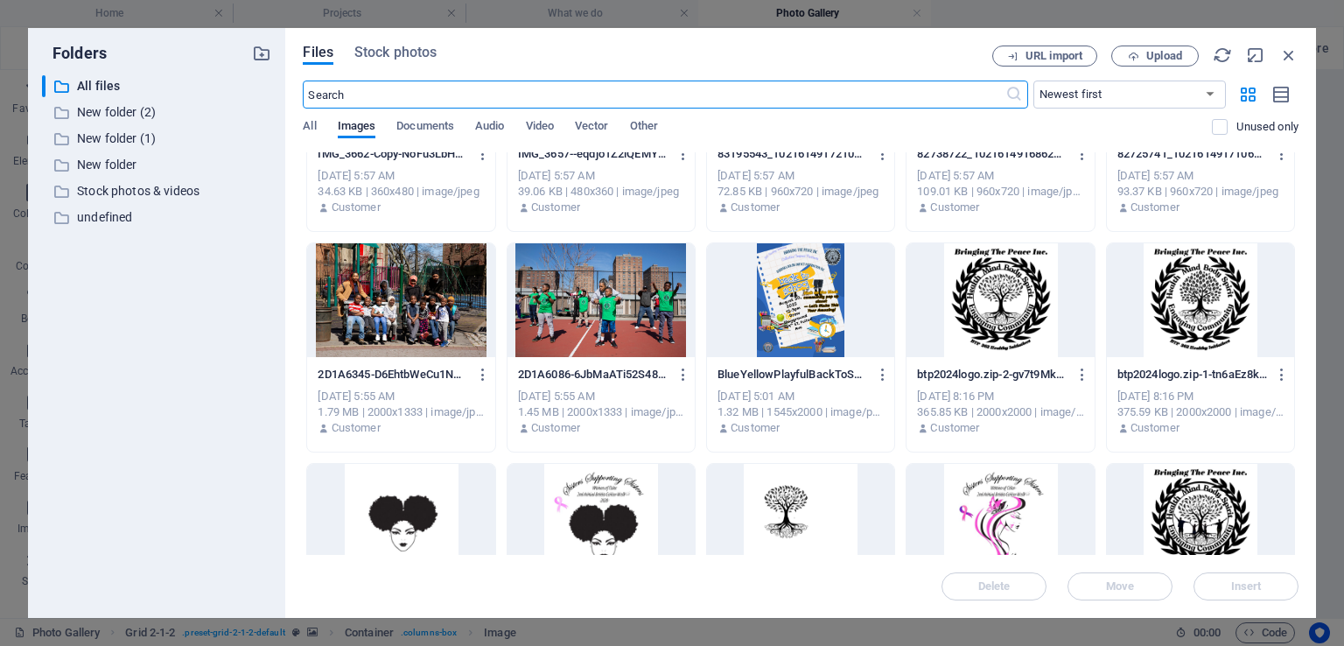
scroll to position [557, 0]
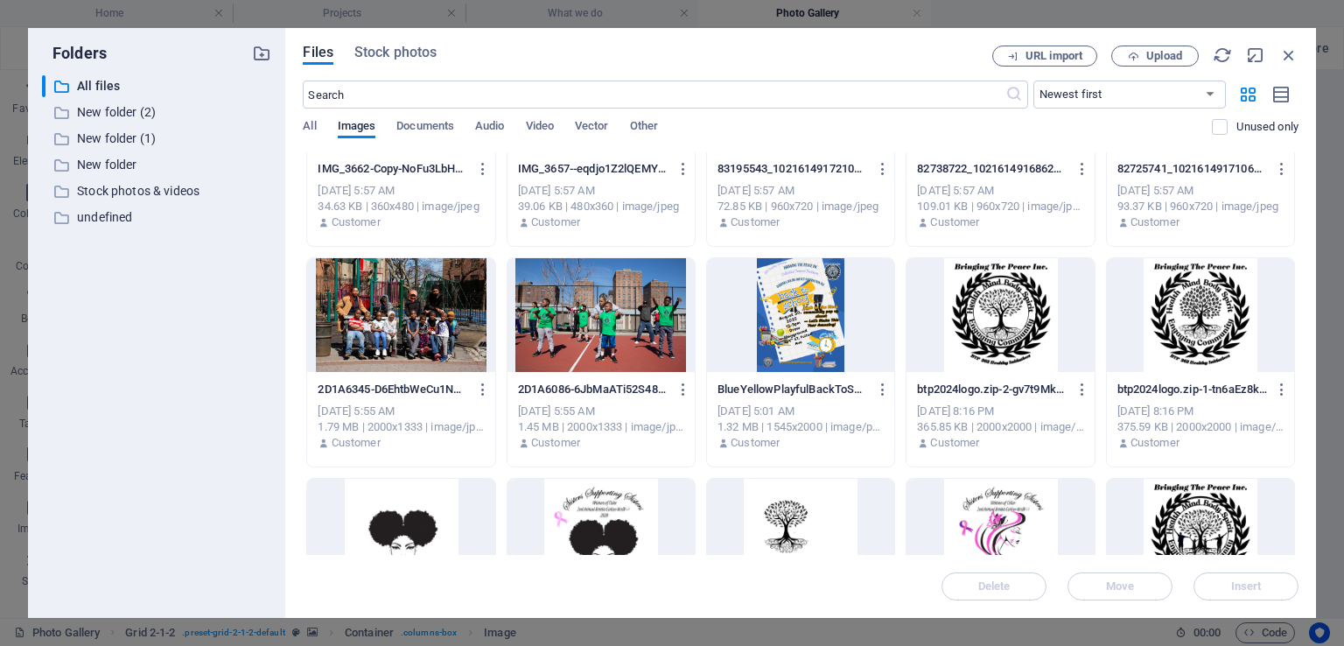
click at [641, 336] on div at bounding box center [601, 315] width 187 height 114
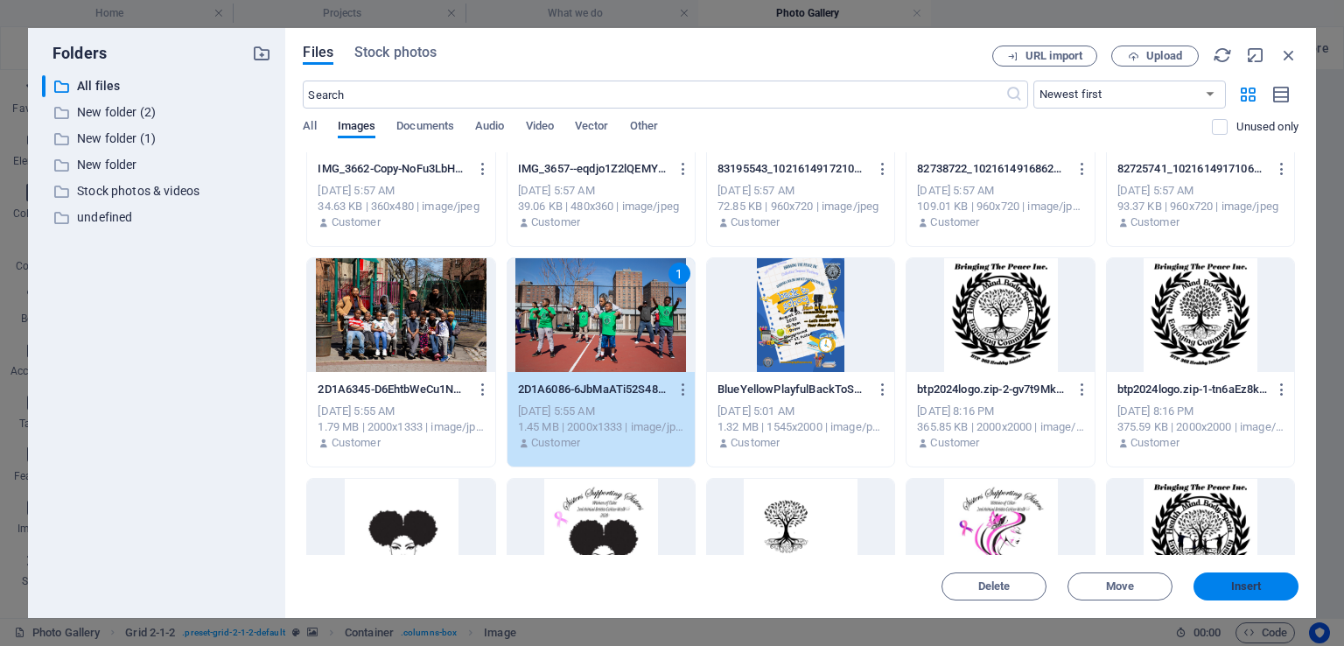
click at [1251, 574] on button "Insert" at bounding box center [1246, 586] width 105 height 28
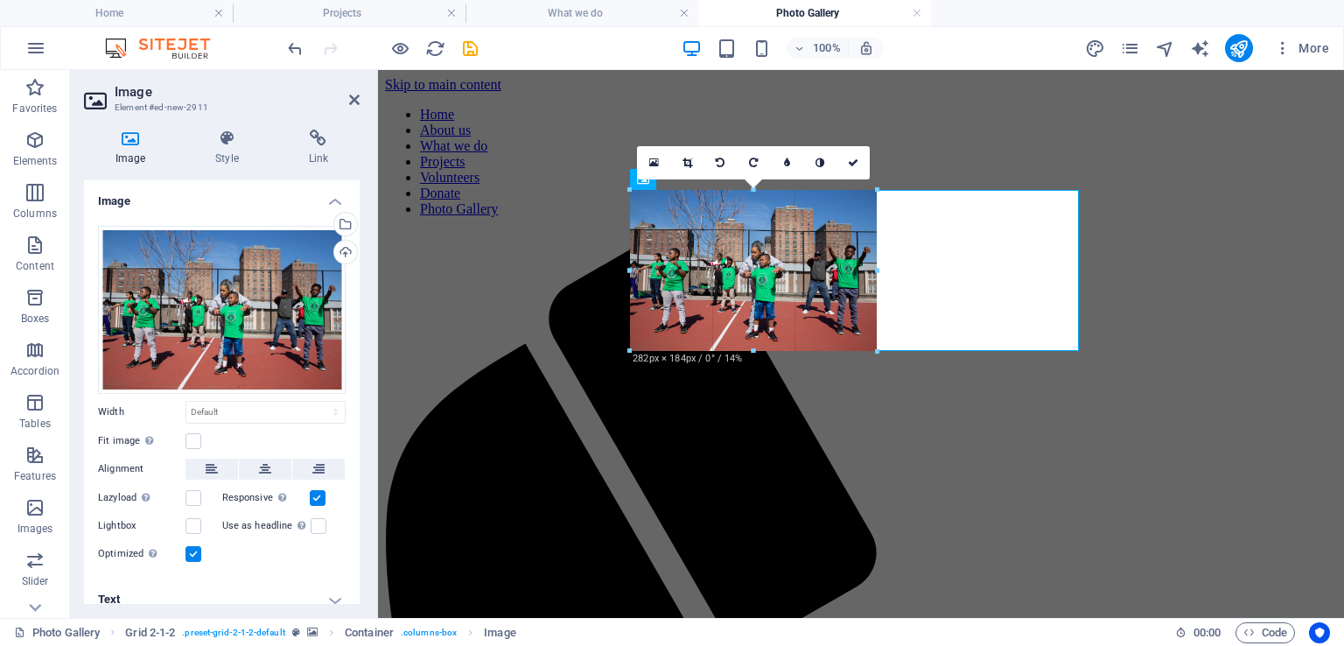
drag, startPoint x: 1077, startPoint y: 490, endPoint x: 565, endPoint y: 183, distance: 597.1
type input "288"
select select "px"
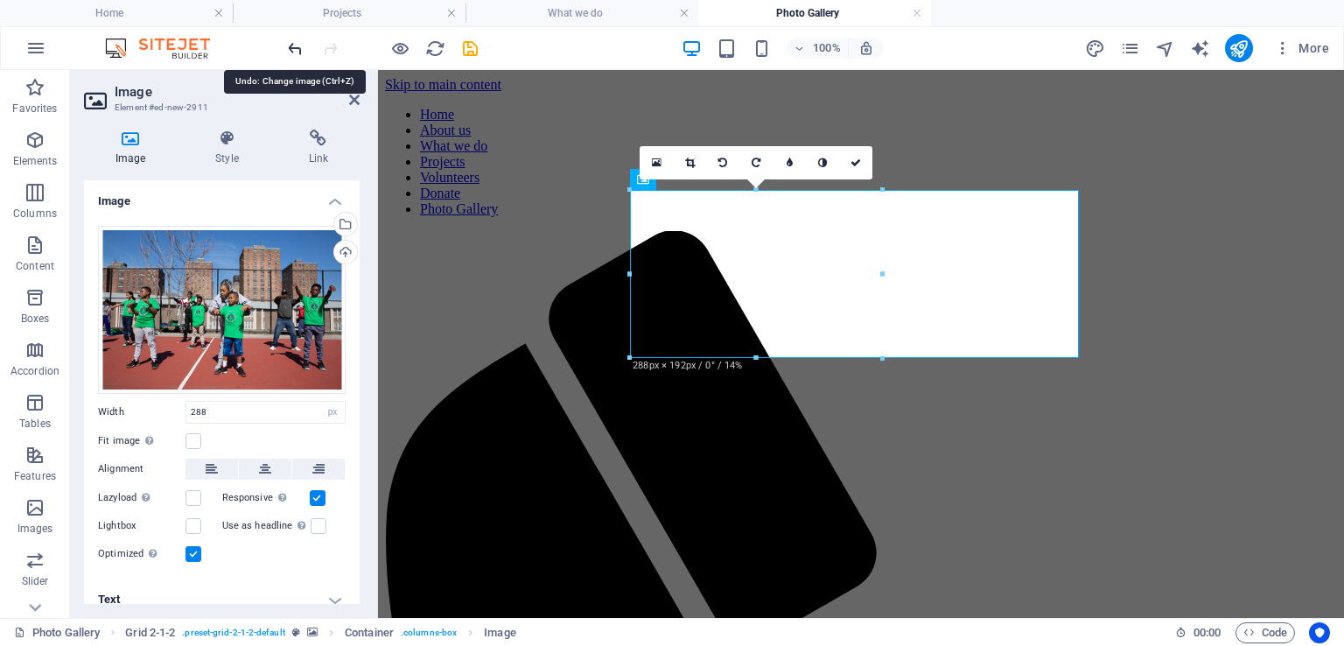
click at [300, 39] on icon "undo" at bounding box center [295, 49] width 20 height 20
select select "DISABLED_OPTION_VALUE"
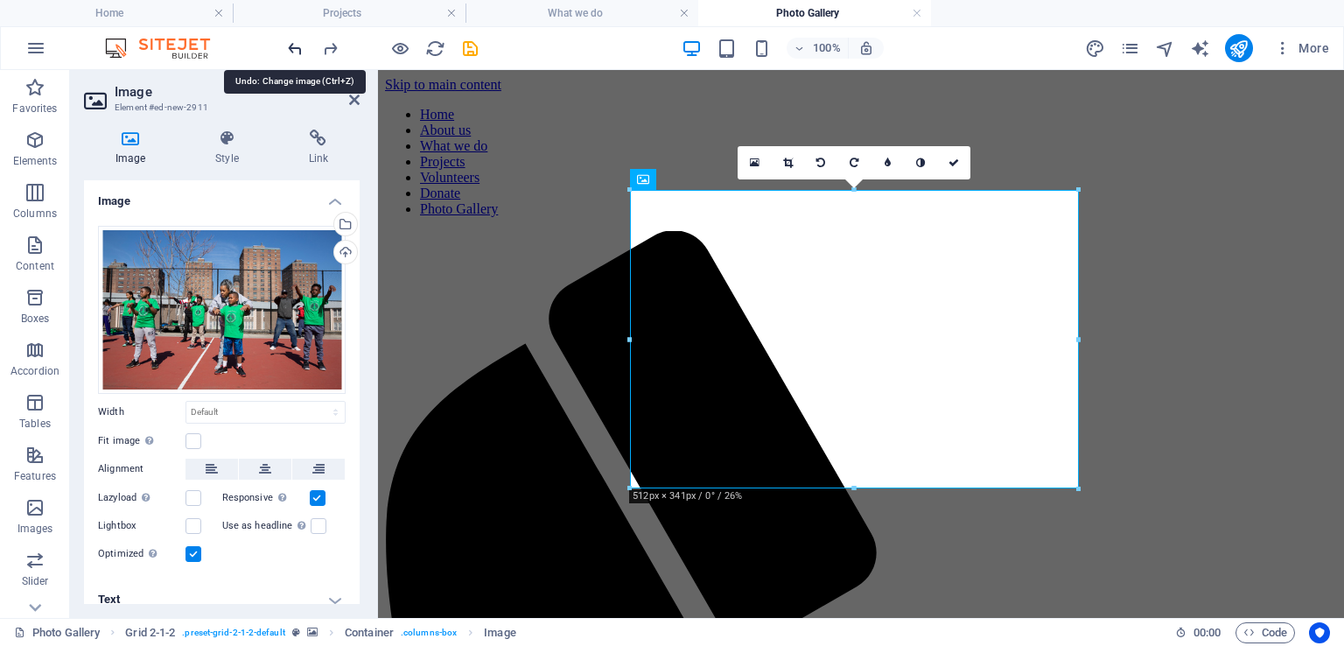
click at [299, 43] on icon "undo" at bounding box center [295, 49] width 20 height 20
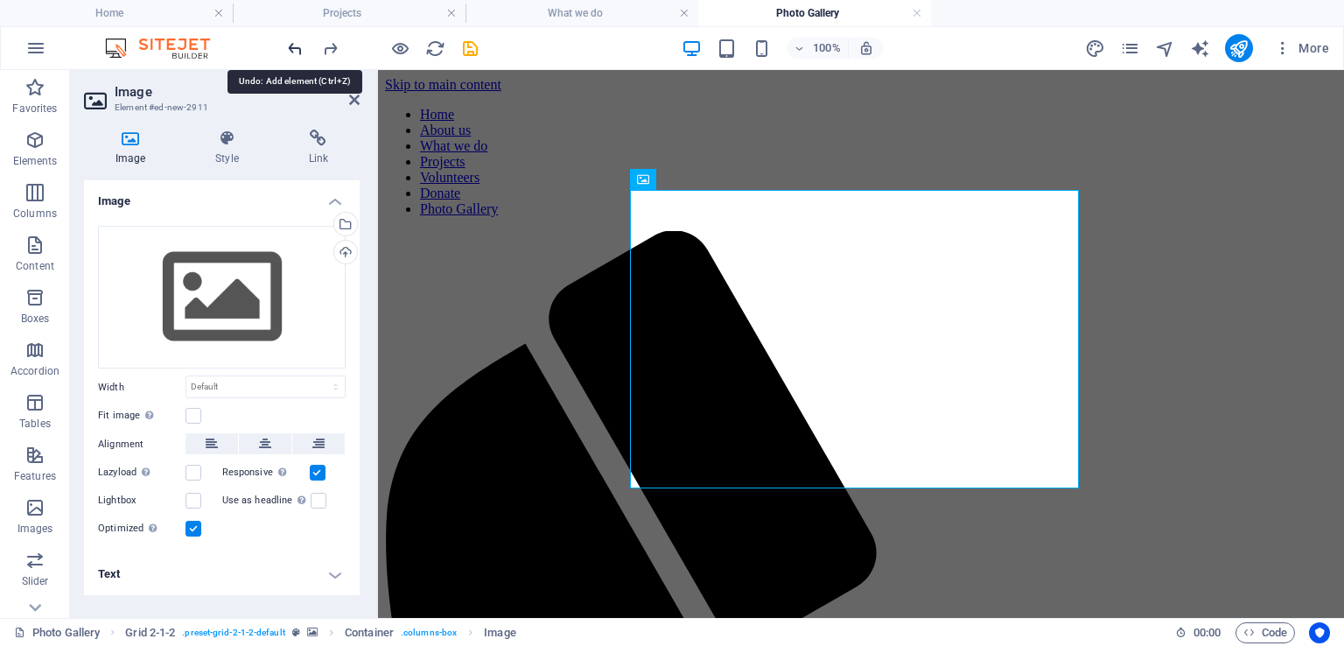
click at [299, 43] on icon "undo" at bounding box center [295, 49] width 20 height 20
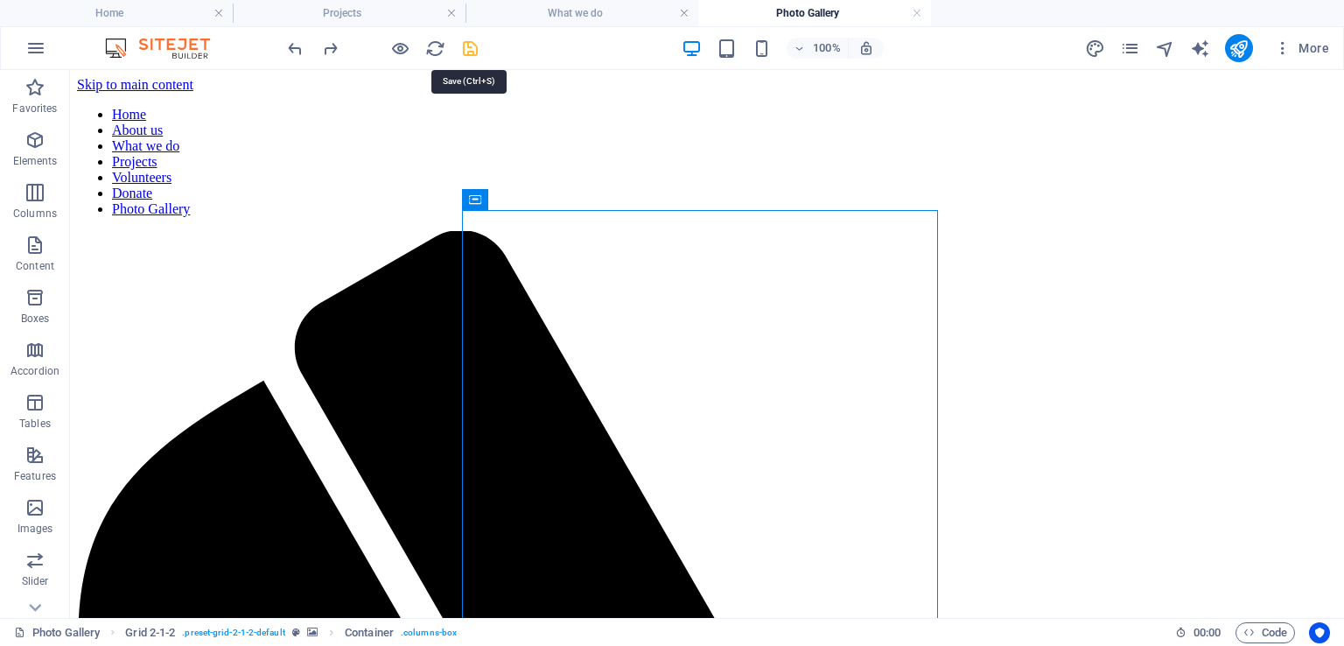
click at [474, 46] on icon "save" at bounding box center [470, 49] width 20 height 20
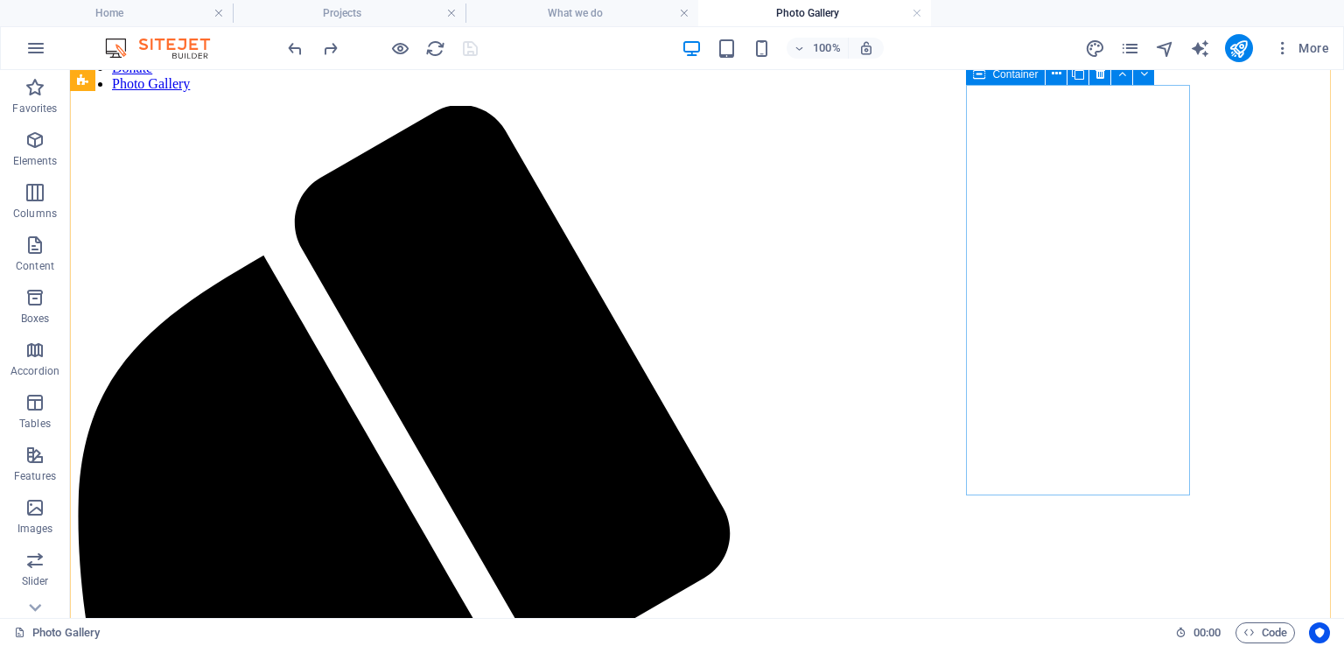
scroll to position [350, 0]
